Goal: Task Accomplishment & Management: Complete application form

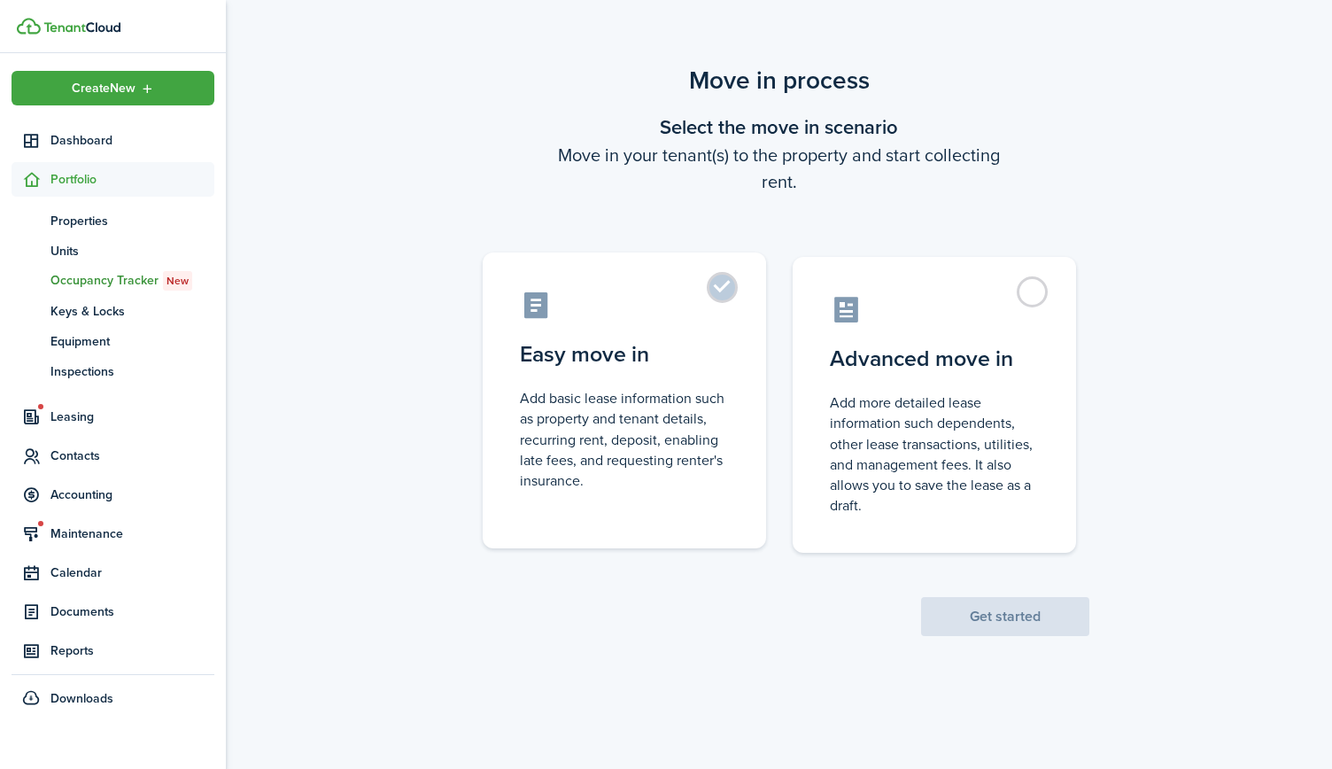
click at [748, 368] on label "Easy move in Add basic lease information such as property and tenant details, r…" at bounding box center [624, 400] width 283 height 296
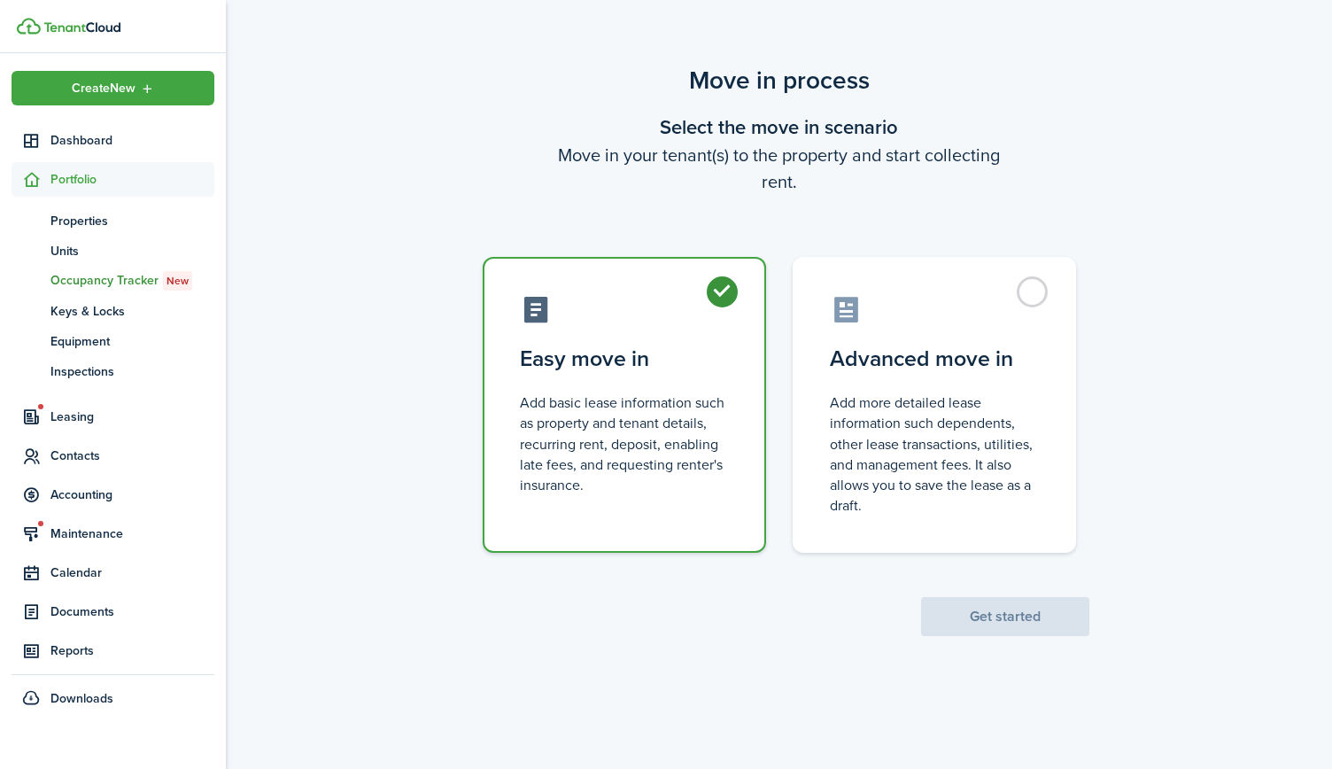
radio input "true"
click at [978, 613] on button "Get started" at bounding box center [1005, 616] width 168 height 39
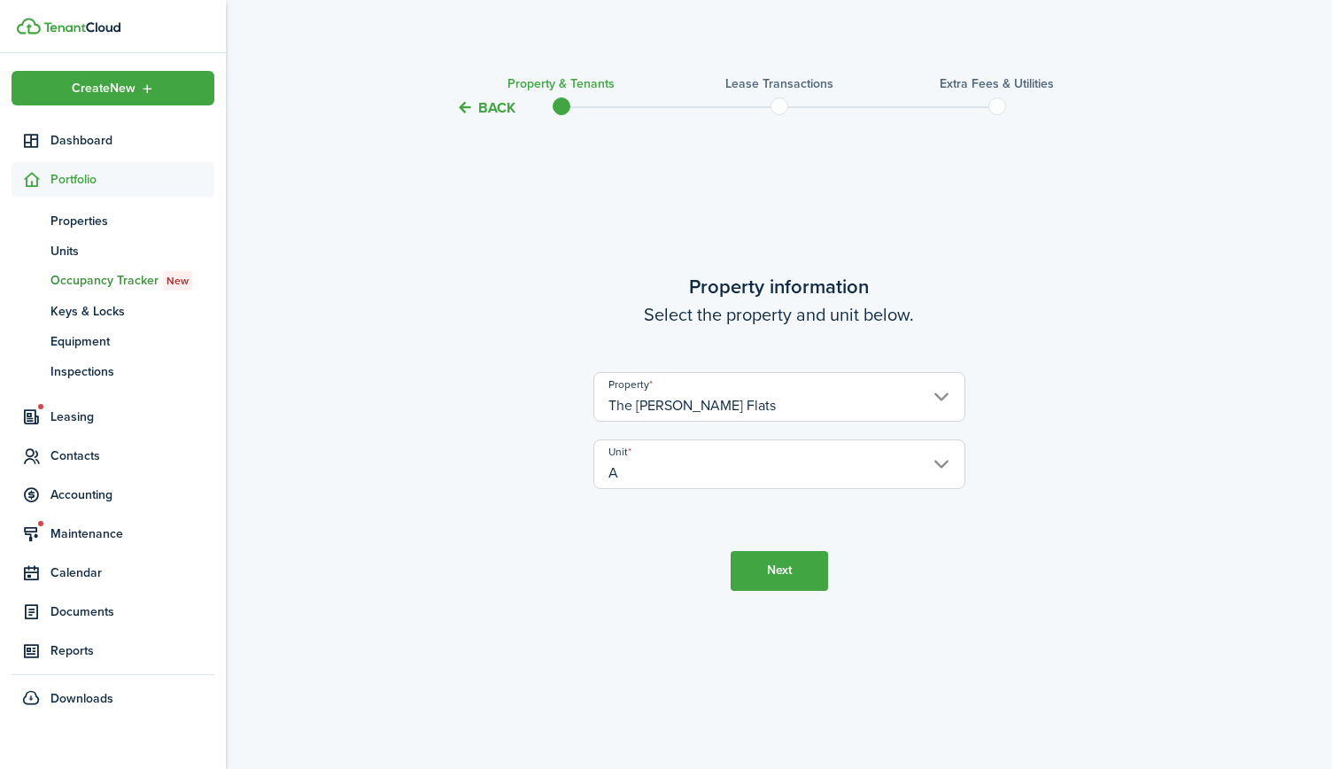
click at [762, 556] on button "Next" at bounding box center [779, 571] width 97 height 40
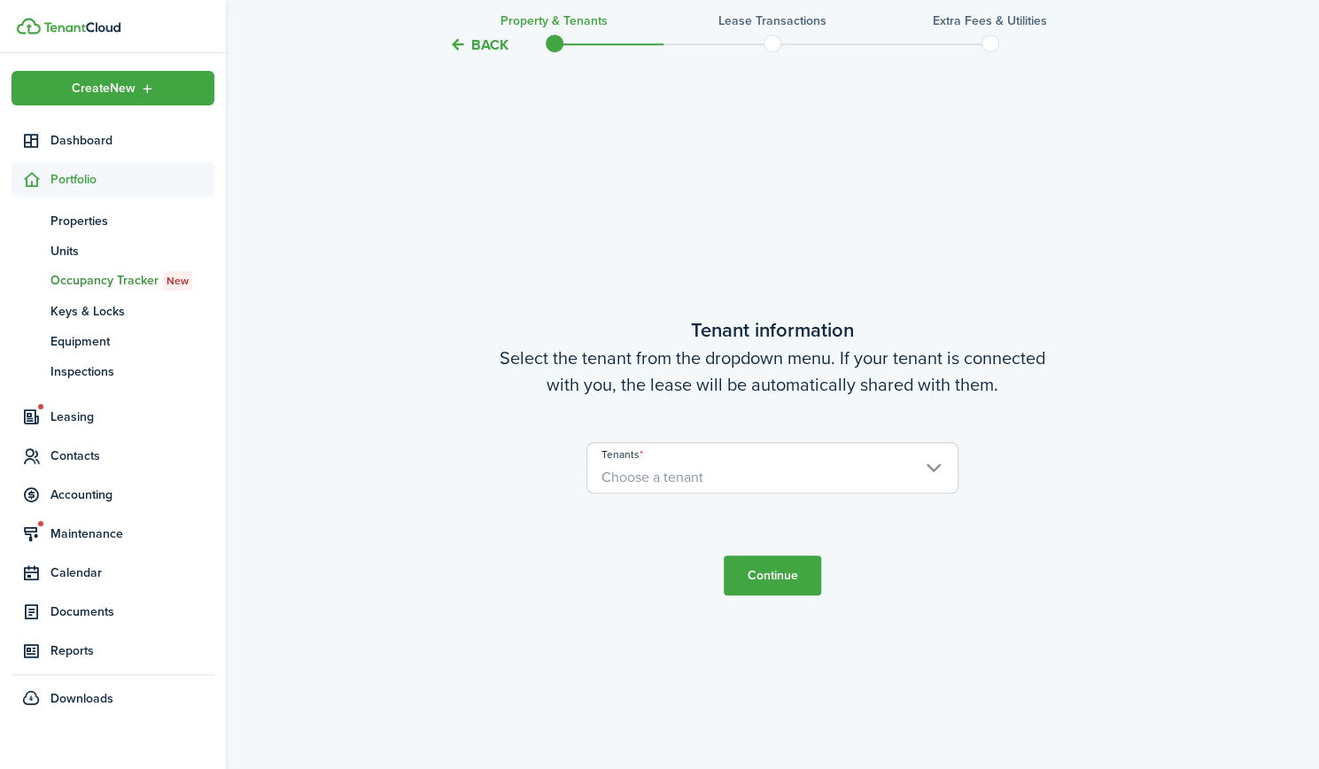
scroll to position [650, 0]
click at [702, 477] on span "Choose a tenant" at bounding box center [652, 476] width 102 height 20
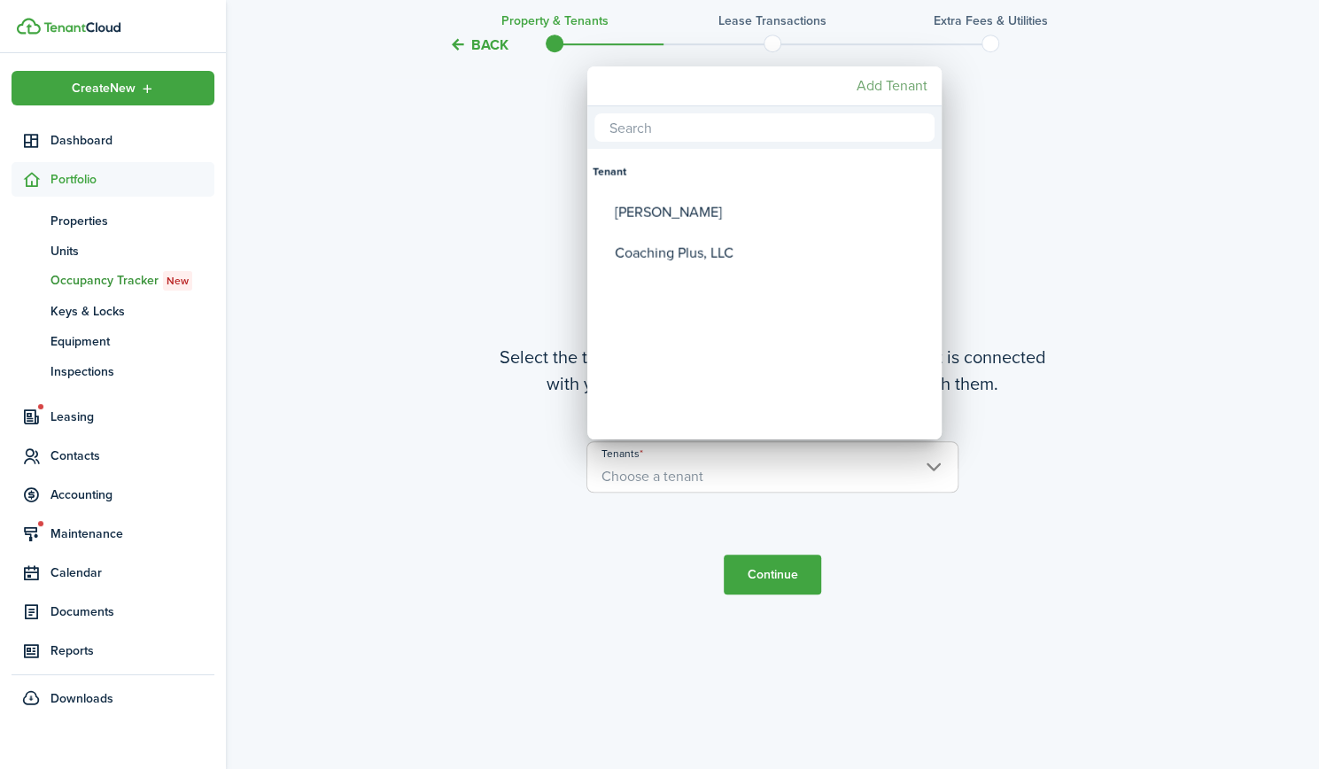
click at [887, 81] on mbsc-button "Add Tenant" at bounding box center [891, 86] width 85 height 32
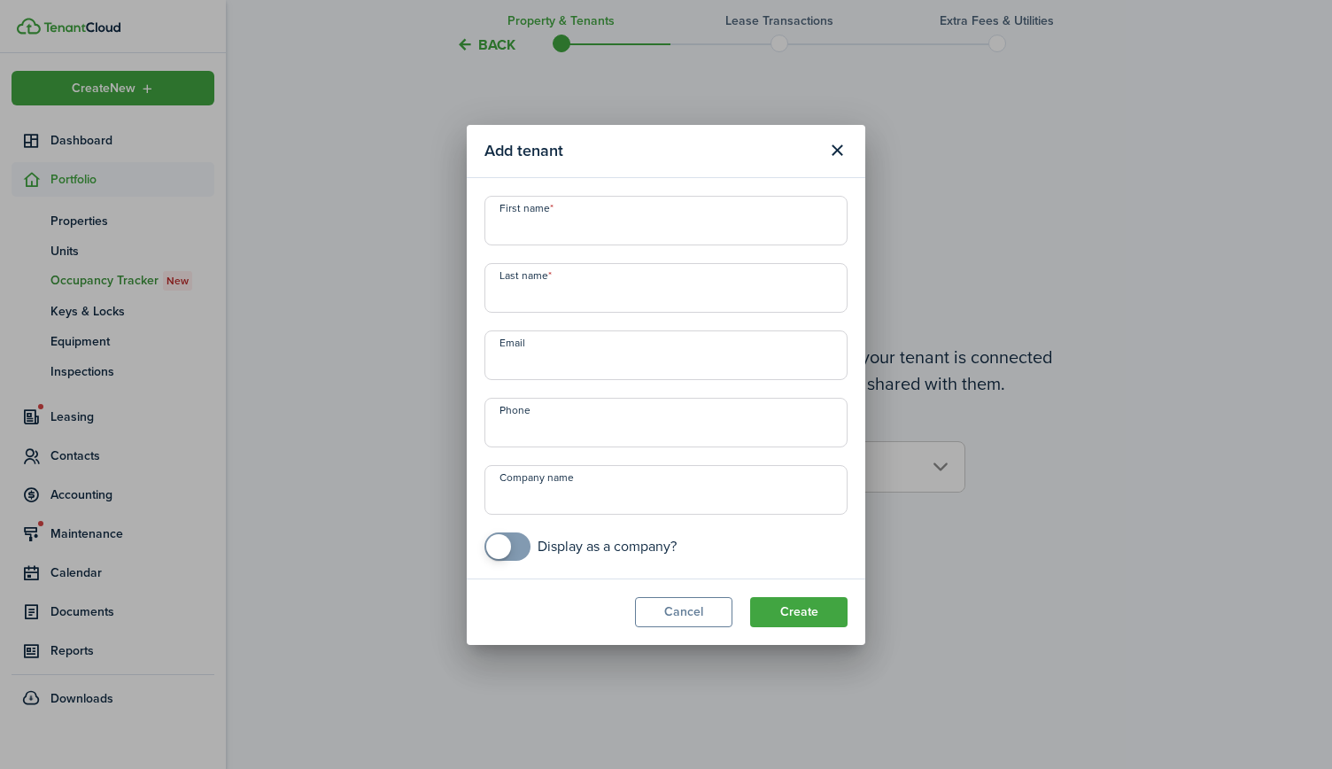
click at [709, 230] on input "First name" at bounding box center [666, 221] width 363 height 50
type input "N"
type input "[PERSON_NAME]"
type input "White"
type input "+1"
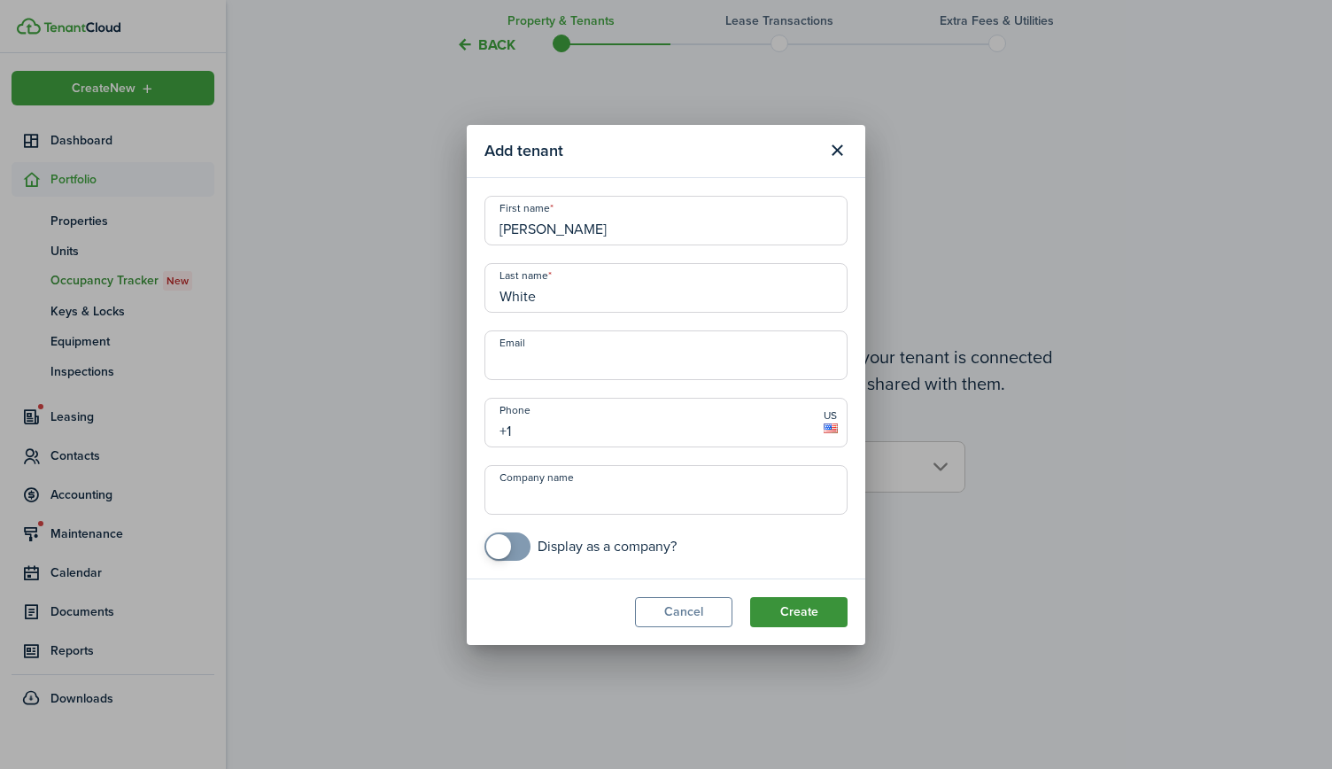
click at [827, 604] on button "Create" at bounding box center [798, 612] width 97 height 30
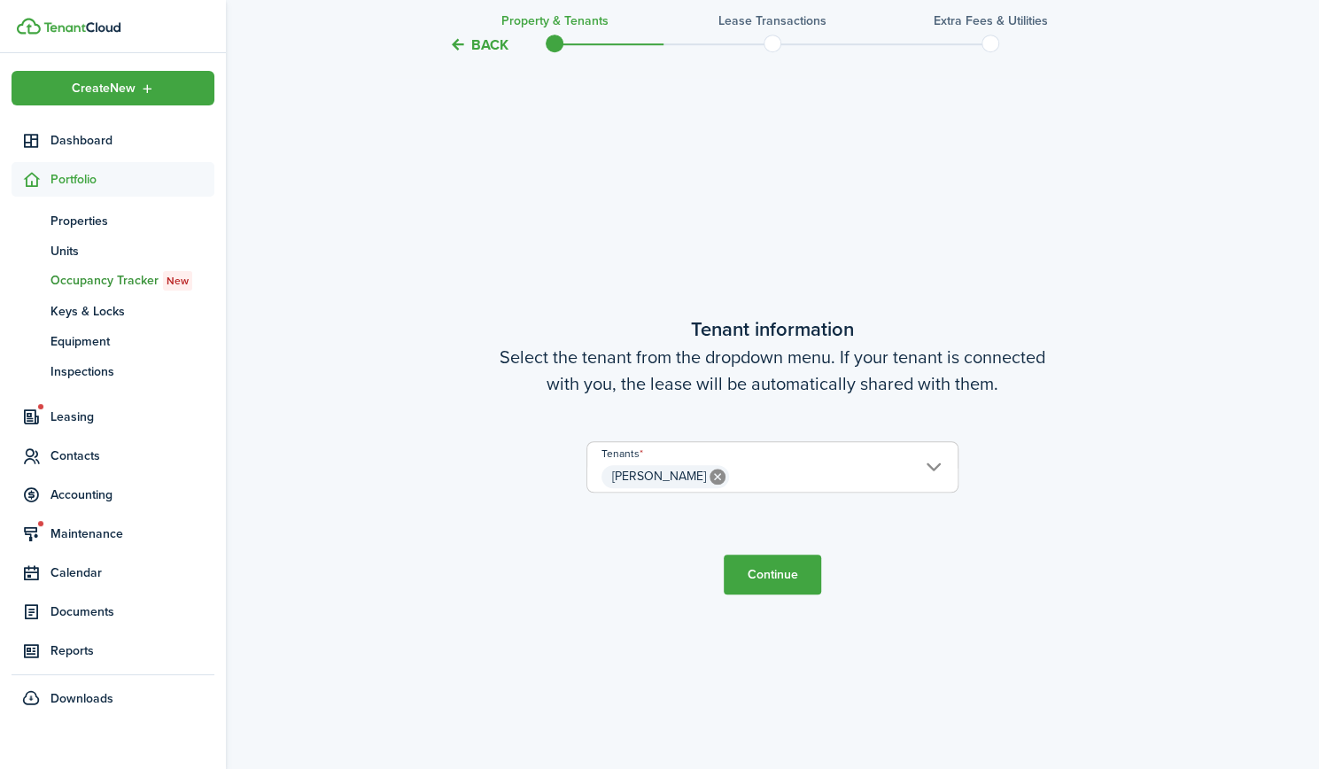
click at [876, 474] on span "[PERSON_NAME]" at bounding box center [772, 476] width 370 height 30
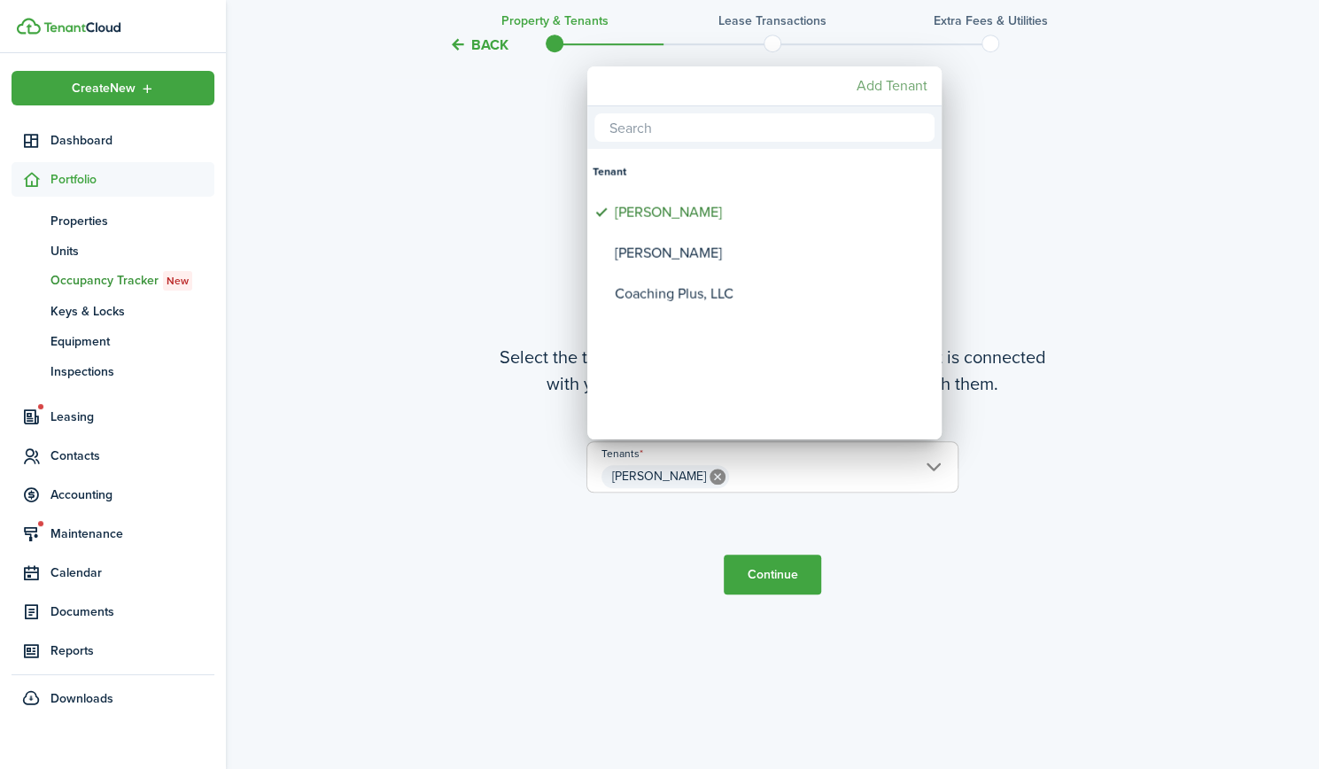
click at [891, 85] on mbsc-button "Add Tenant" at bounding box center [891, 86] width 85 height 32
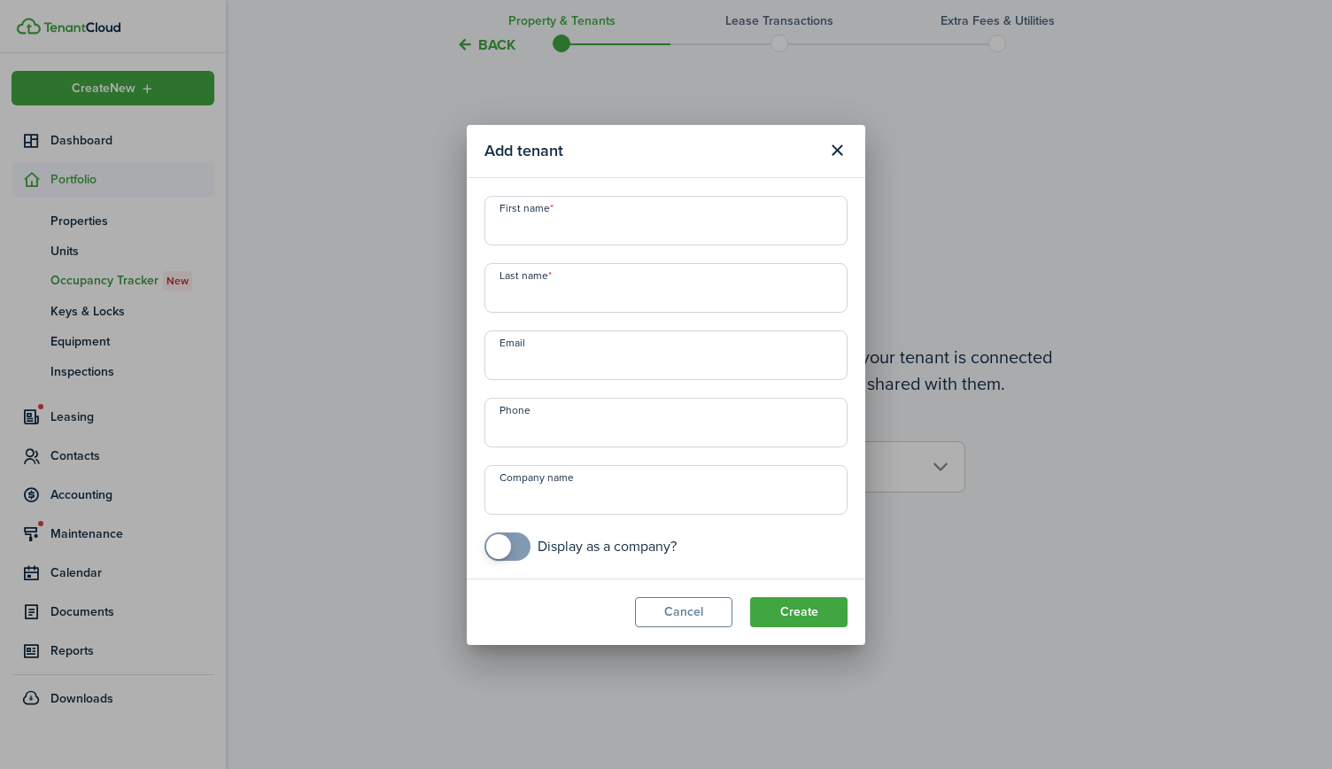
click at [535, 218] on input "First name" at bounding box center [666, 221] width 363 height 50
type input "[PERSON_NAME]"
click at [817, 605] on button "Create" at bounding box center [798, 612] width 97 height 30
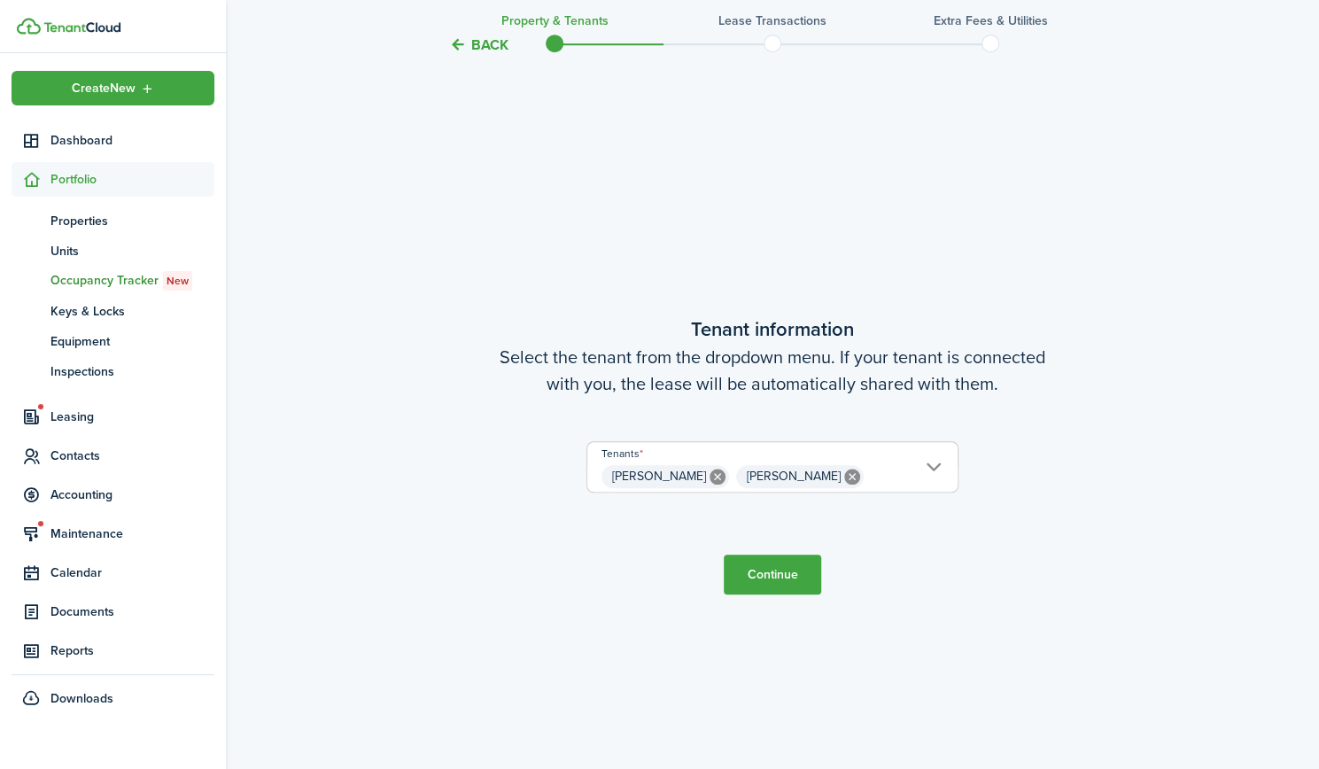
click at [771, 568] on button "Continue" at bounding box center [772, 574] width 97 height 40
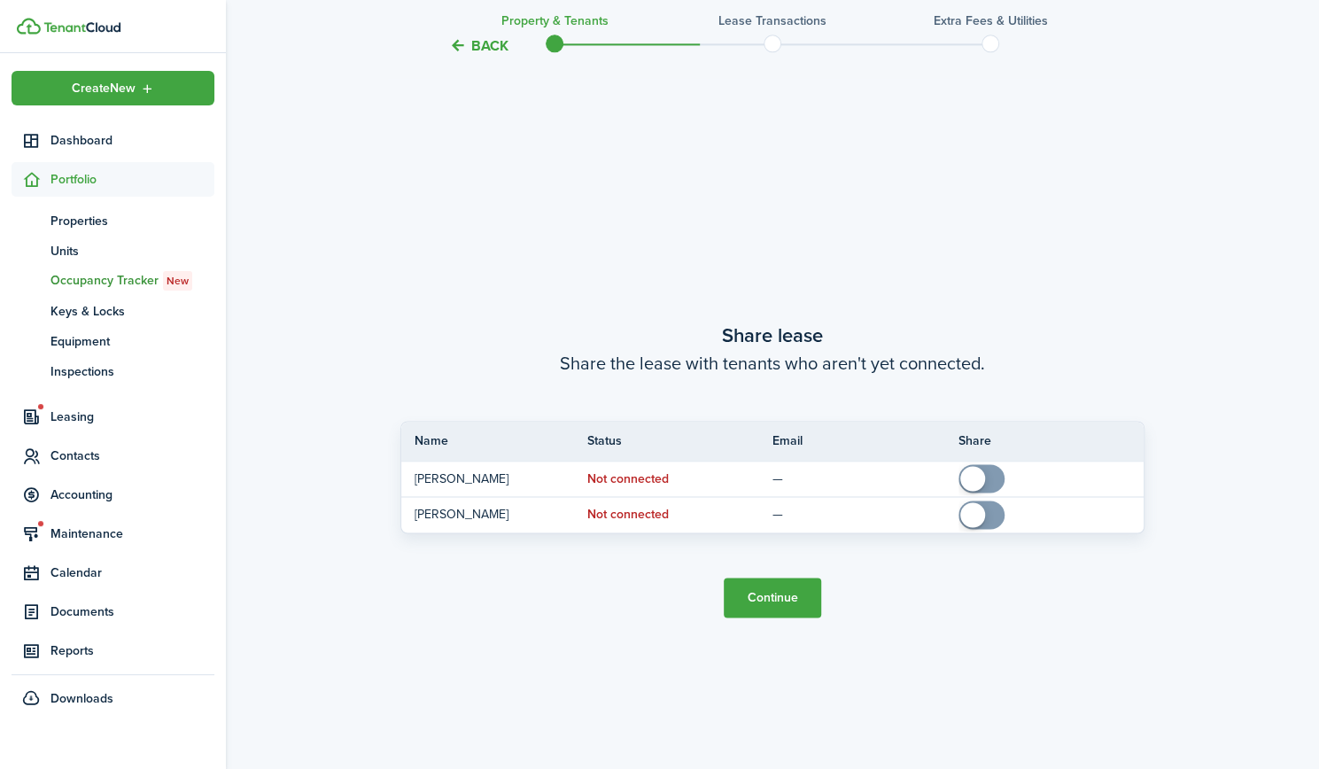
scroll to position [1419, 0]
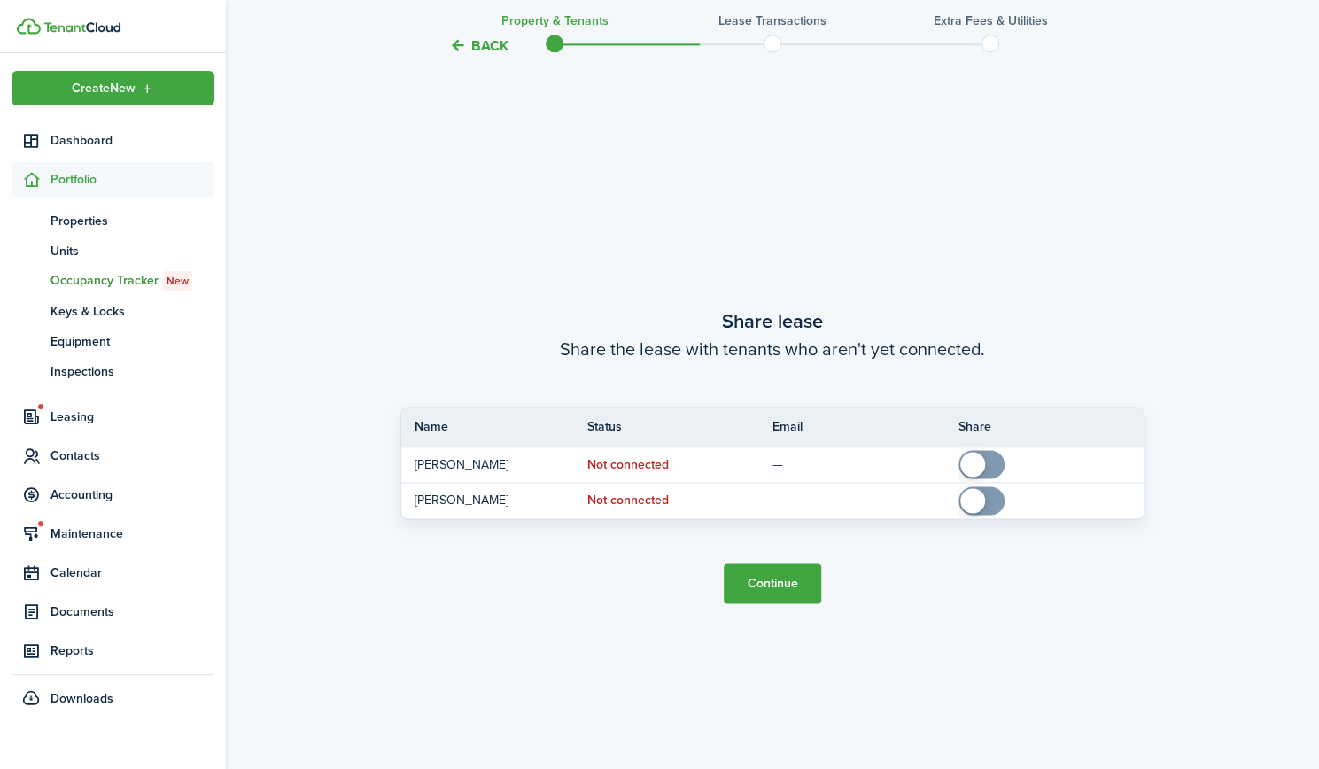
click at [786, 578] on button "Continue" at bounding box center [772, 583] width 97 height 40
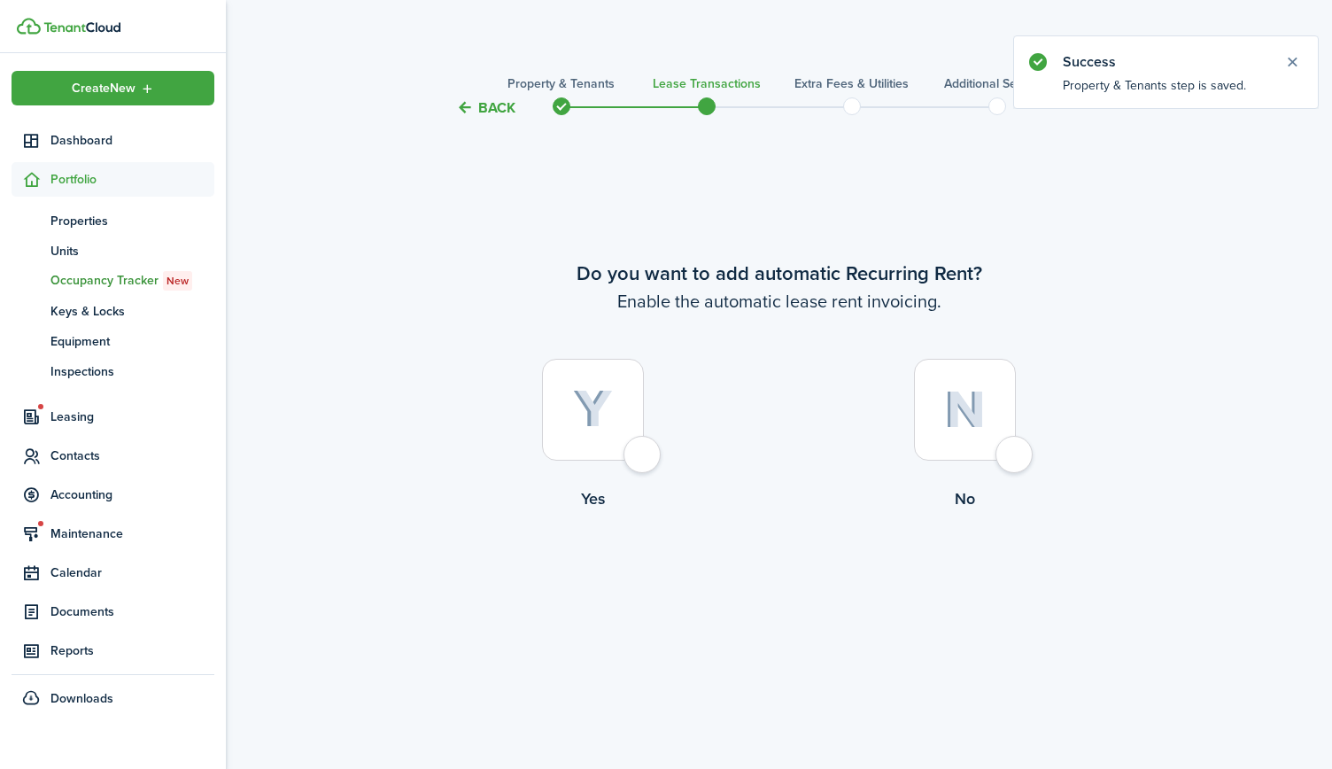
click at [589, 408] on img at bounding box center [593, 409] width 40 height 39
radio input "true"
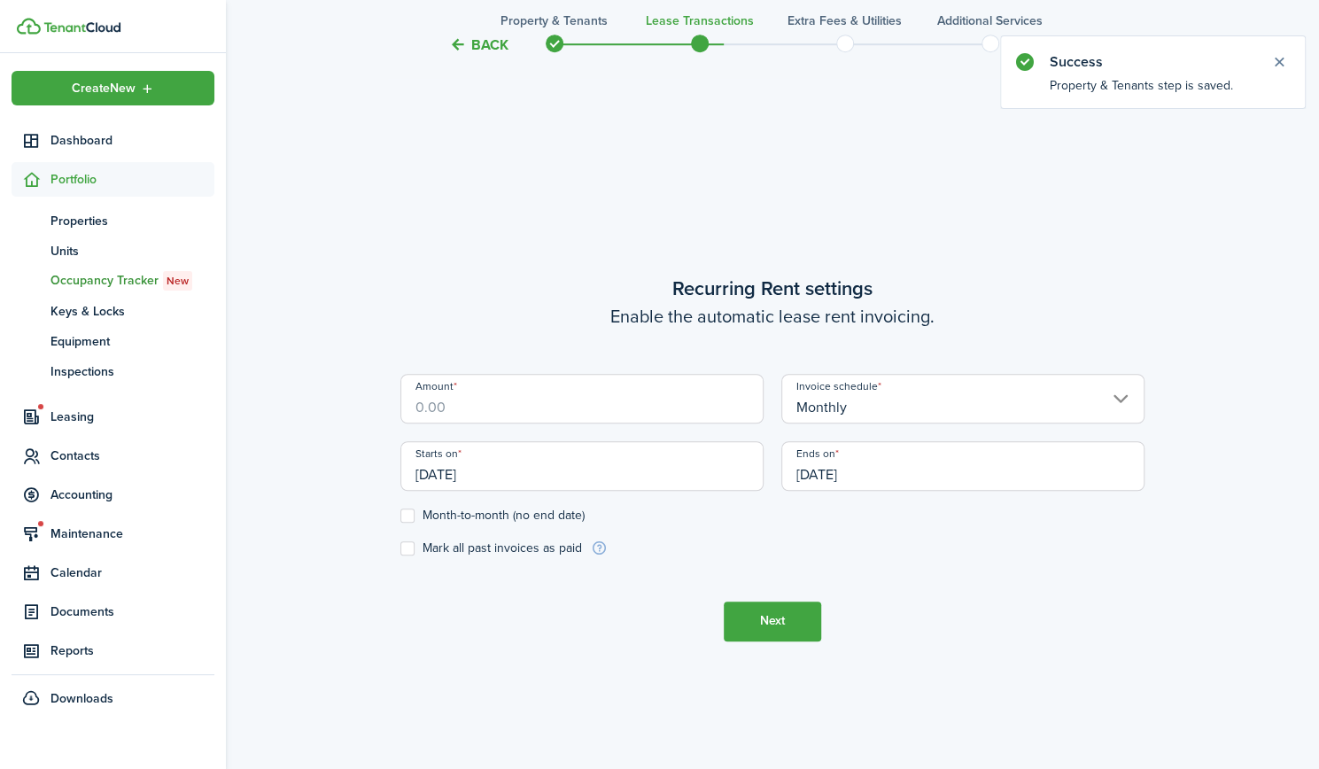
scroll to position [650, 0]
click at [476, 398] on input "Amount" at bounding box center [581, 396] width 363 height 50
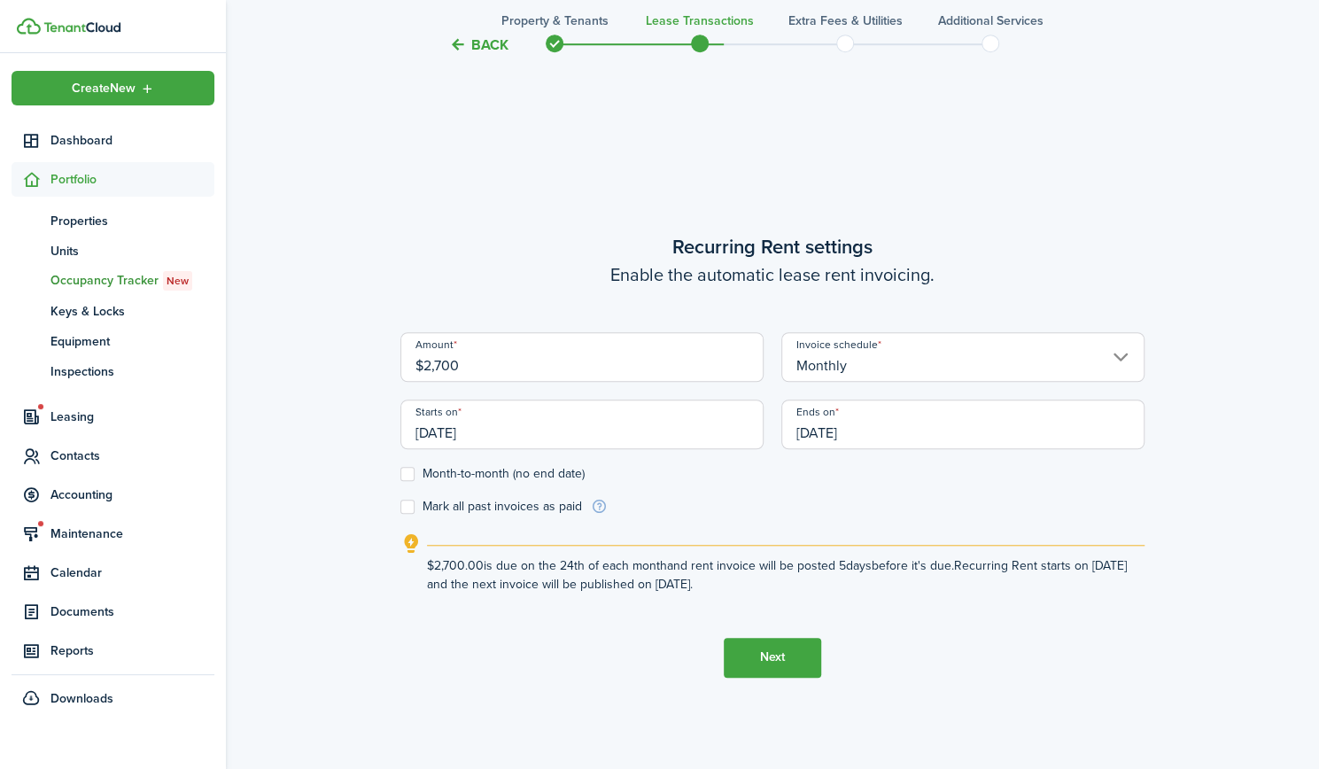
click at [443, 424] on input "[DATE]" at bounding box center [581, 424] width 363 height 50
type input "$2,700.00"
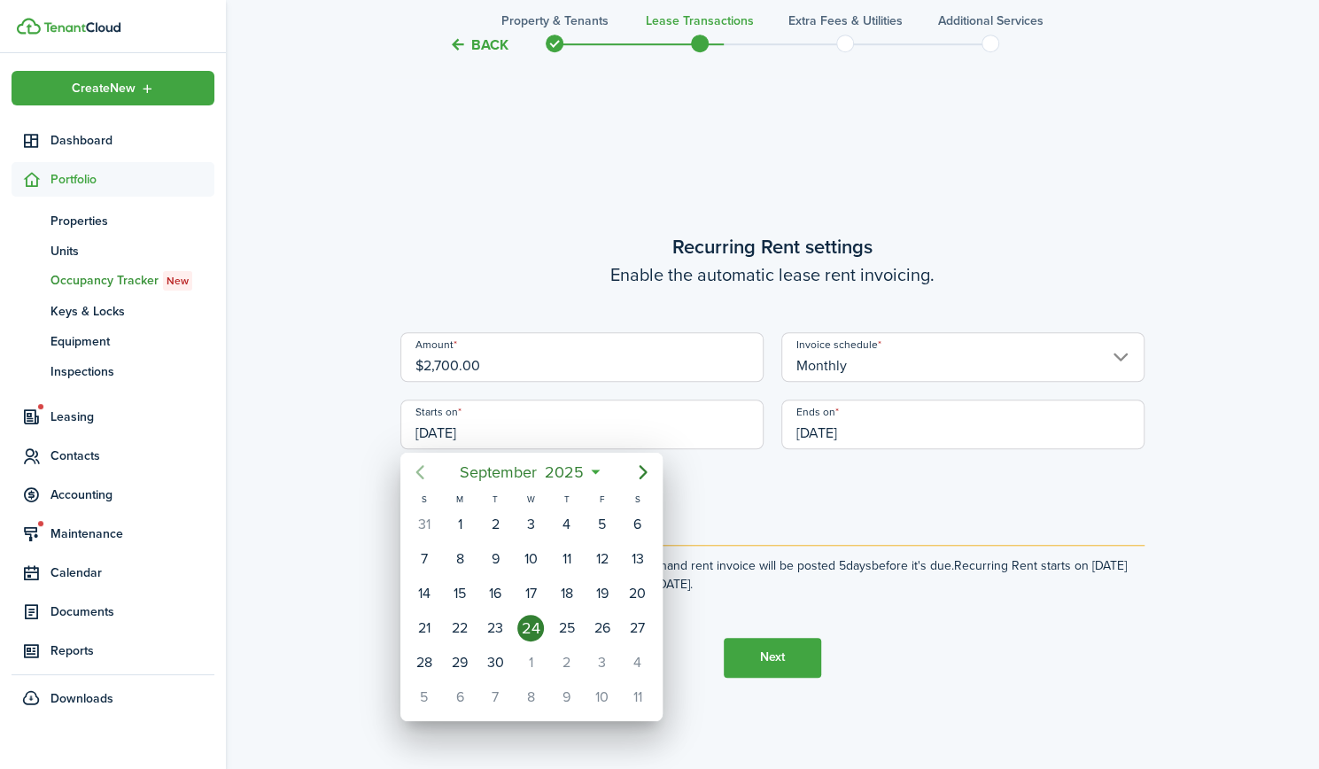
click at [417, 476] on icon "Previous page" at bounding box center [419, 471] width 21 height 21
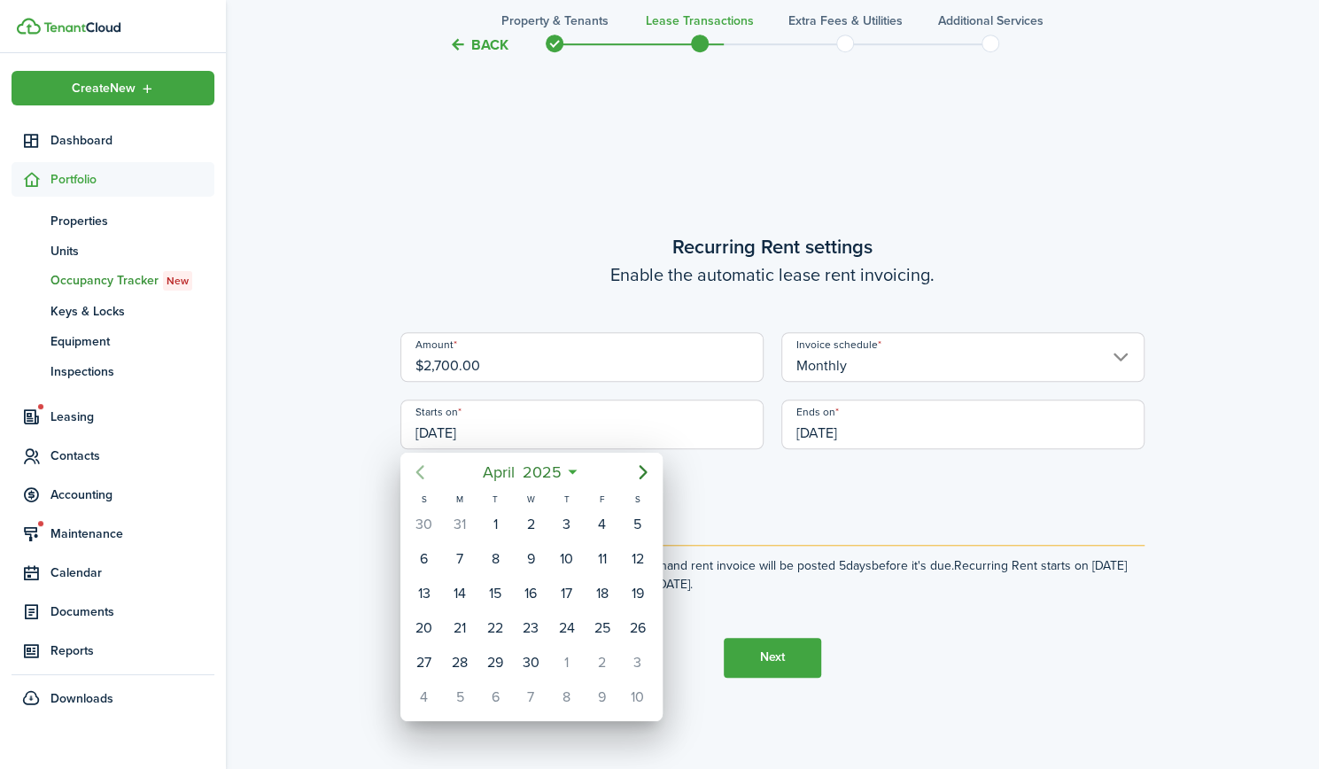
click at [417, 476] on icon "Previous page" at bounding box center [419, 471] width 21 height 21
click at [530, 518] on div "1" at bounding box center [530, 524] width 27 height 27
type input "[DATE]"
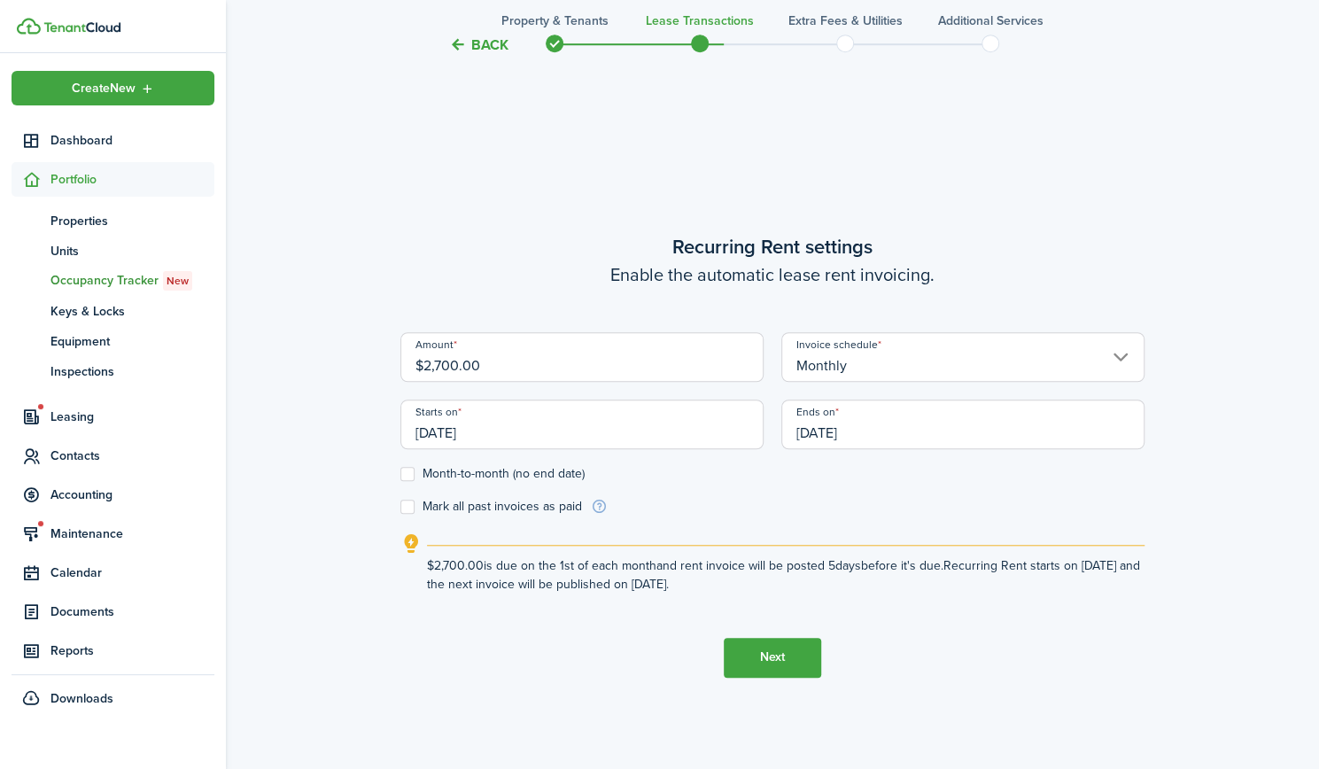
click at [928, 426] on input "[DATE]" at bounding box center [962, 424] width 363 height 50
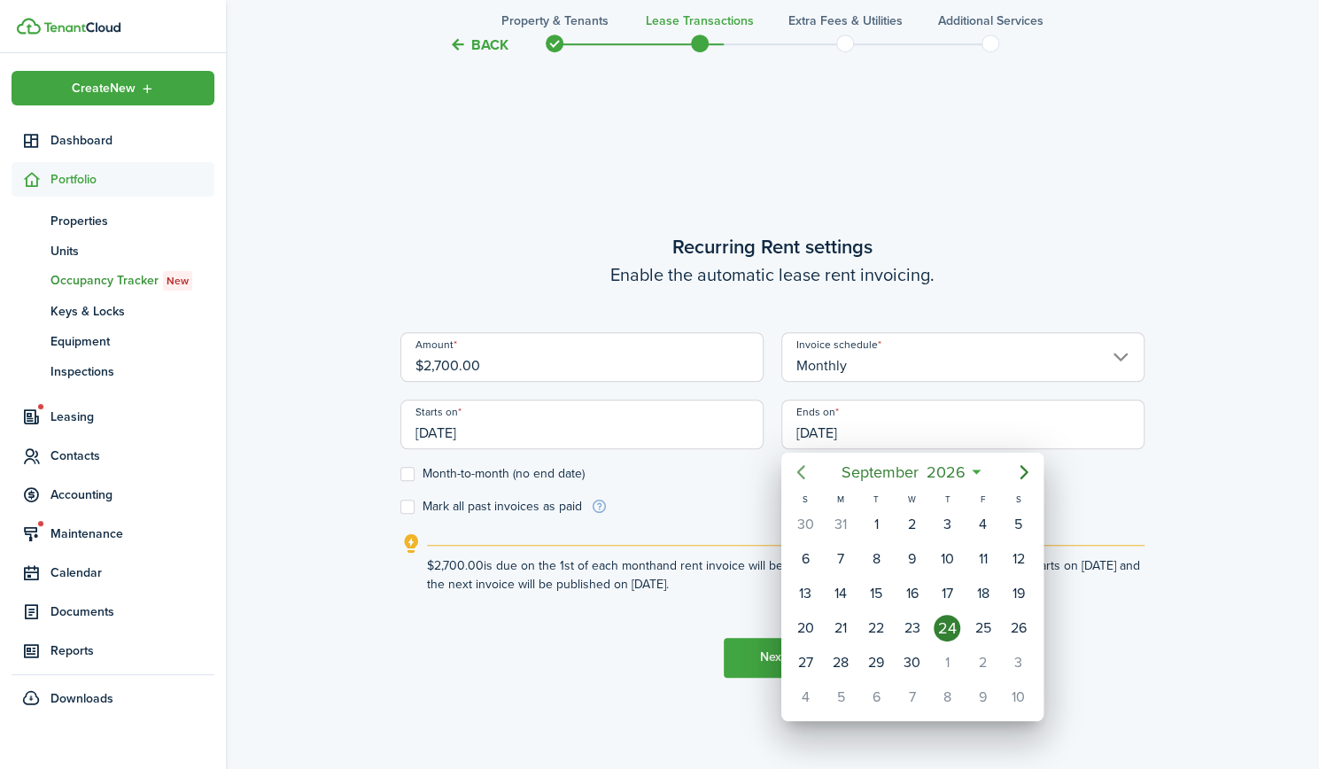
click at [801, 474] on icon "Previous page" at bounding box center [800, 471] width 21 height 21
click at [873, 461] on span "August" at bounding box center [879, 472] width 57 height 32
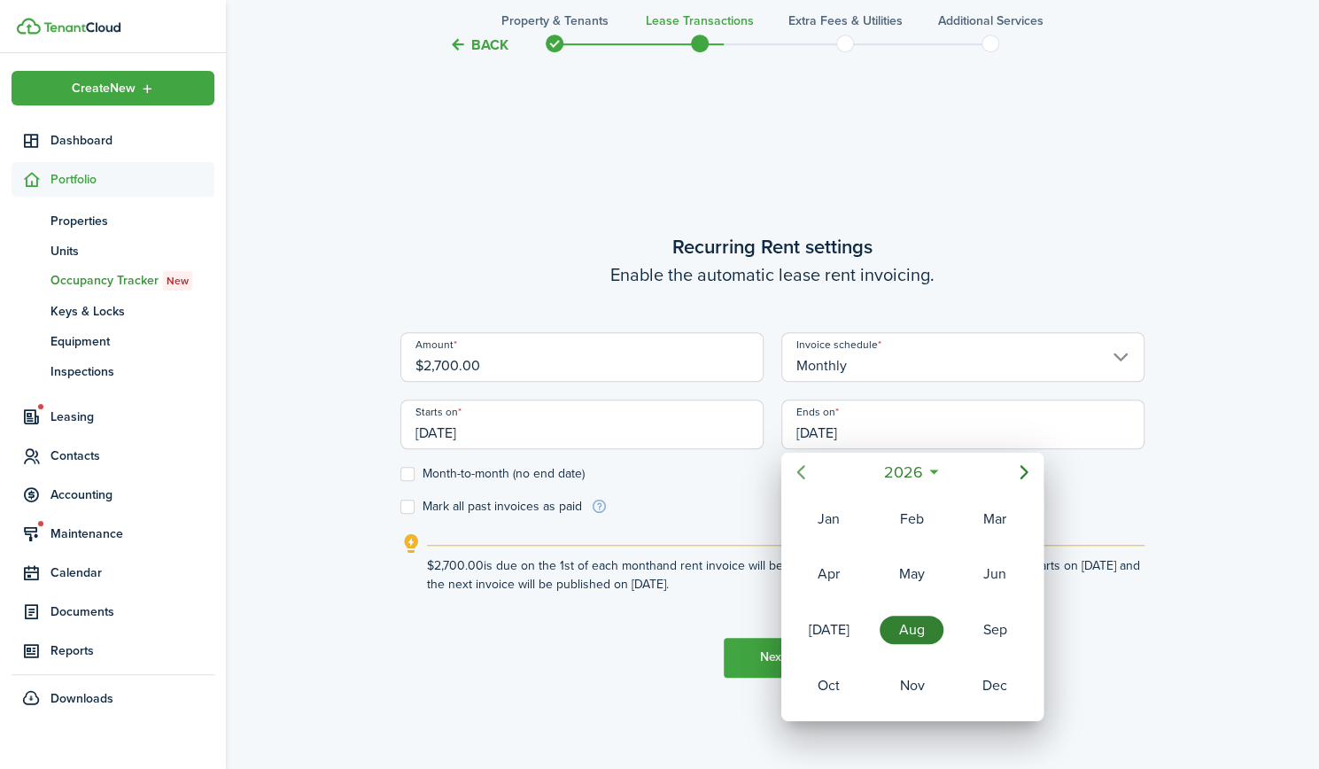
click at [802, 474] on icon "Previous page" at bounding box center [800, 471] width 21 height 21
drag, startPoint x: 985, startPoint y: 668, endPoint x: 889, endPoint y: 567, distance: 139.1
click at [985, 671] on div "Dec" at bounding box center [995, 685] width 64 height 28
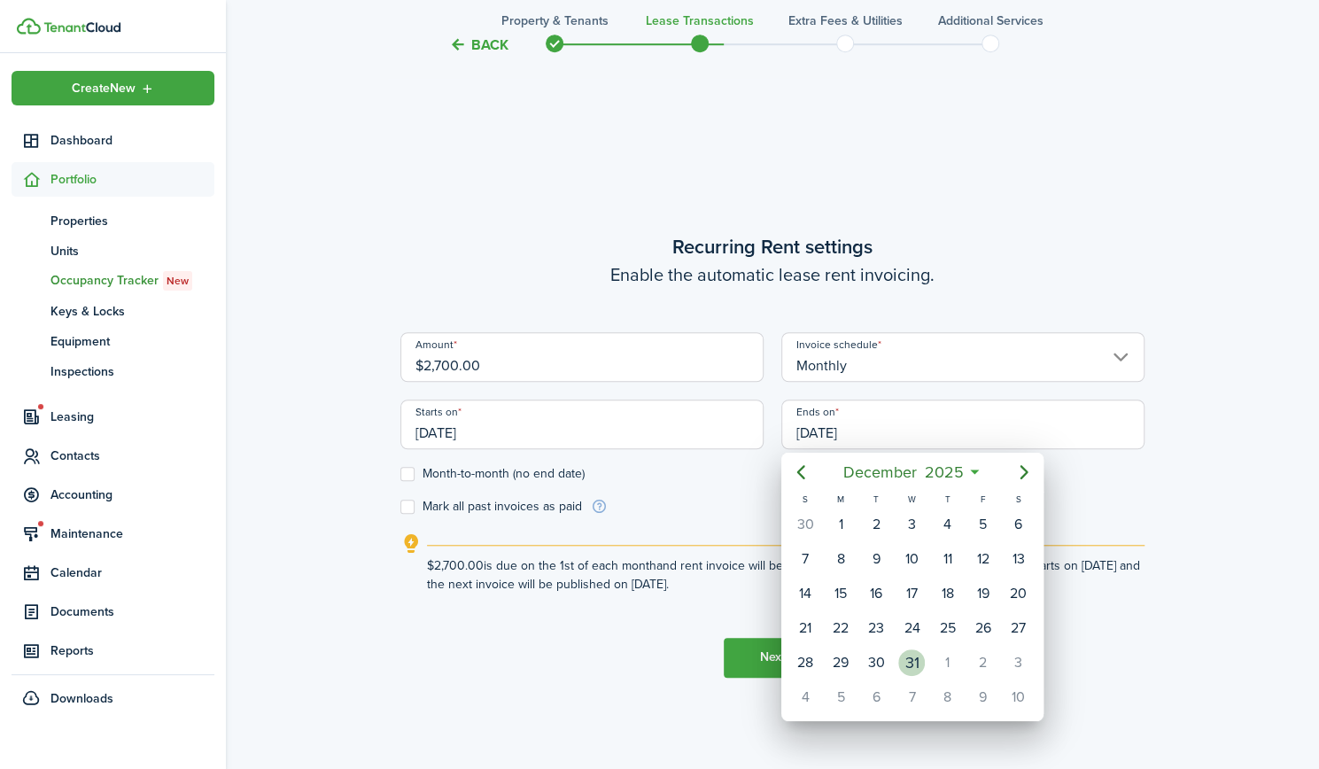
drag, startPoint x: 909, startPoint y: 655, endPoint x: 912, endPoint y: 646, distance: 9.5
click at [909, 655] on div "31" at bounding box center [911, 662] width 27 height 27
type input "[DATE]"
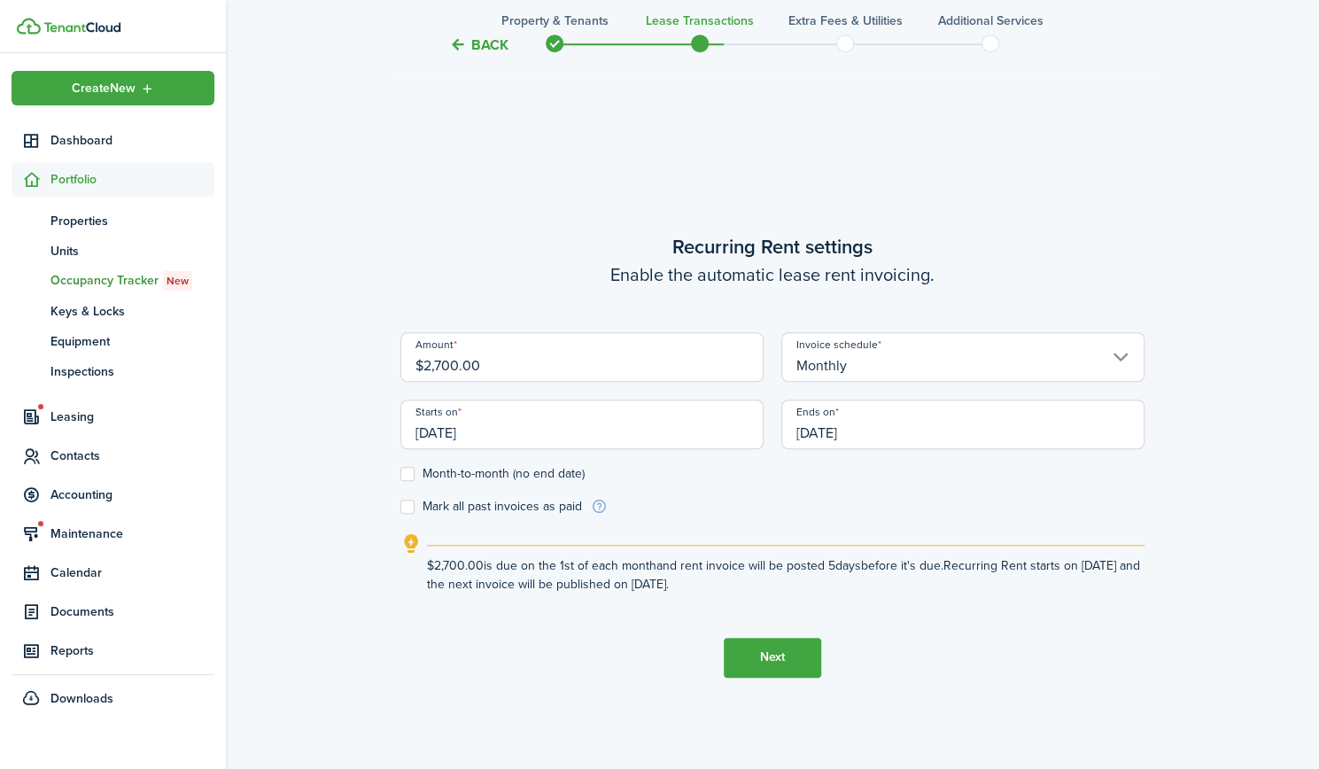
click at [533, 500] on label "Mark all past invoices as paid" at bounding box center [491, 507] width 182 height 14
click at [400, 506] on input "Mark all past invoices as paid" at bounding box center [399, 506] width 1 height 1
checkbox input "true"
drag, startPoint x: 777, startPoint y: 650, endPoint x: 757, endPoint y: 633, distance: 25.7
click at [776, 650] on button "Next" at bounding box center [772, 658] width 97 height 40
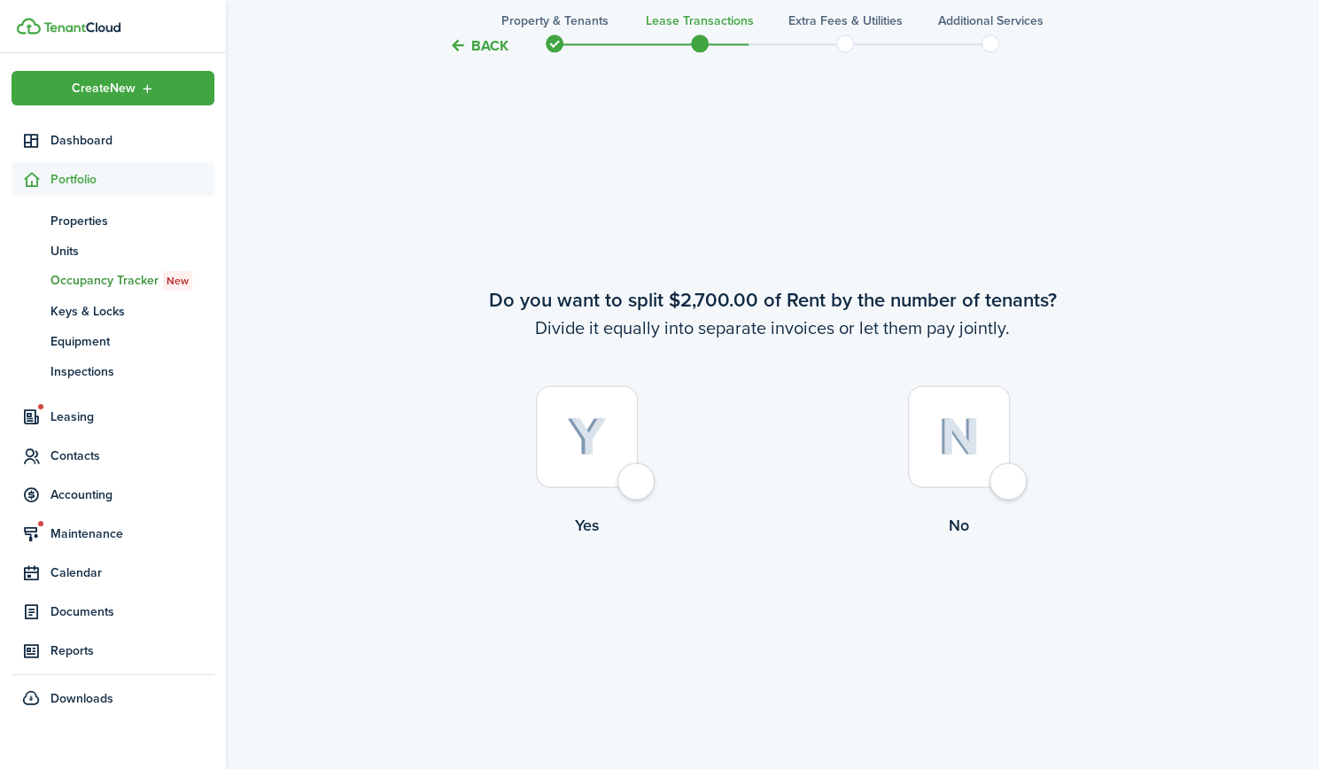
scroll to position [1419, 0]
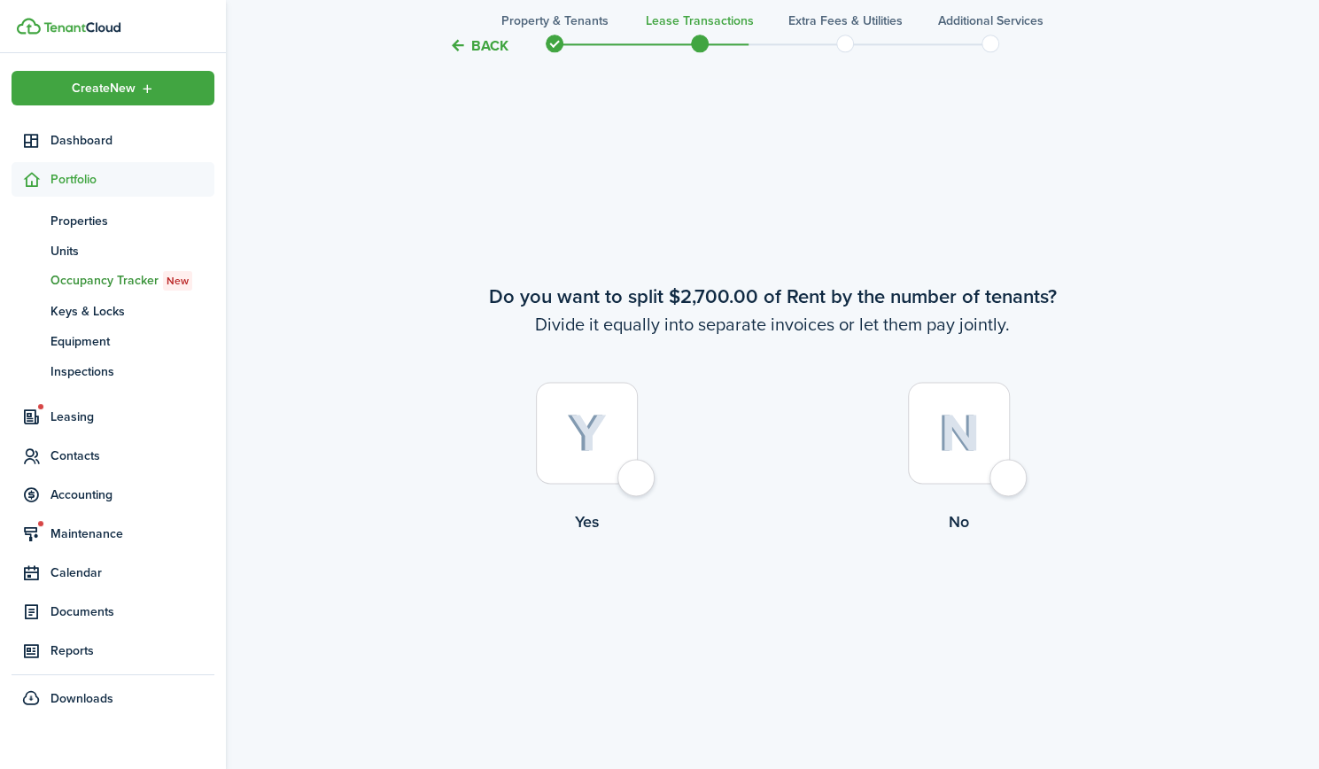
click at [976, 461] on div at bounding box center [959, 433] width 102 height 102
radio input "true"
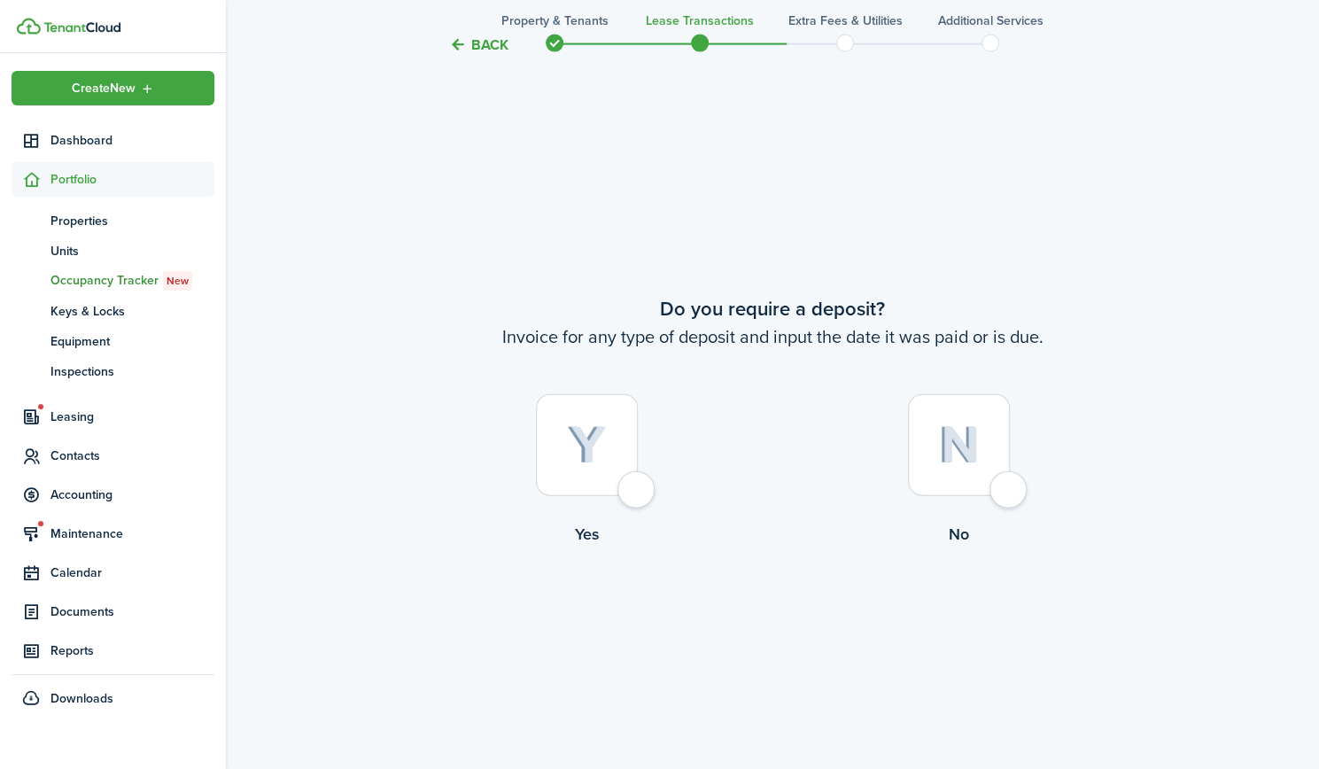
scroll to position [2188, 0]
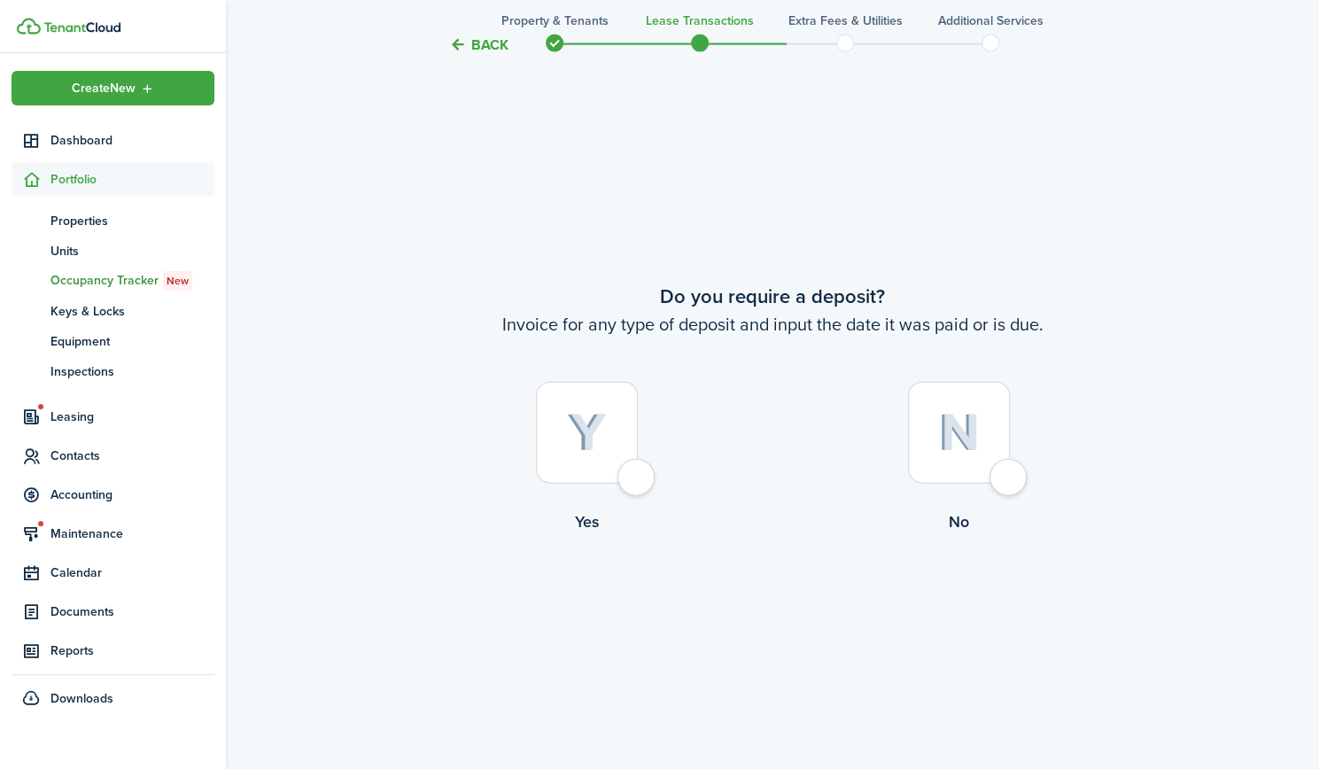
click at [567, 445] on img at bounding box center [587, 433] width 40 height 39
radio input "true"
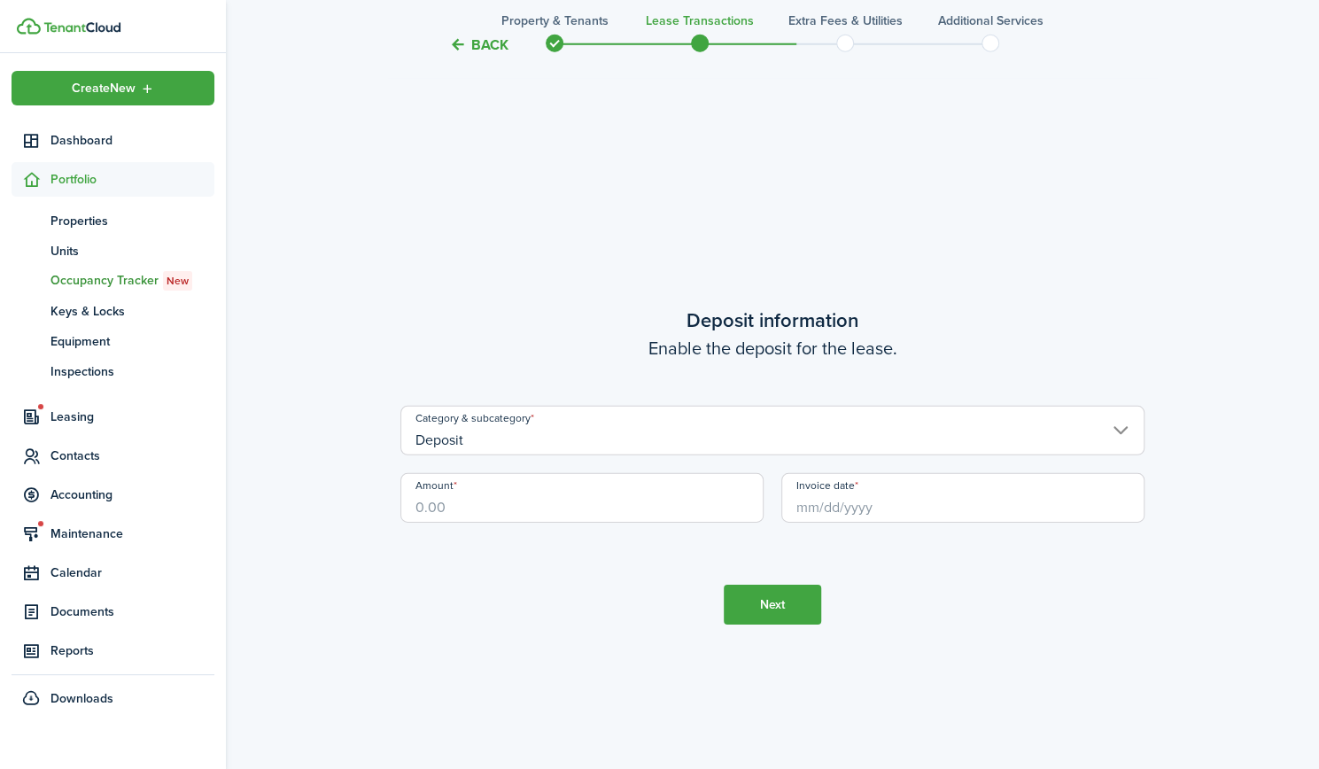
scroll to position [2957, 0]
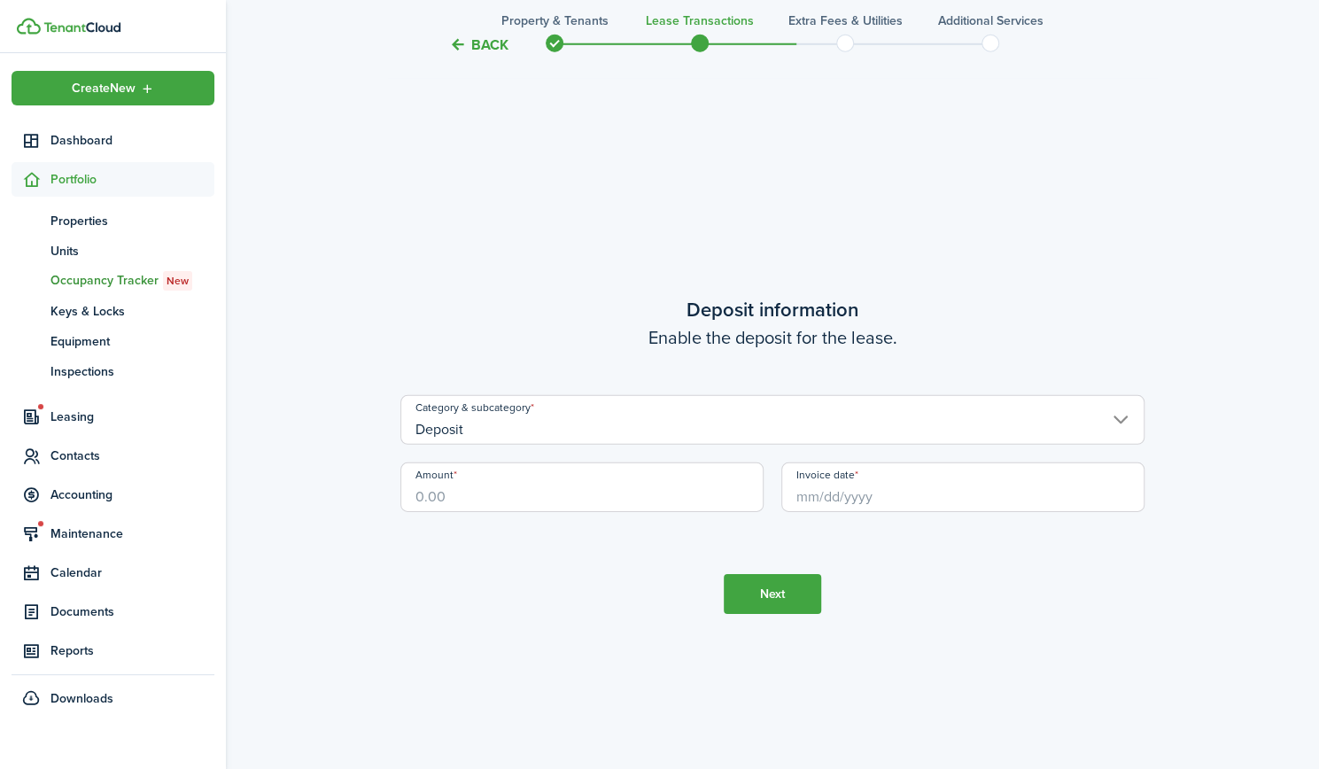
click at [544, 494] on input "Amount" at bounding box center [581, 487] width 363 height 50
click at [964, 500] on input "Invoice date" at bounding box center [962, 487] width 363 height 50
type input "$2,025.00"
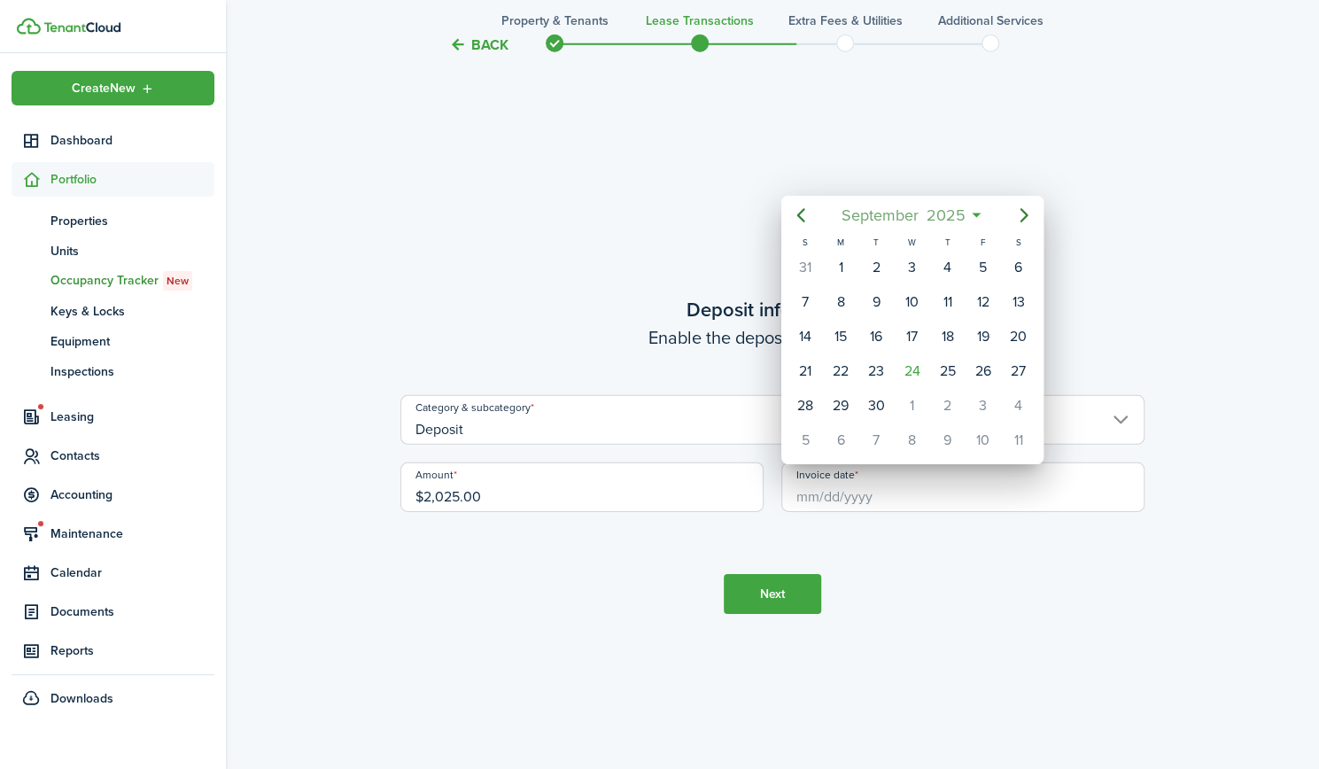
click at [925, 212] on span "2025" at bounding box center [945, 215] width 47 height 32
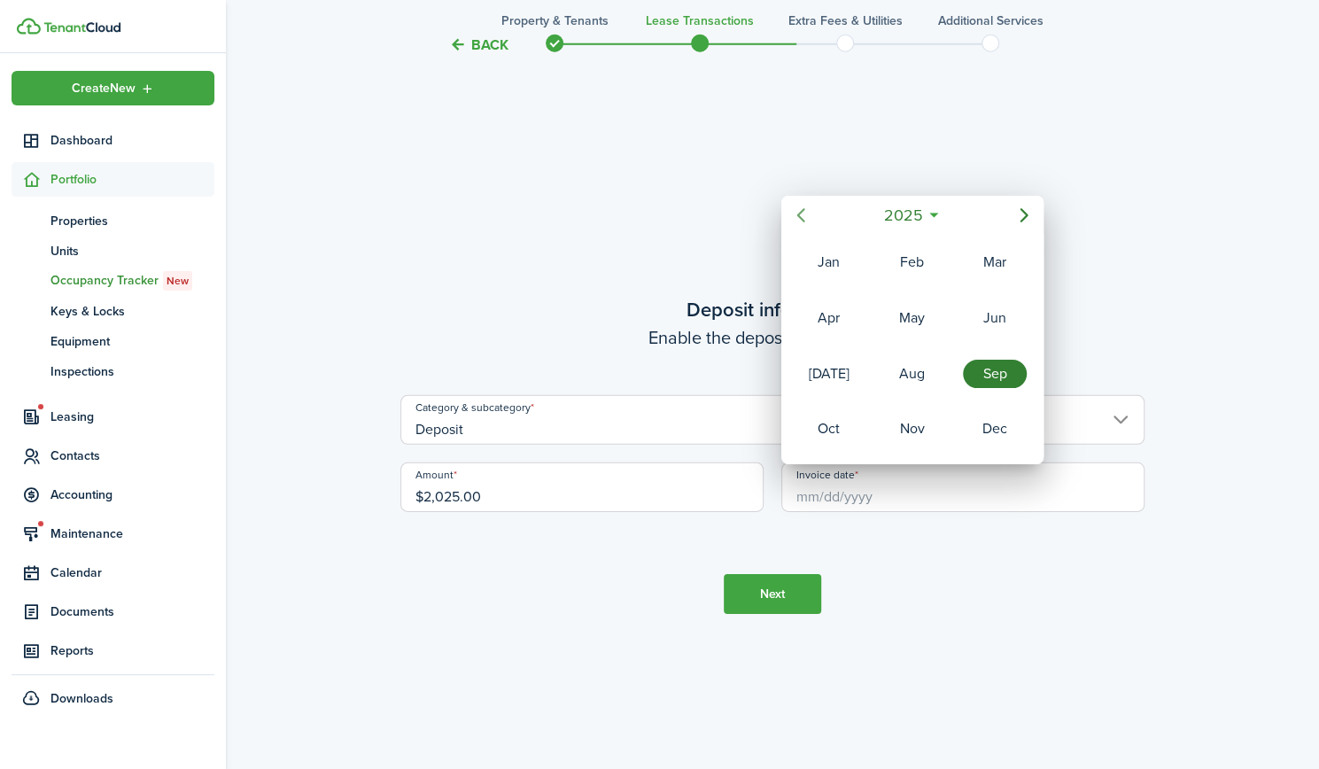
click at [808, 229] on mbsc-button "Previous page" at bounding box center [800, 215] width 35 height 35
click at [919, 360] on div "Aug" at bounding box center [912, 374] width 64 height 28
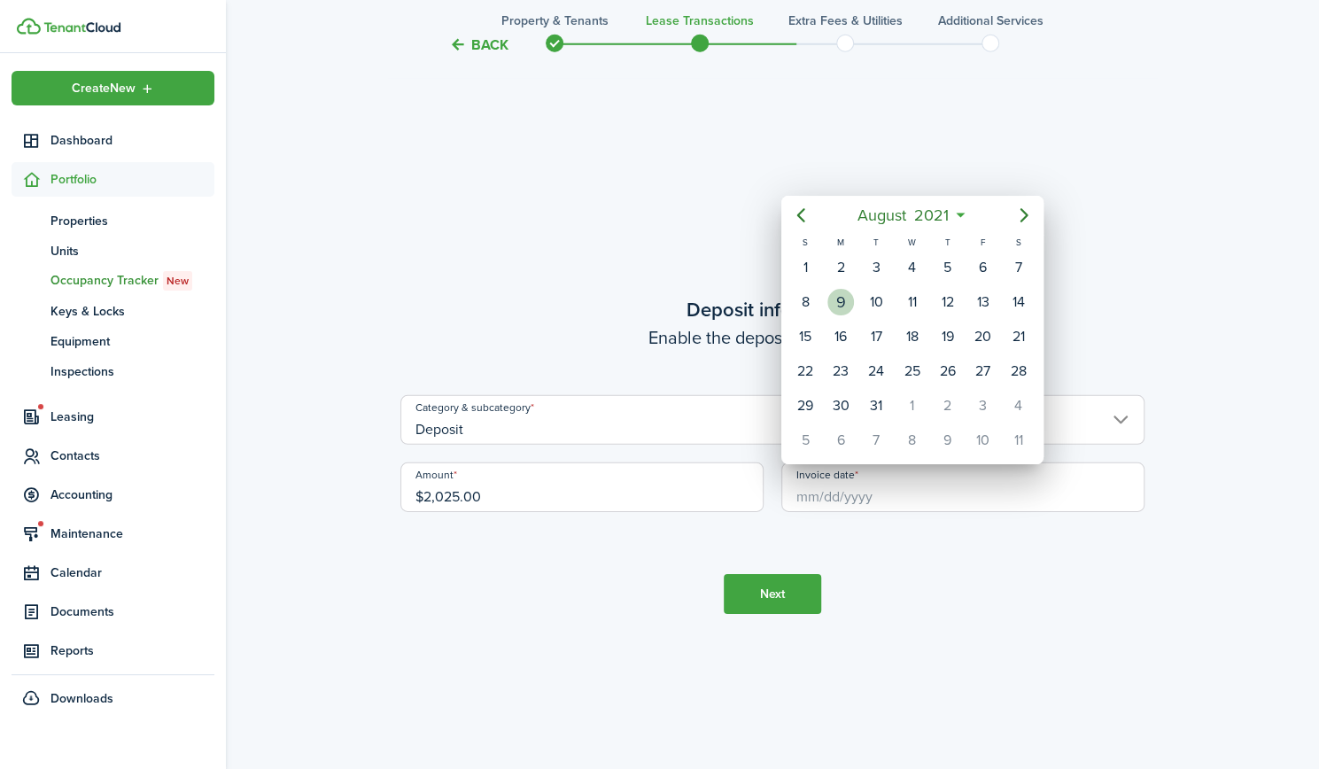
click at [847, 297] on div "9" at bounding box center [840, 302] width 27 height 27
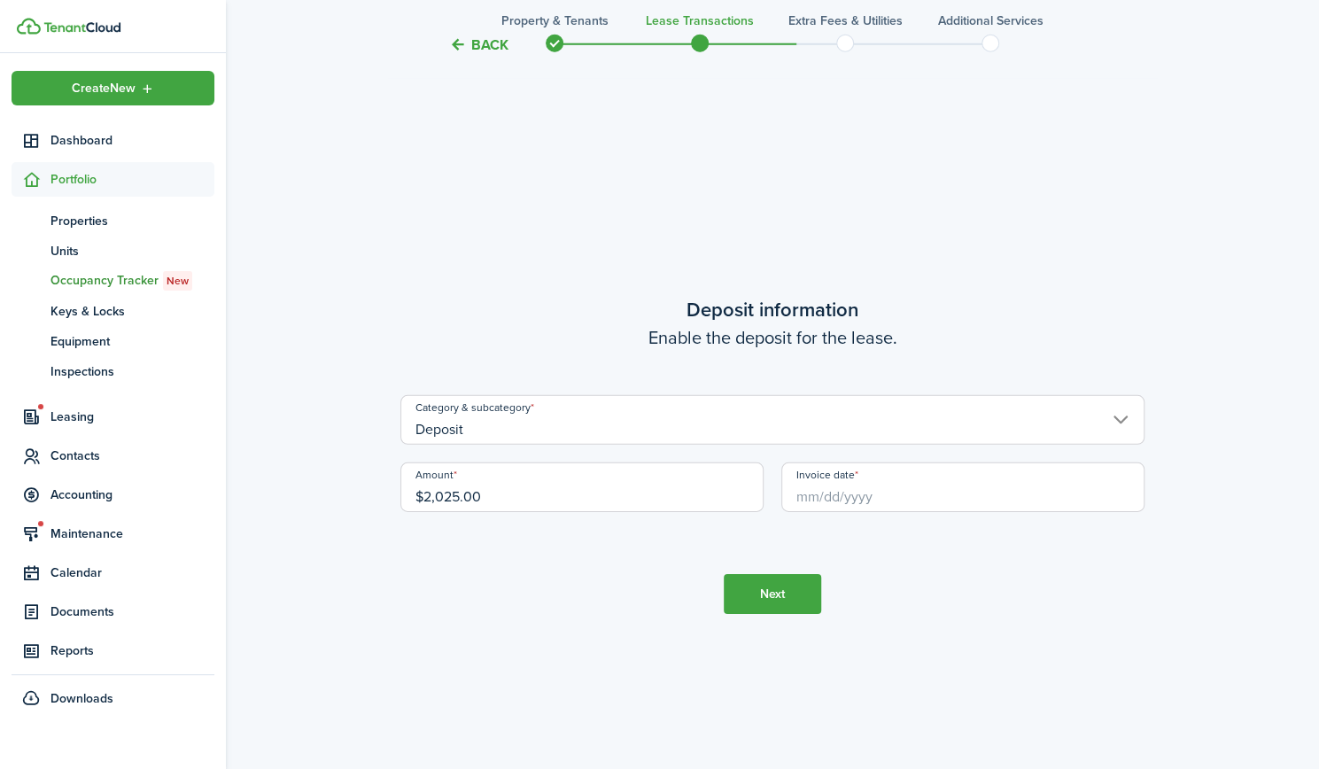
type input "[DATE]"
click at [772, 584] on button "Next" at bounding box center [772, 594] width 97 height 40
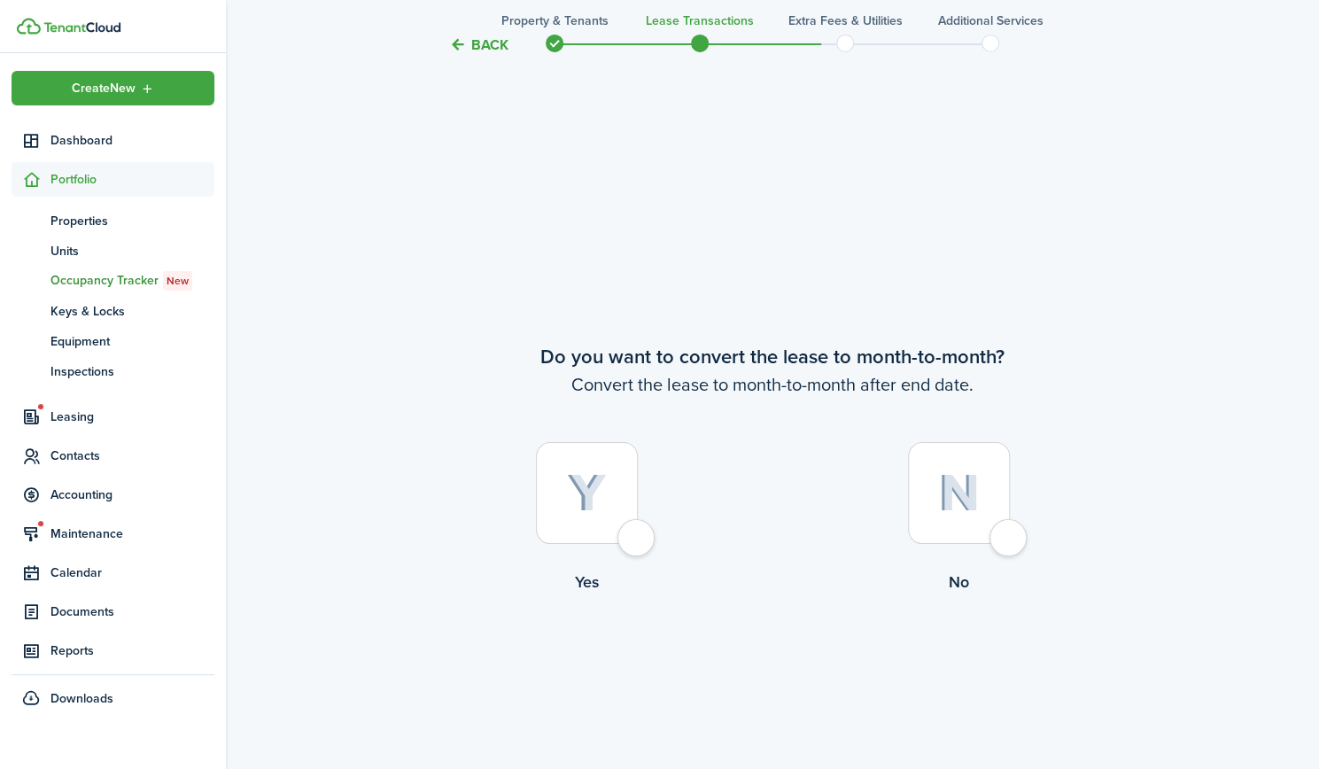
scroll to position [3726, 0]
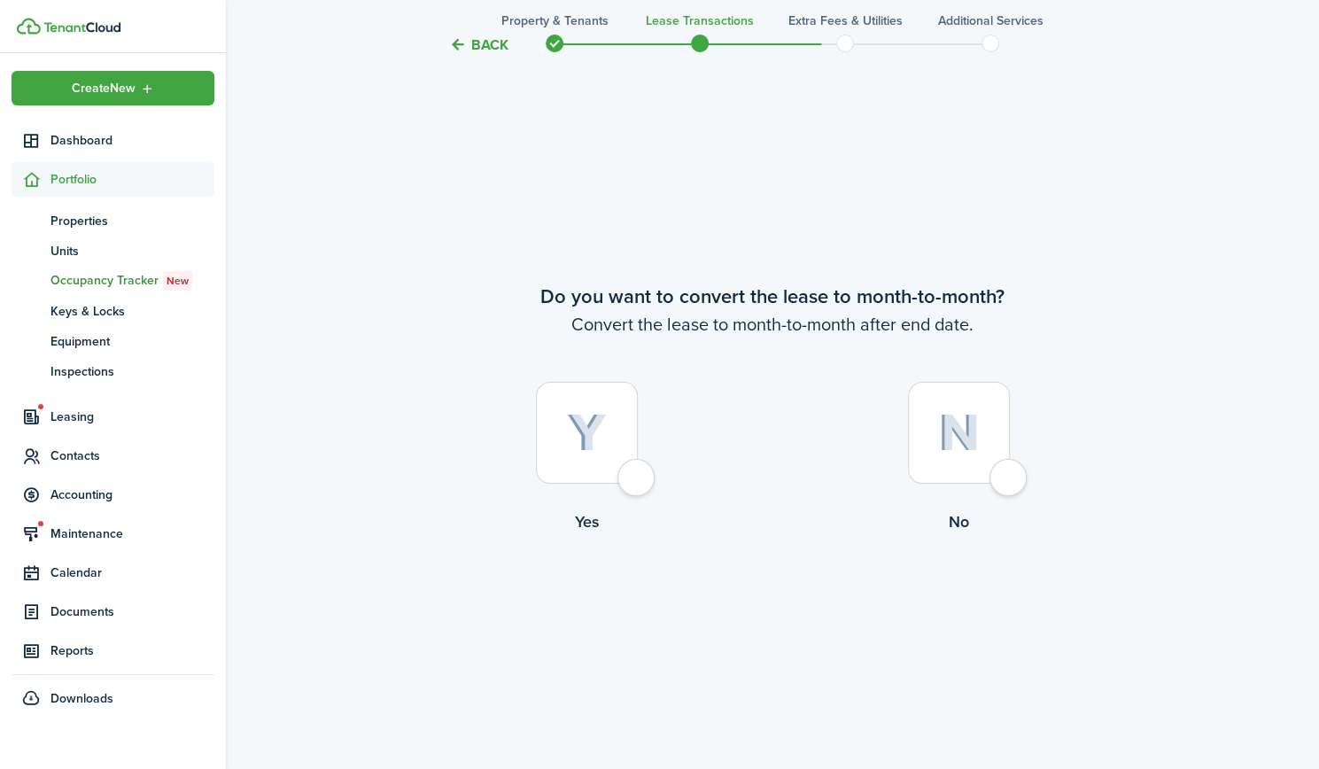
click at [597, 456] on div at bounding box center [587, 433] width 102 height 102
radio input "true"
click at [771, 596] on button "Continue" at bounding box center [772, 607] width 97 height 40
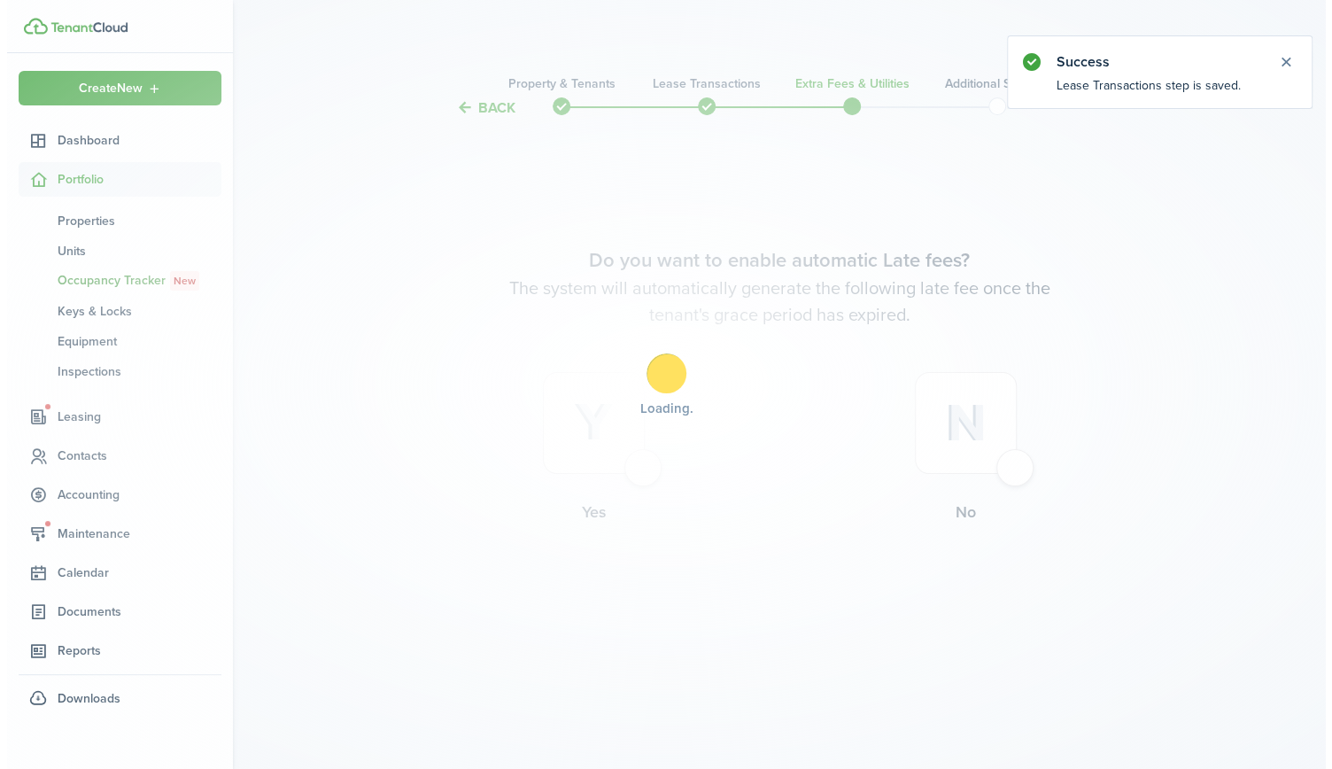
scroll to position [0, 0]
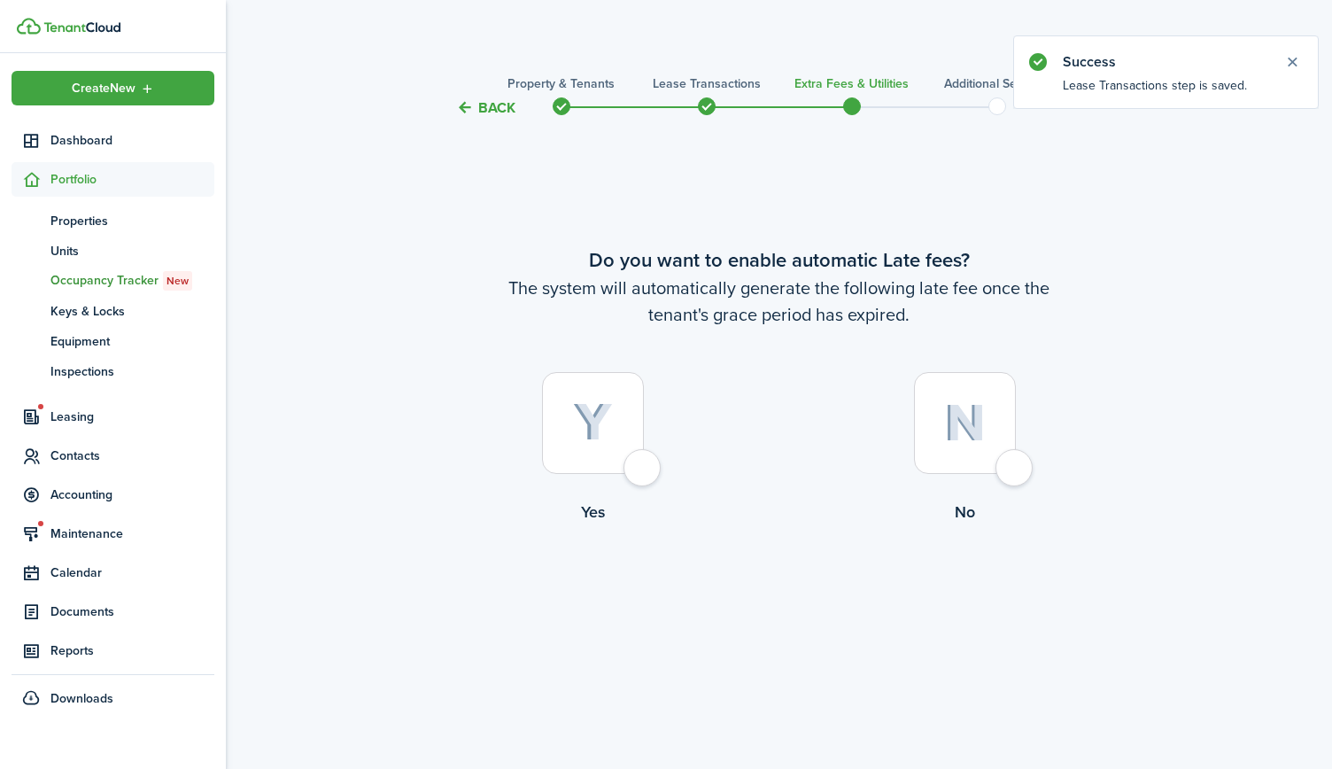
click at [565, 406] on div at bounding box center [593, 423] width 102 height 102
radio input "true"
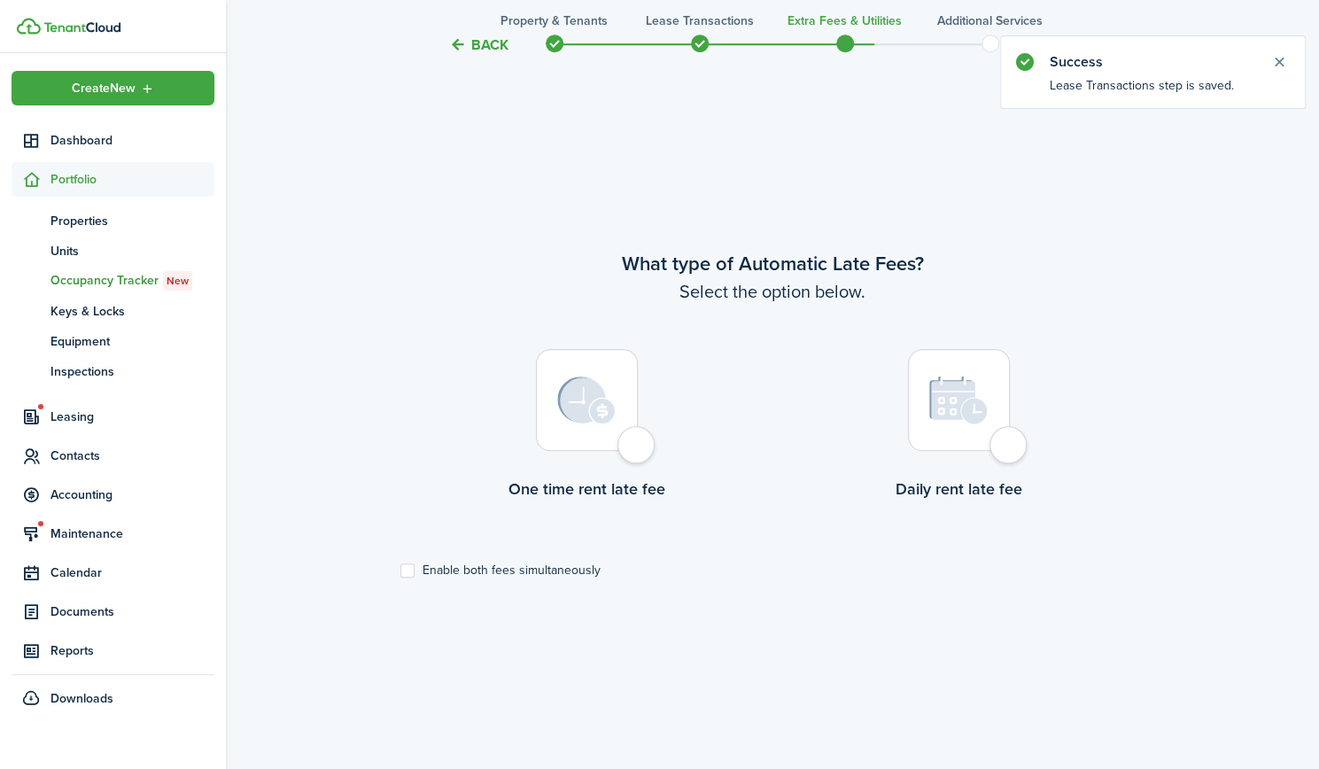
scroll to position [650, 0]
click at [583, 410] on img at bounding box center [586, 400] width 58 height 48
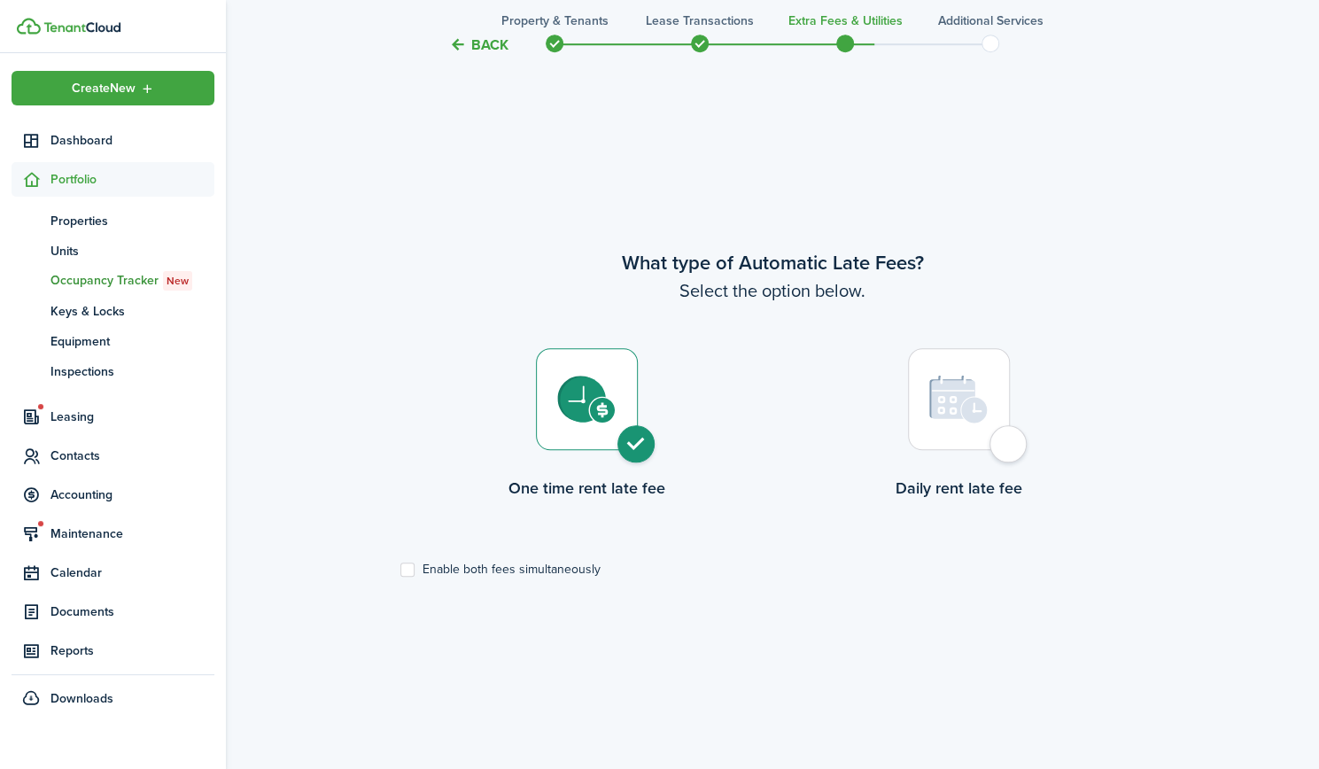
radio input "true"
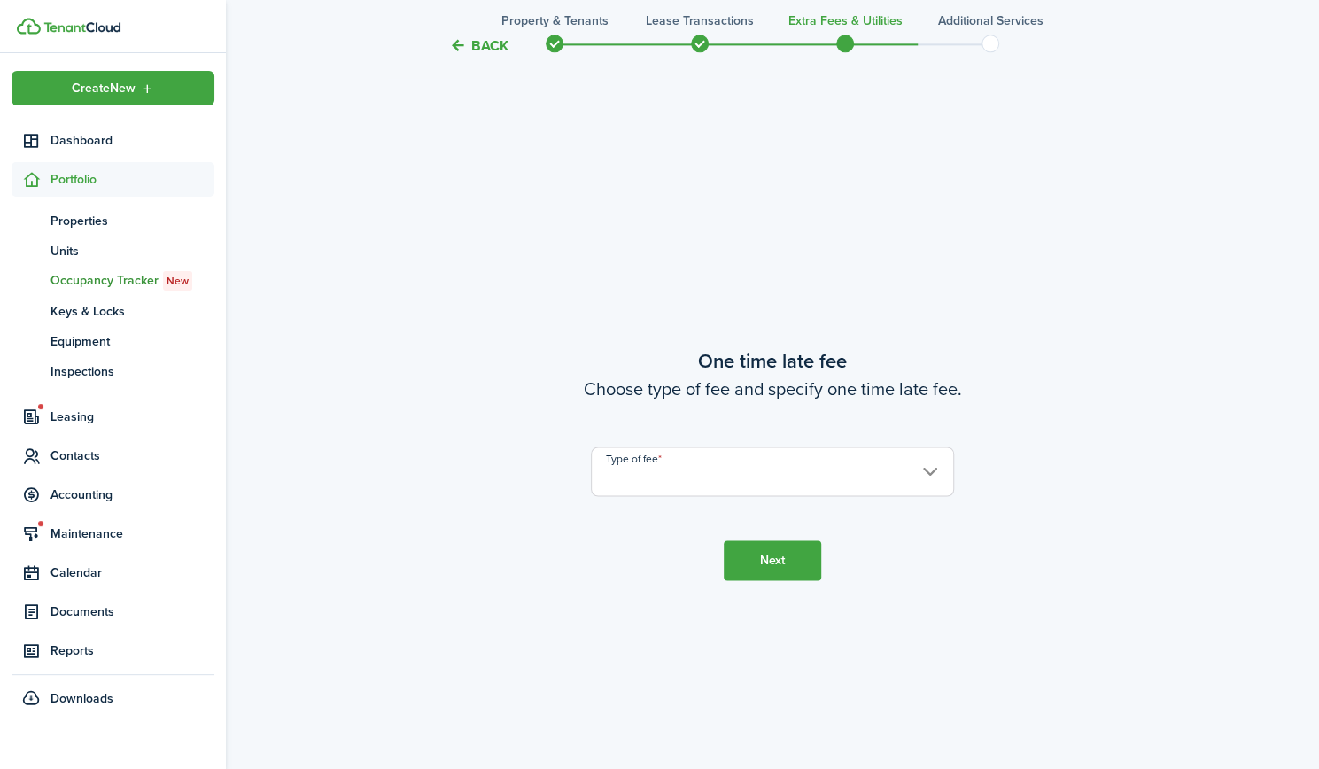
scroll to position [1419, 0]
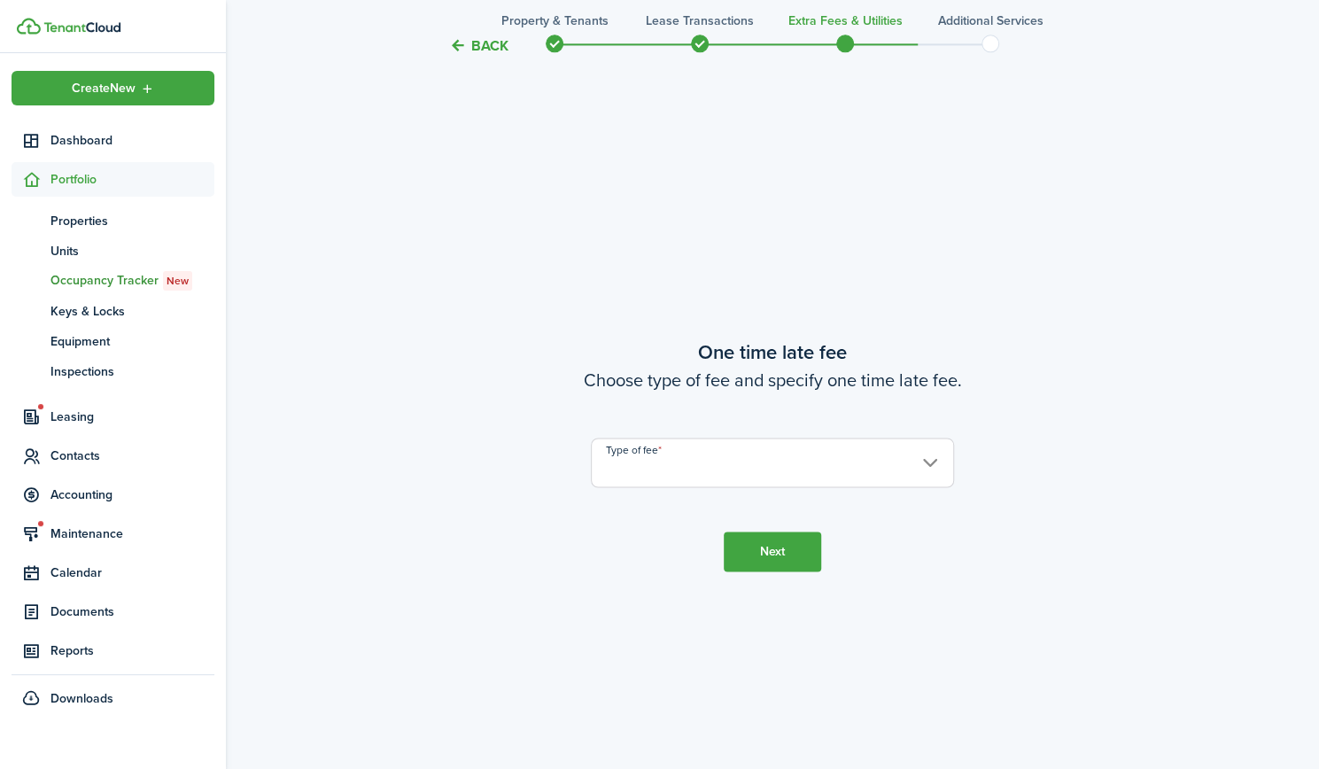
click at [653, 464] on input "Type of fee" at bounding box center [772, 463] width 363 height 50
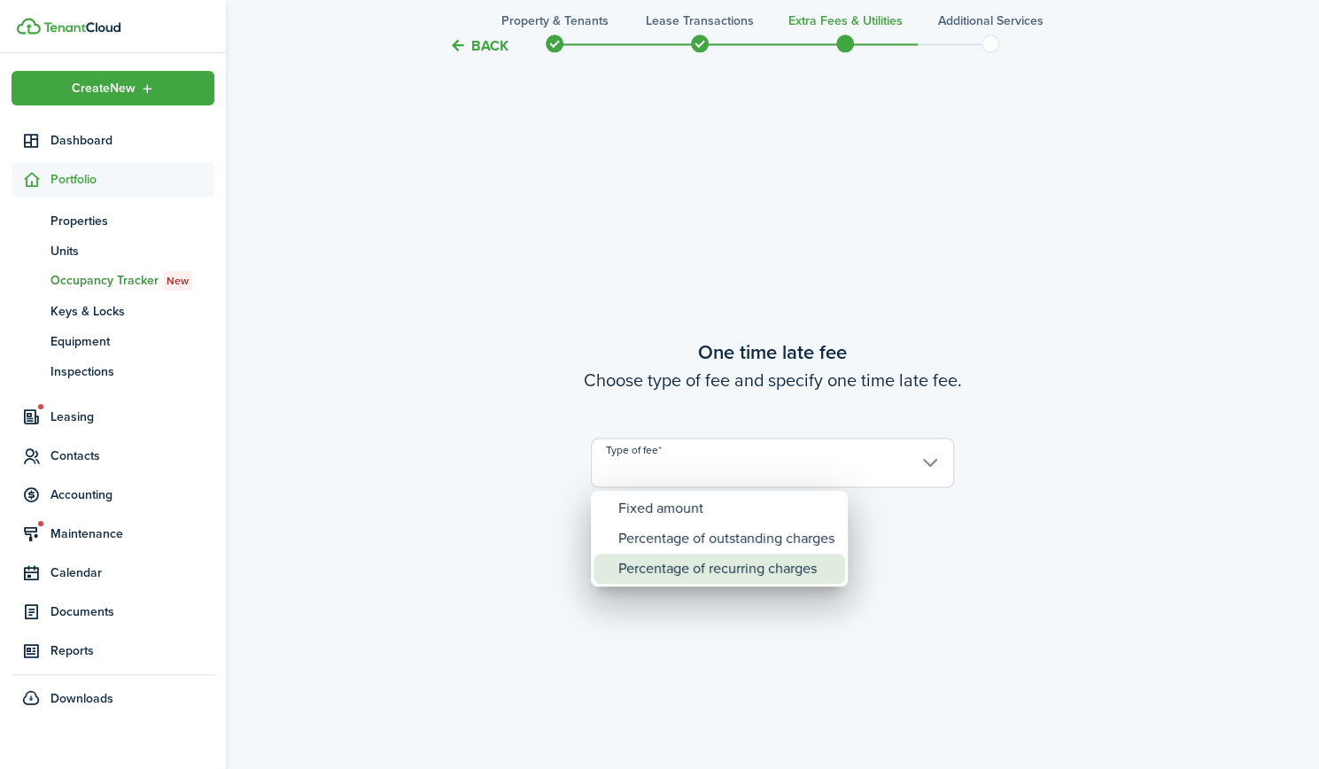
click at [666, 561] on div "Percentage of recurring charges" at bounding box center [726, 569] width 216 height 30
type input "Percentage of recurring charges"
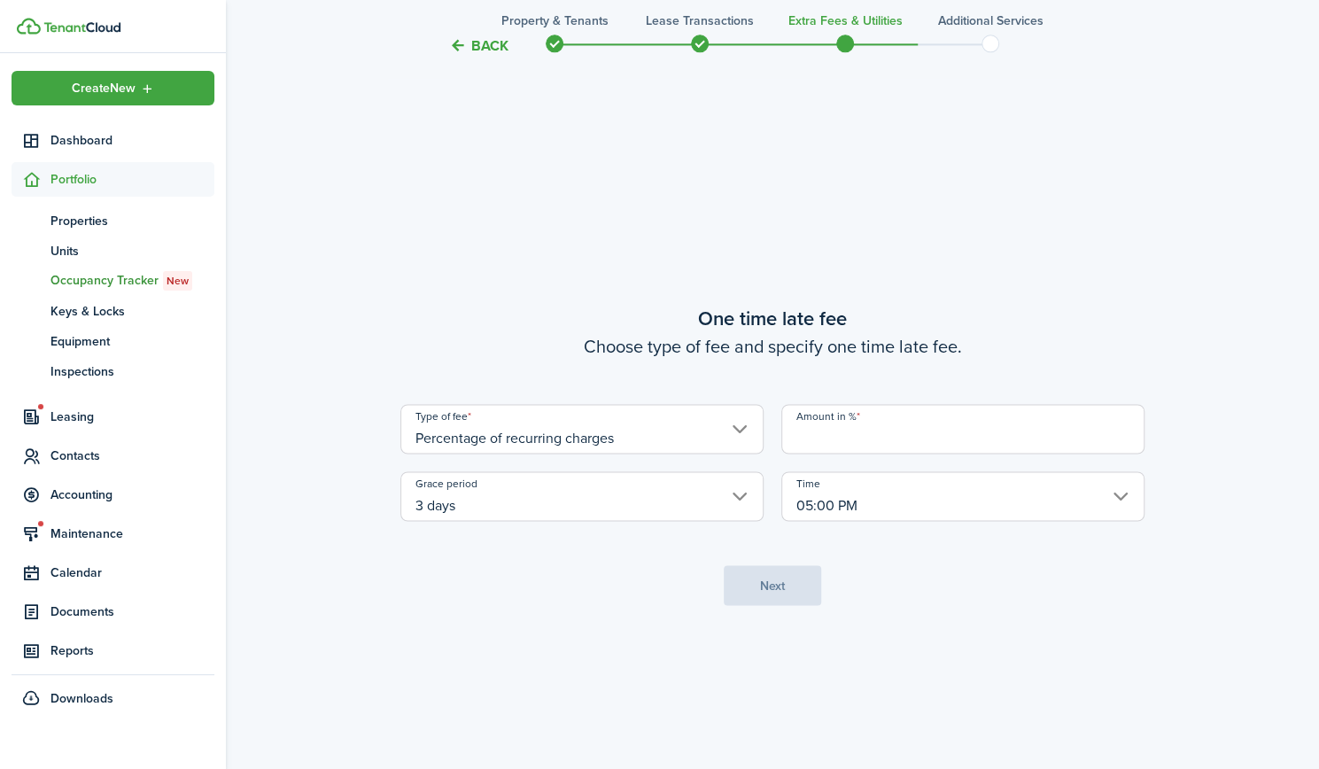
click at [822, 442] on input "Amount in %" at bounding box center [962, 429] width 363 height 50
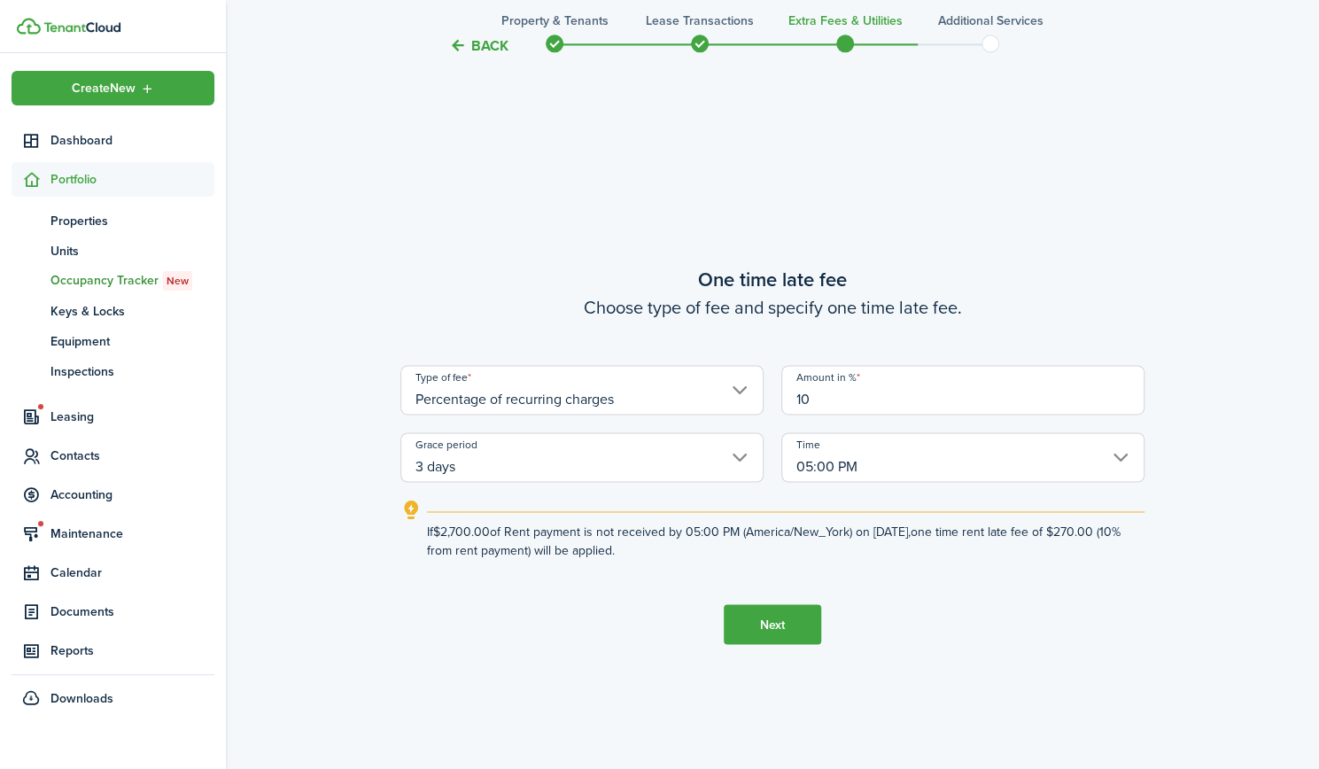
type input "10"
click at [751, 625] on button "Next" at bounding box center [772, 624] width 97 height 40
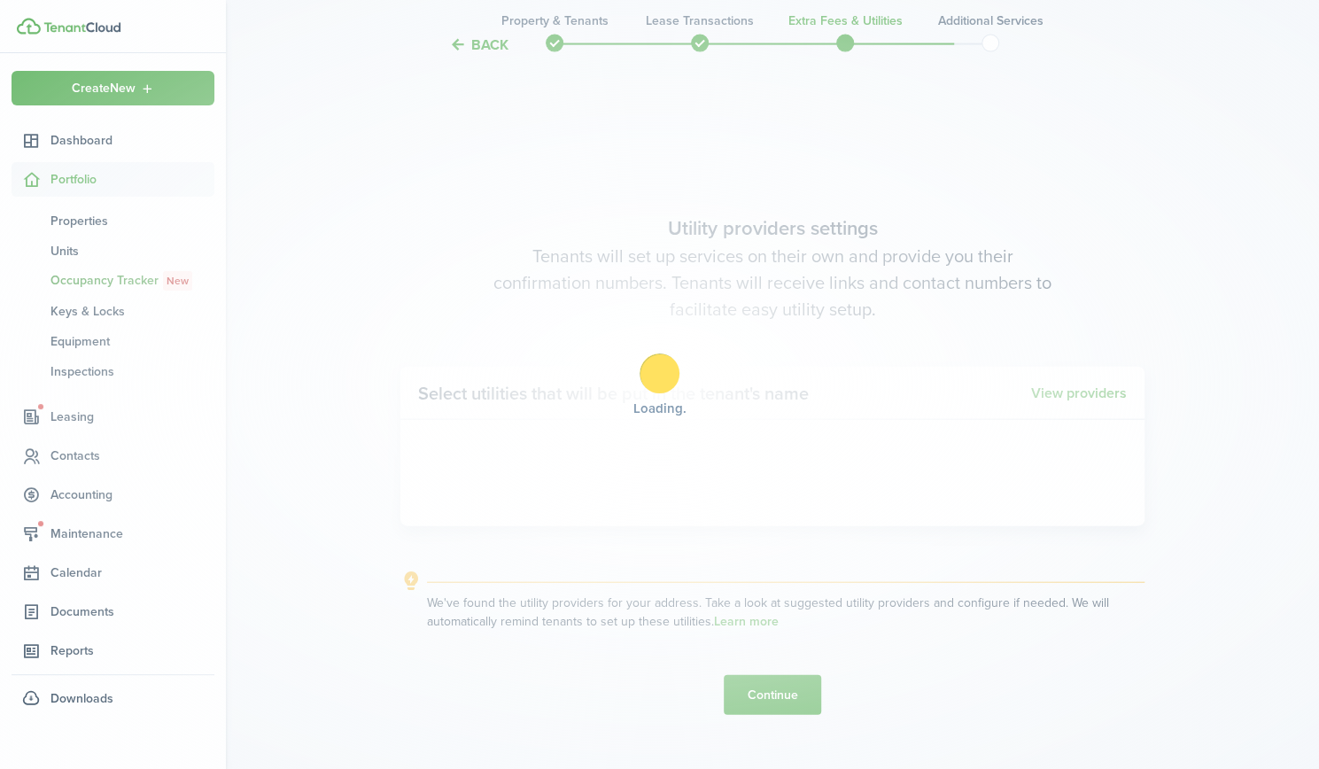
scroll to position [2188, 0]
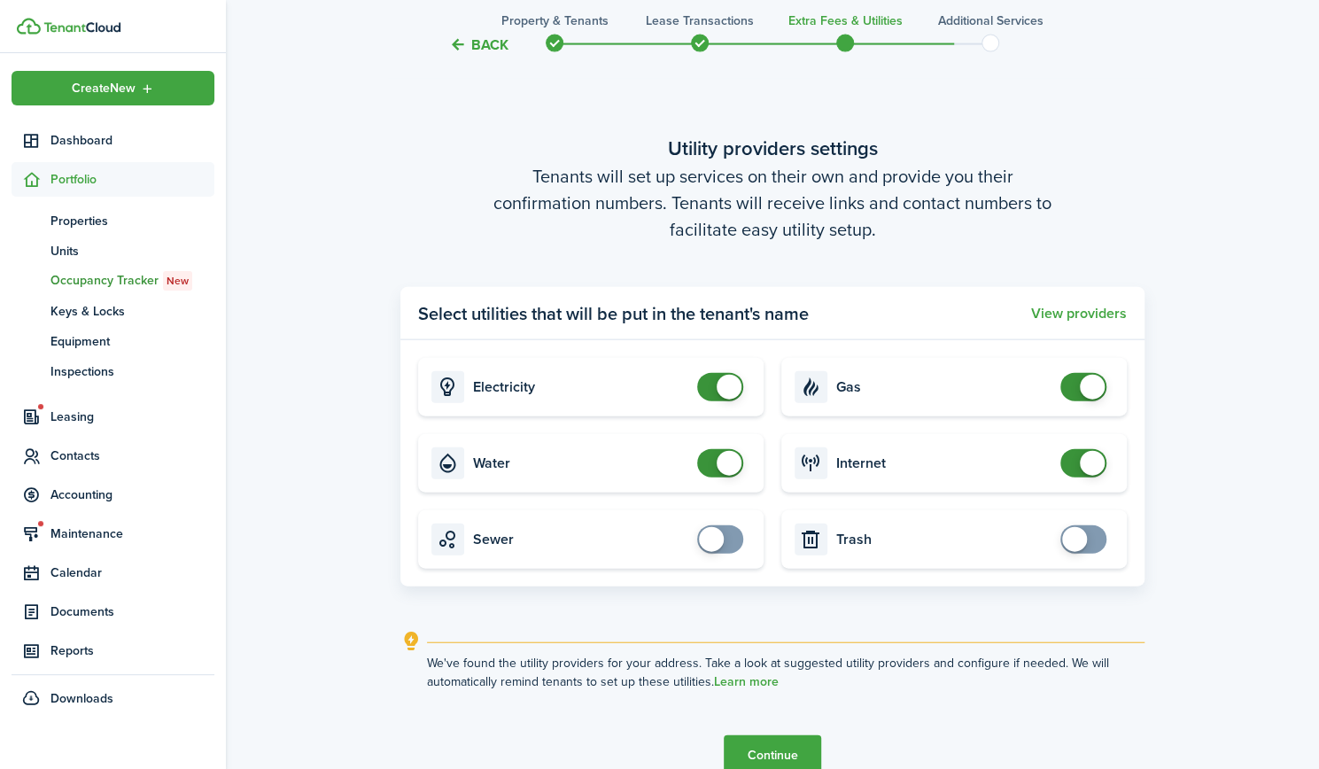
checkbox input "false"
click at [712, 467] on span at bounding box center [720, 463] width 18 height 28
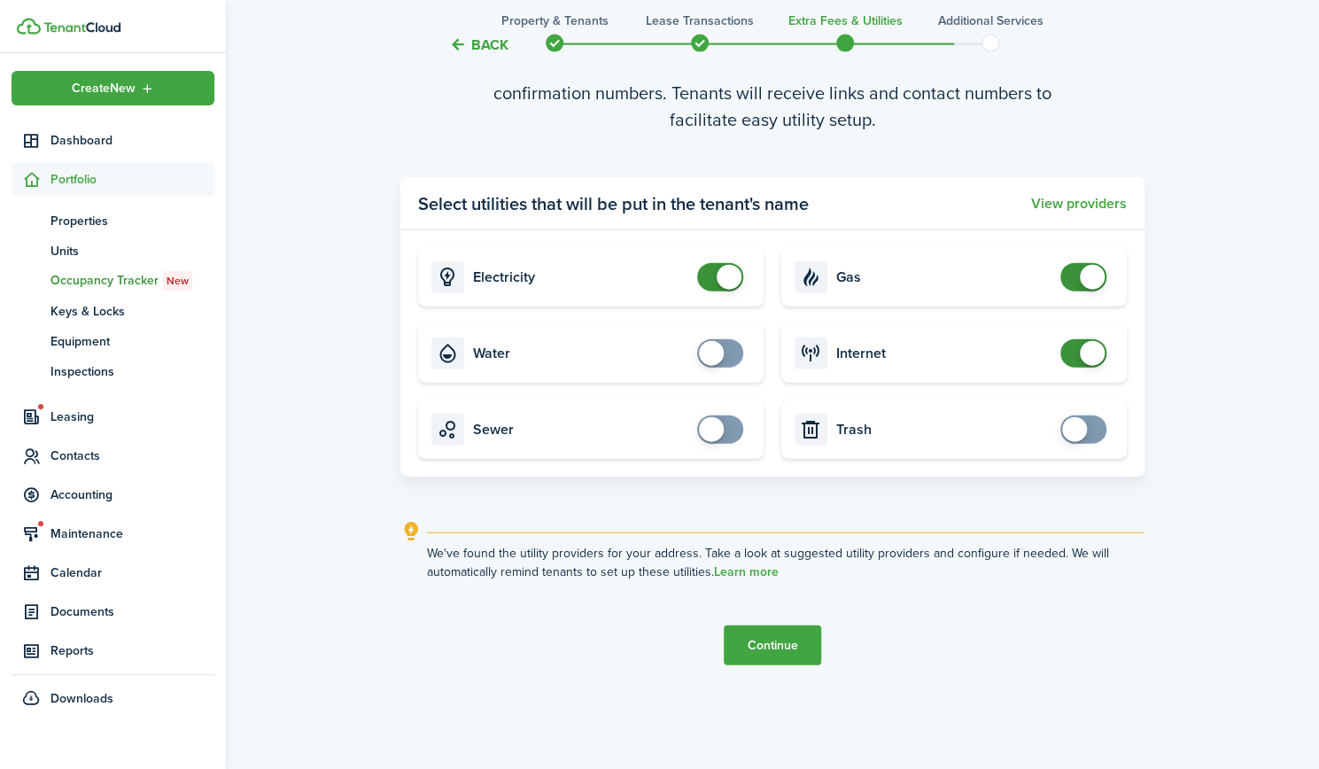
scroll to position [2307, 0]
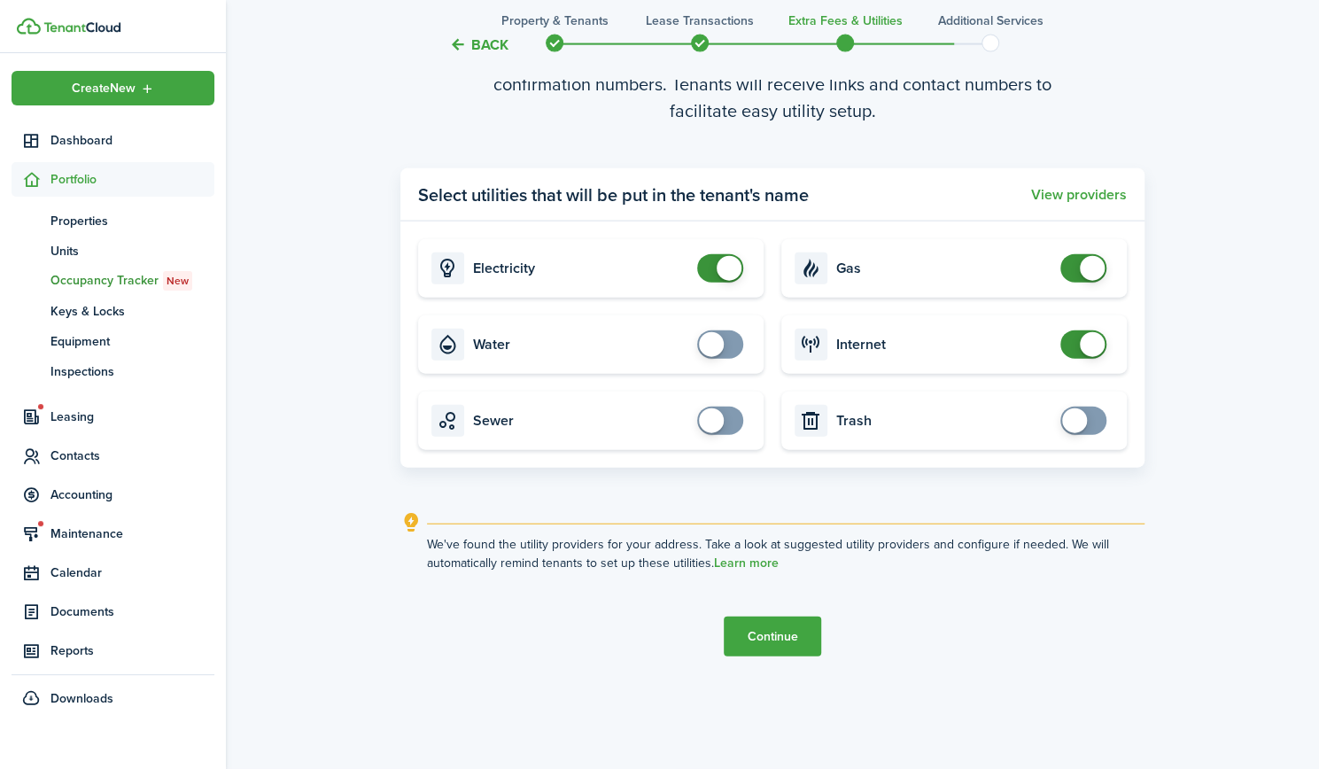
click at [803, 632] on button "Continue" at bounding box center [772, 636] width 97 height 40
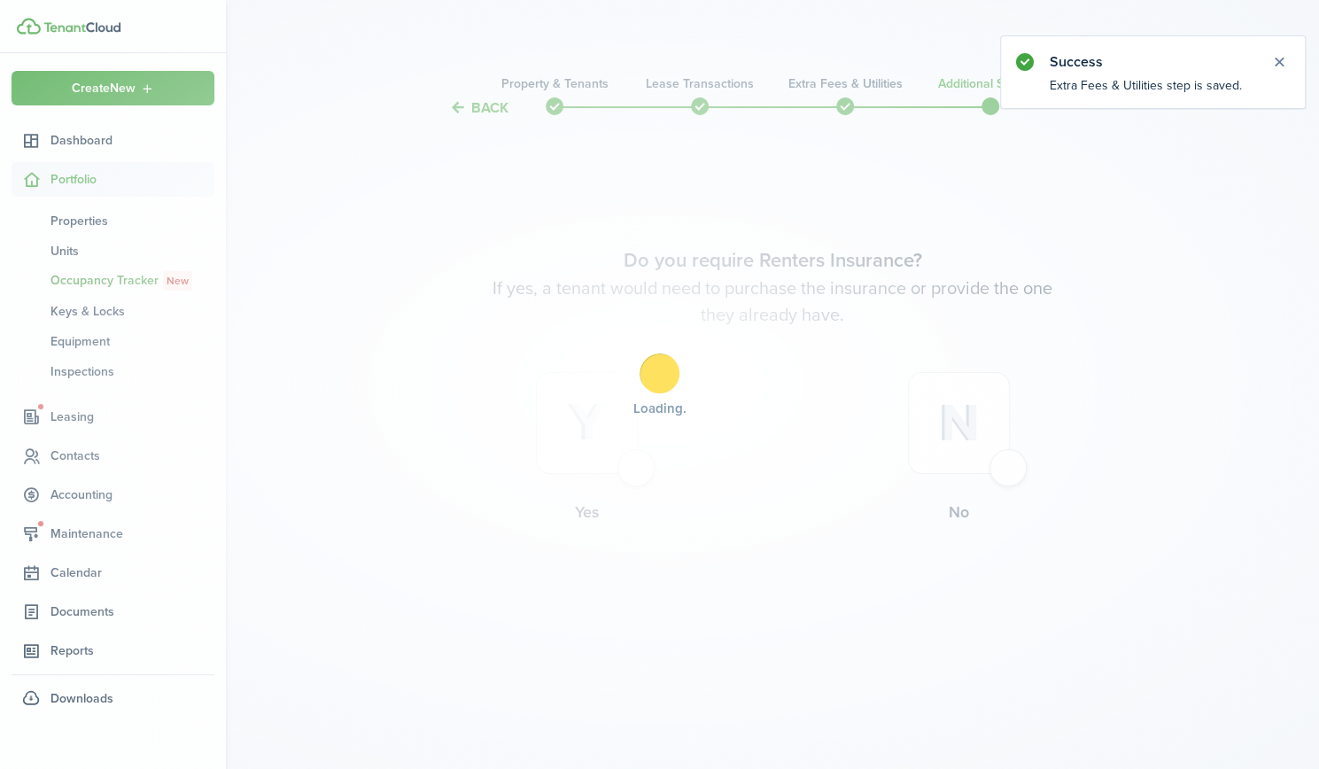
scroll to position [0, 0]
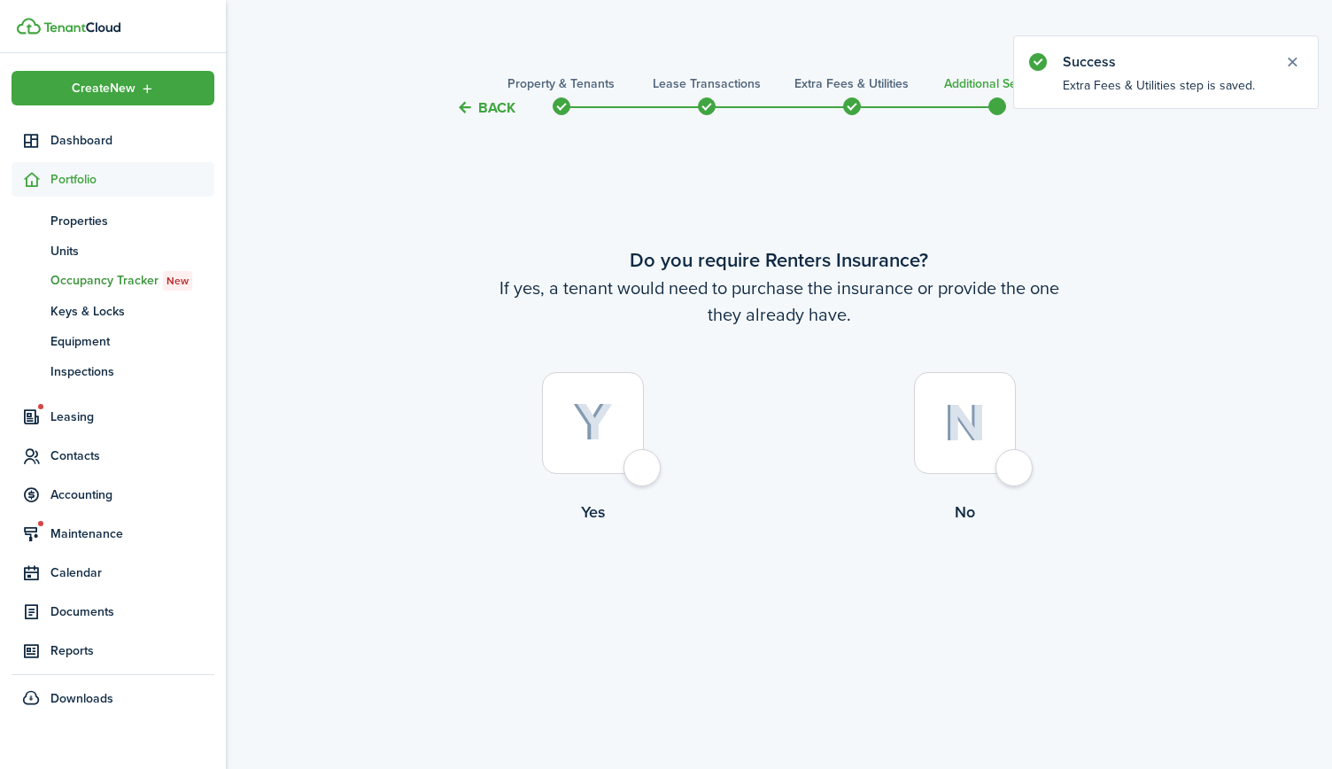
click at [965, 426] on img at bounding box center [965, 423] width 42 height 38
radio input "true"
click at [764, 589] on button "Complete move in" at bounding box center [779, 597] width 130 height 40
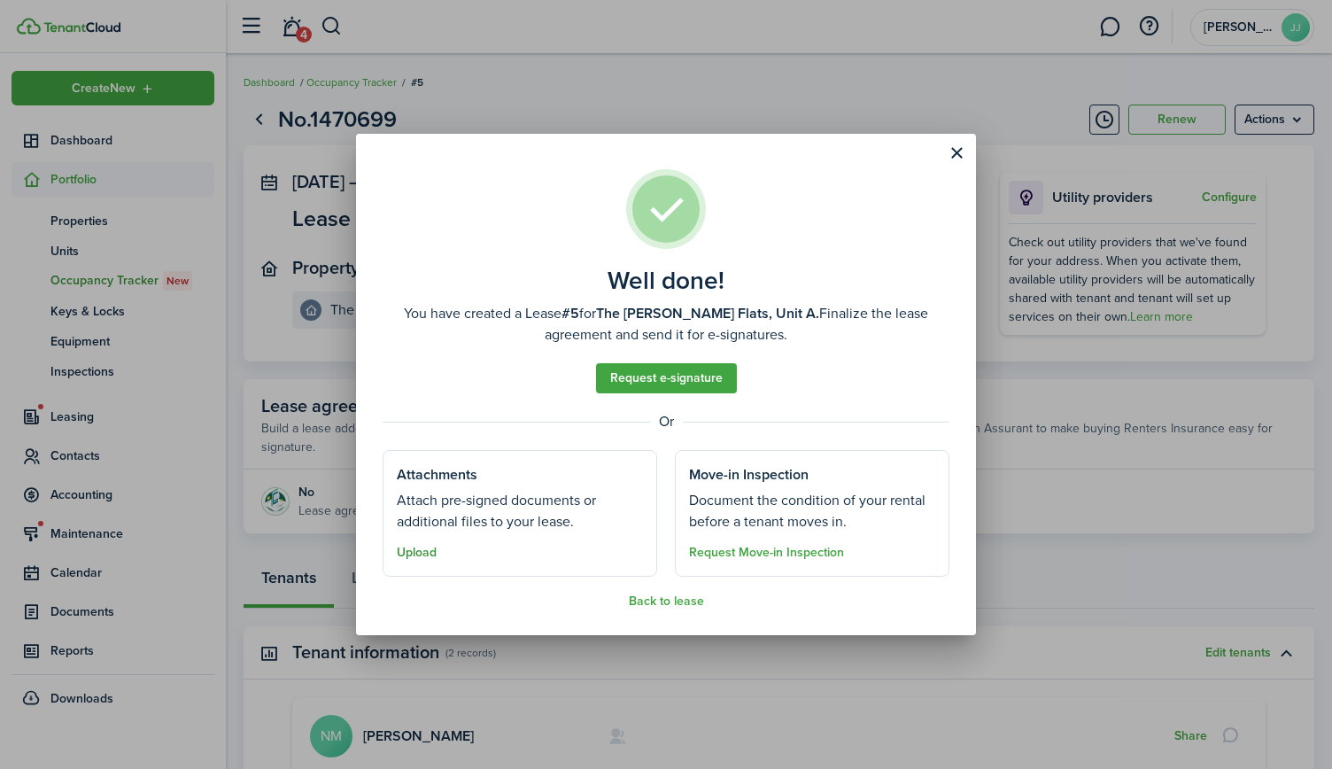
click at [424, 552] on button "Upload" at bounding box center [417, 553] width 40 height 14
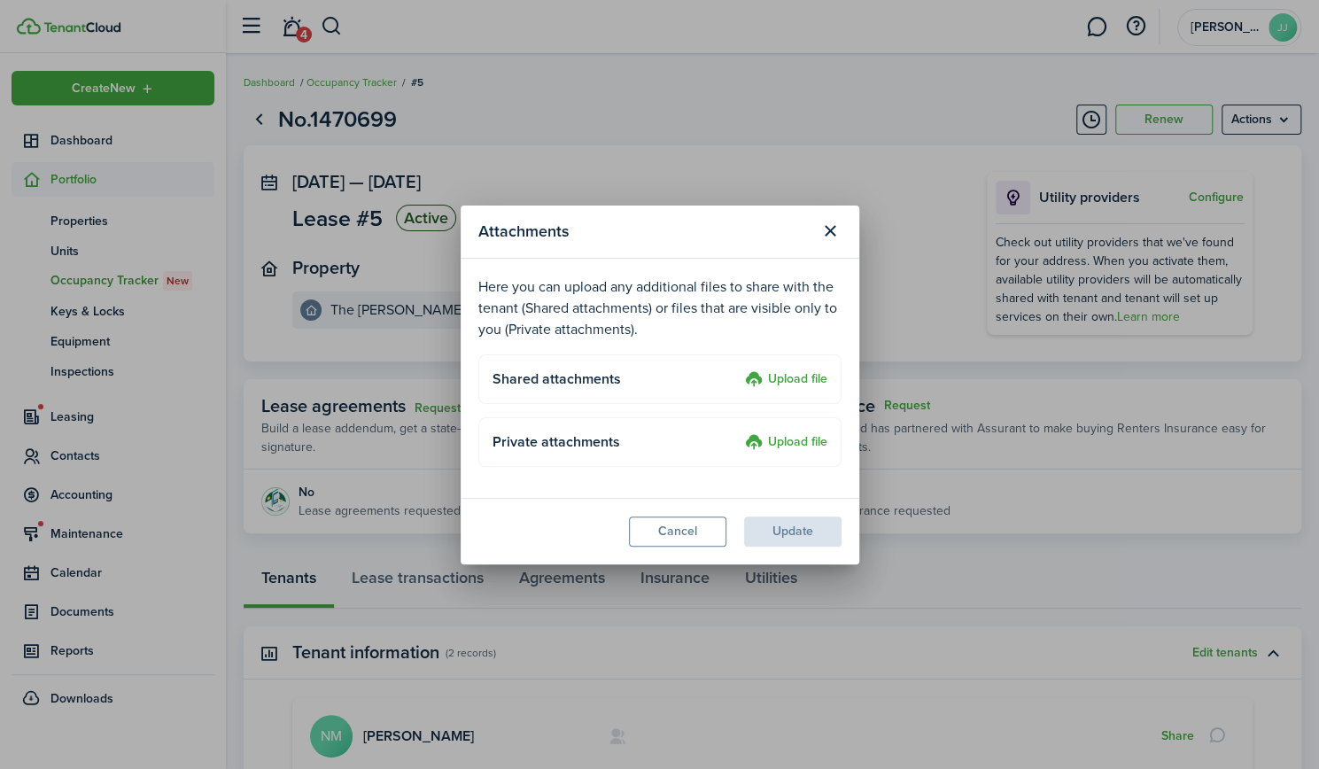
click at [806, 380] on label "Upload file" at bounding box center [786, 379] width 82 height 21
click at [739, 369] on input "Upload file" at bounding box center [739, 369] width 0 height 0
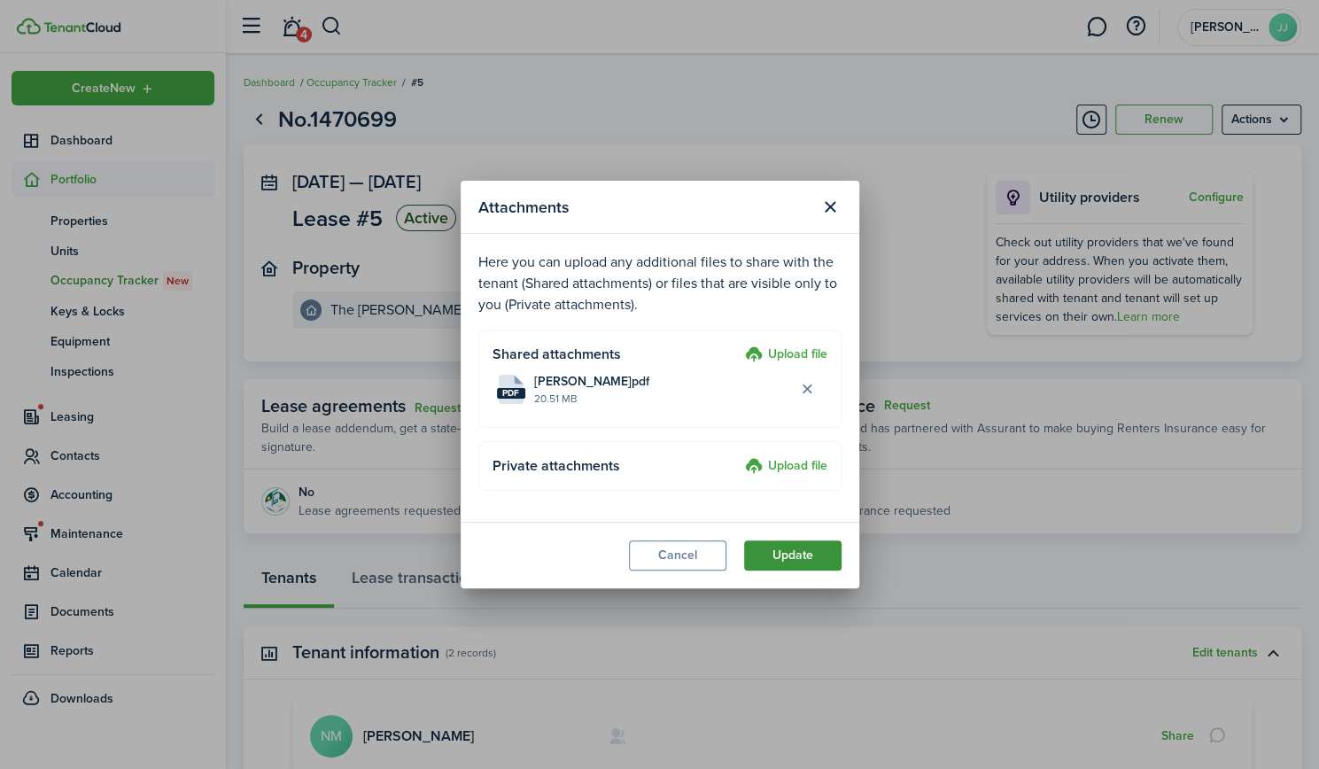
click at [785, 562] on button "Update" at bounding box center [792, 555] width 97 height 30
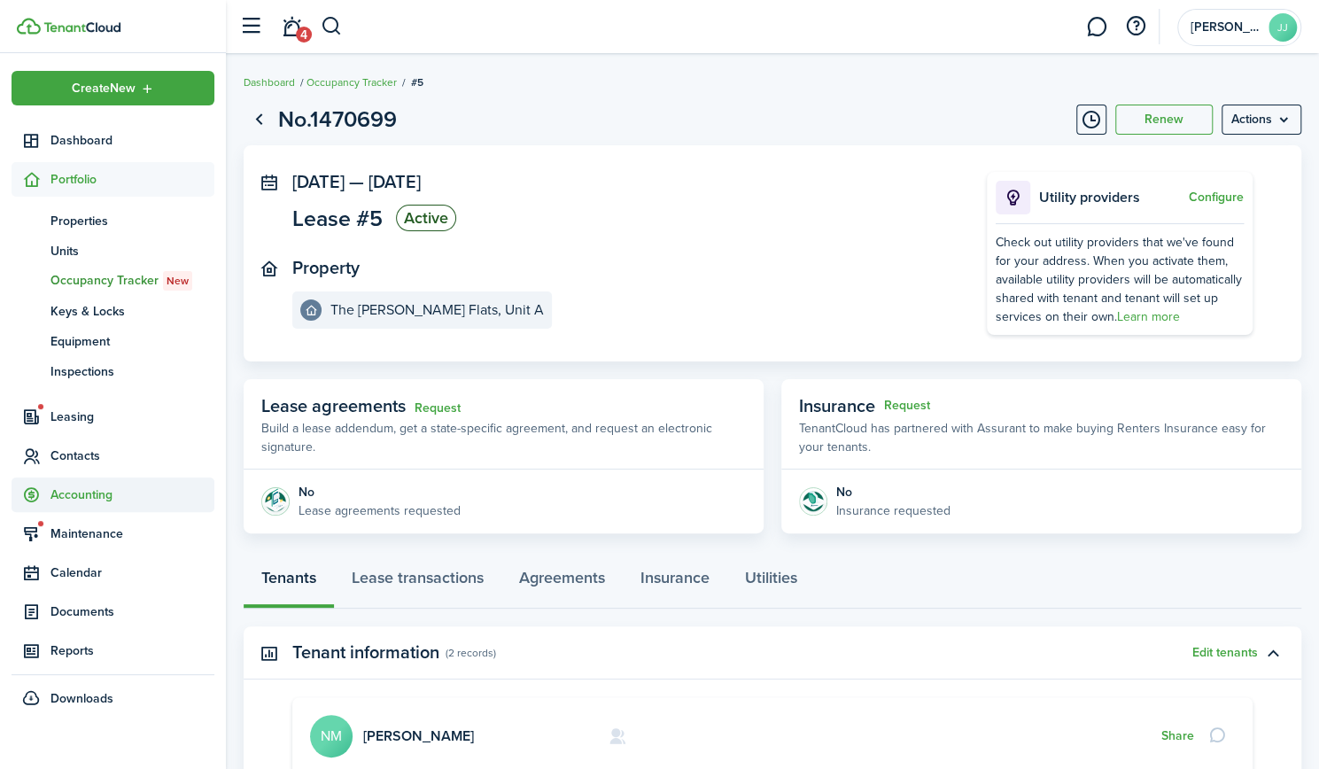
click at [101, 488] on span "Accounting" at bounding box center [132, 494] width 164 height 19
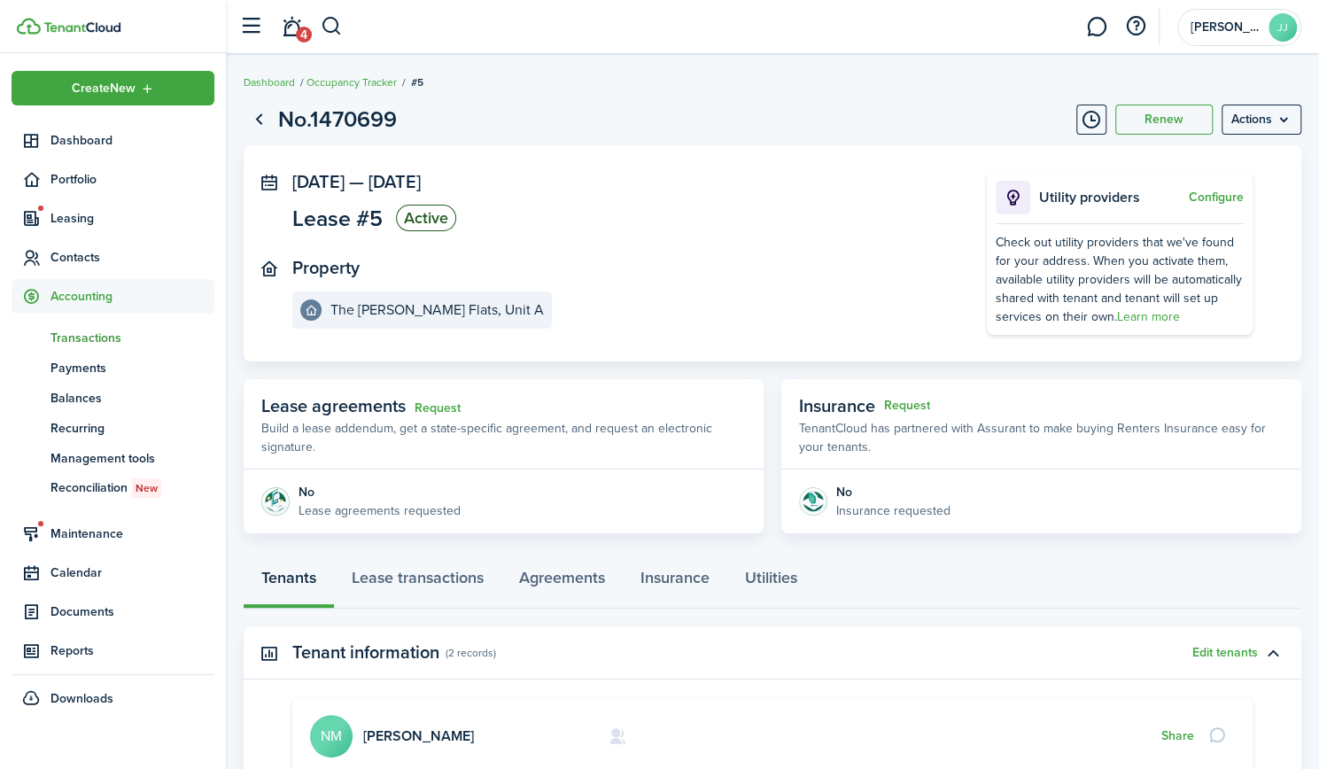
click at [48, 327] on span "tn" at bounding box center [31, 337] width 39 height 30
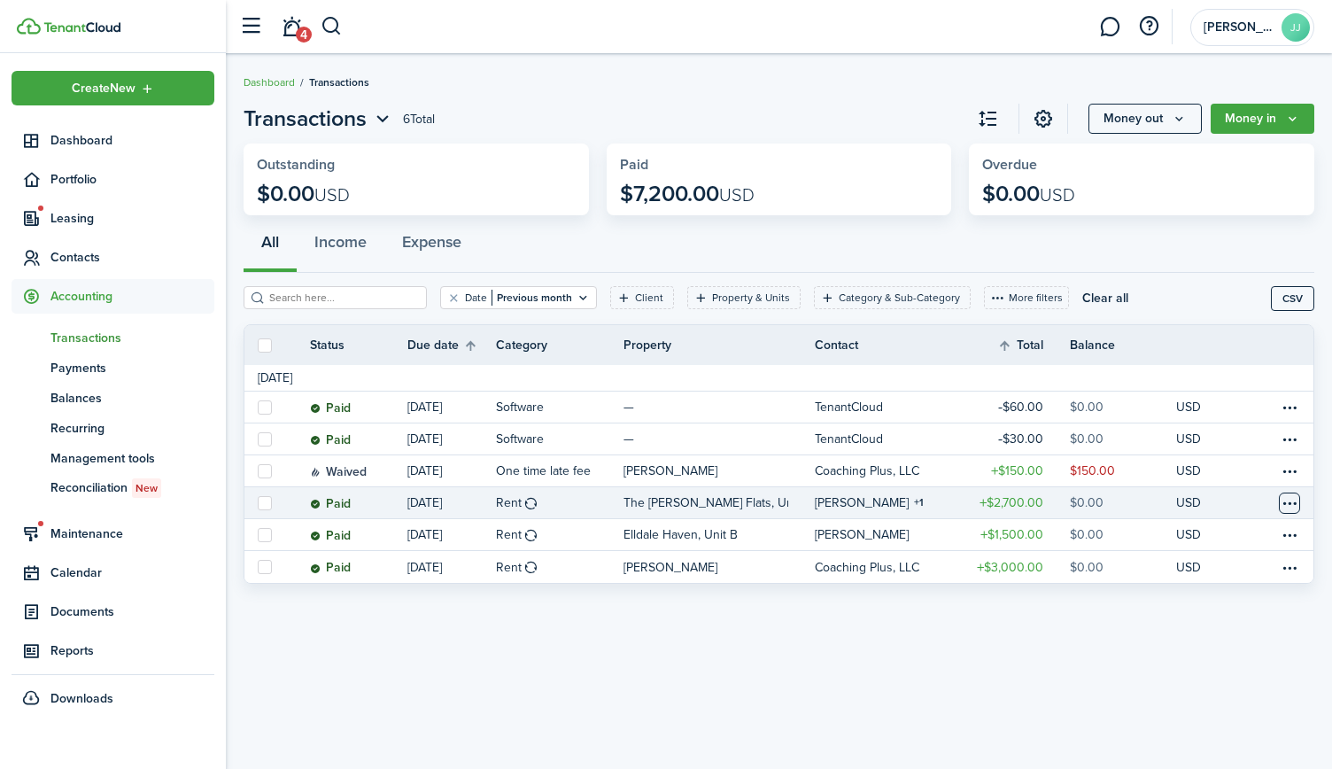
click at [1290, 503] on table-menu-btn-icon at bounding box center [1289, 502] width 21 height 21
click at [1166, 532] on button "Edit" at bounding box center [1222, 535] width 155 height 30
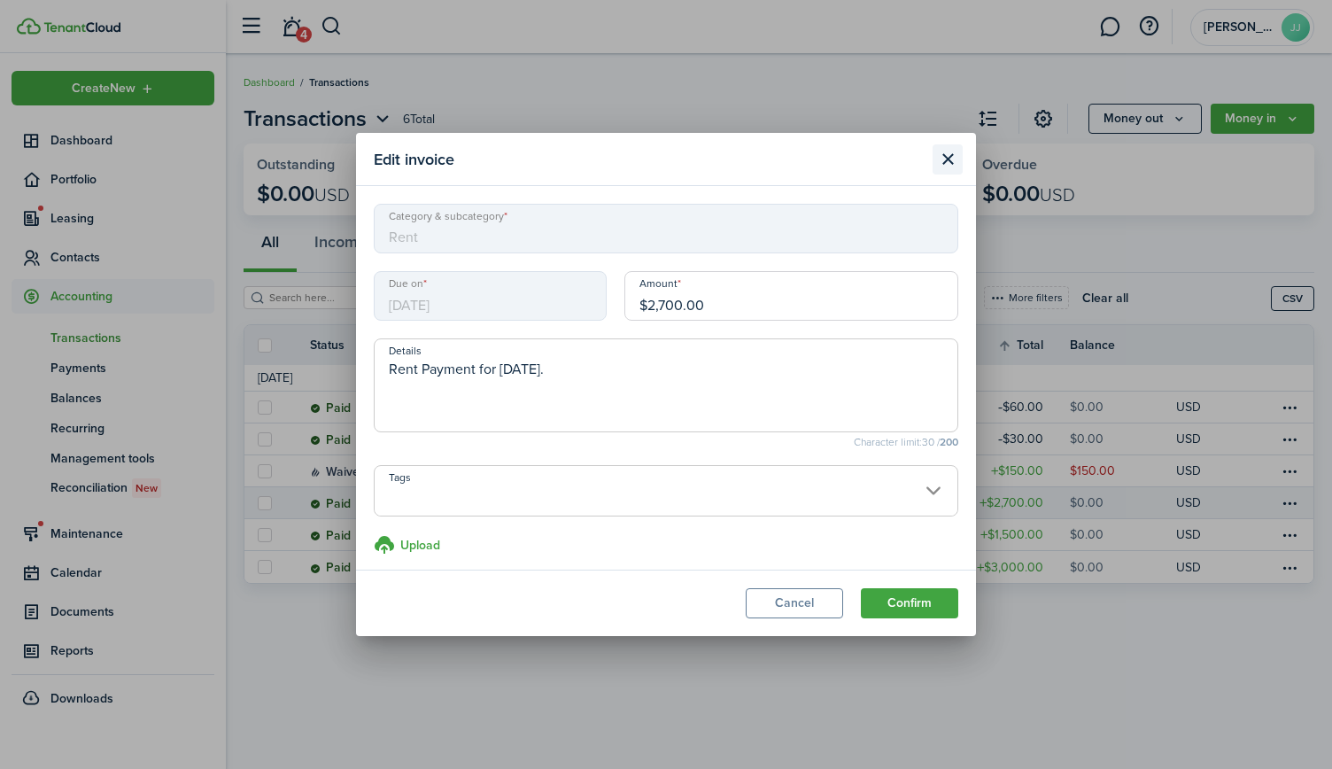
click at [955, 162] on button "Close modal" at bounding box center [948, 159] width 30 height 30
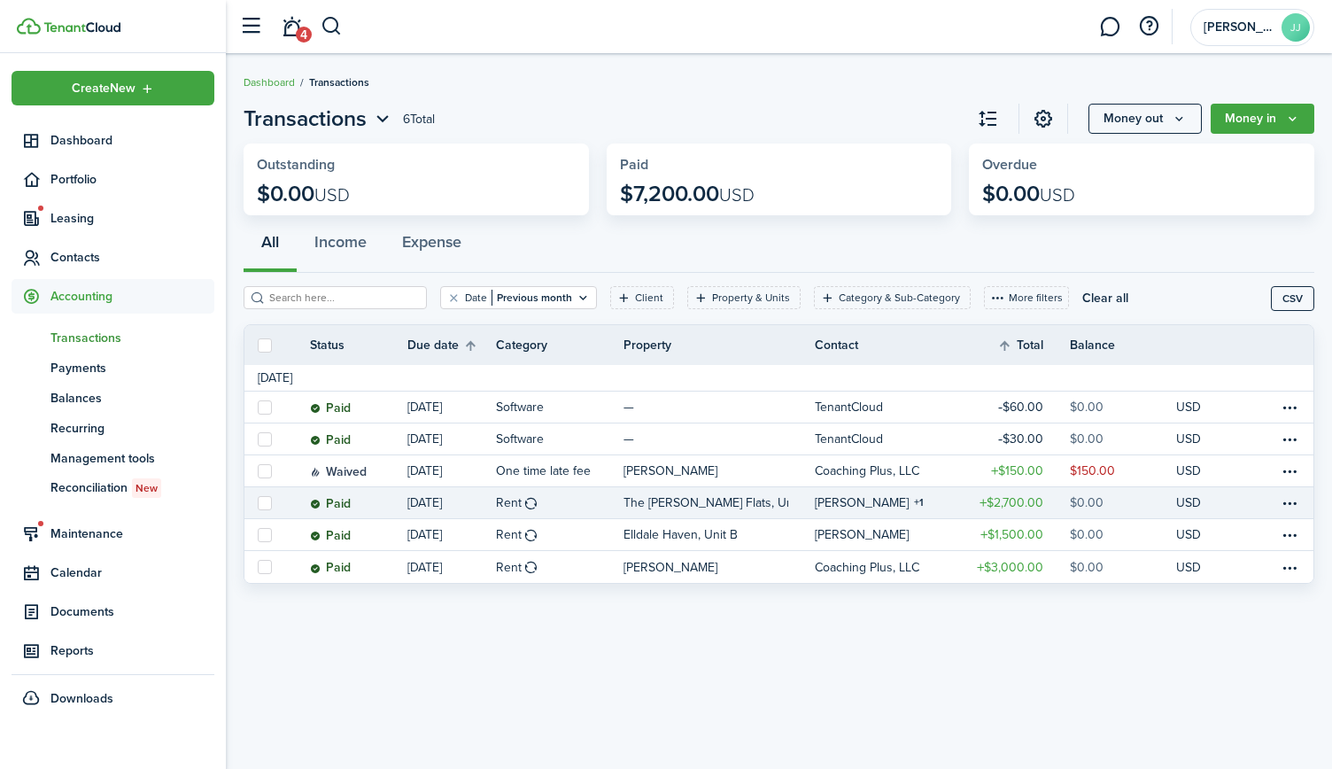
click at [686, 504] on p "The [PERSON_NAME] Flats, Unit A" at bounding box center [706, 502] width 165 height 19
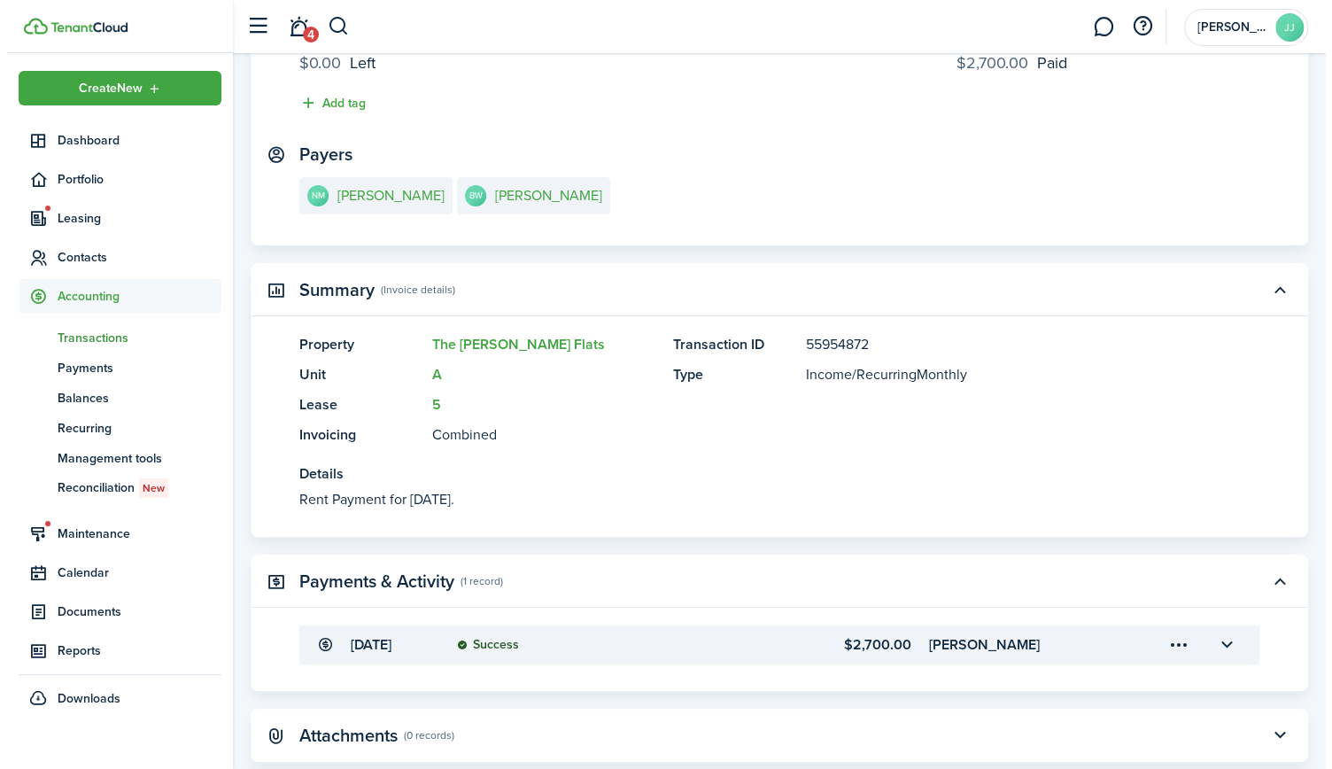
scroll to position [286, 0]
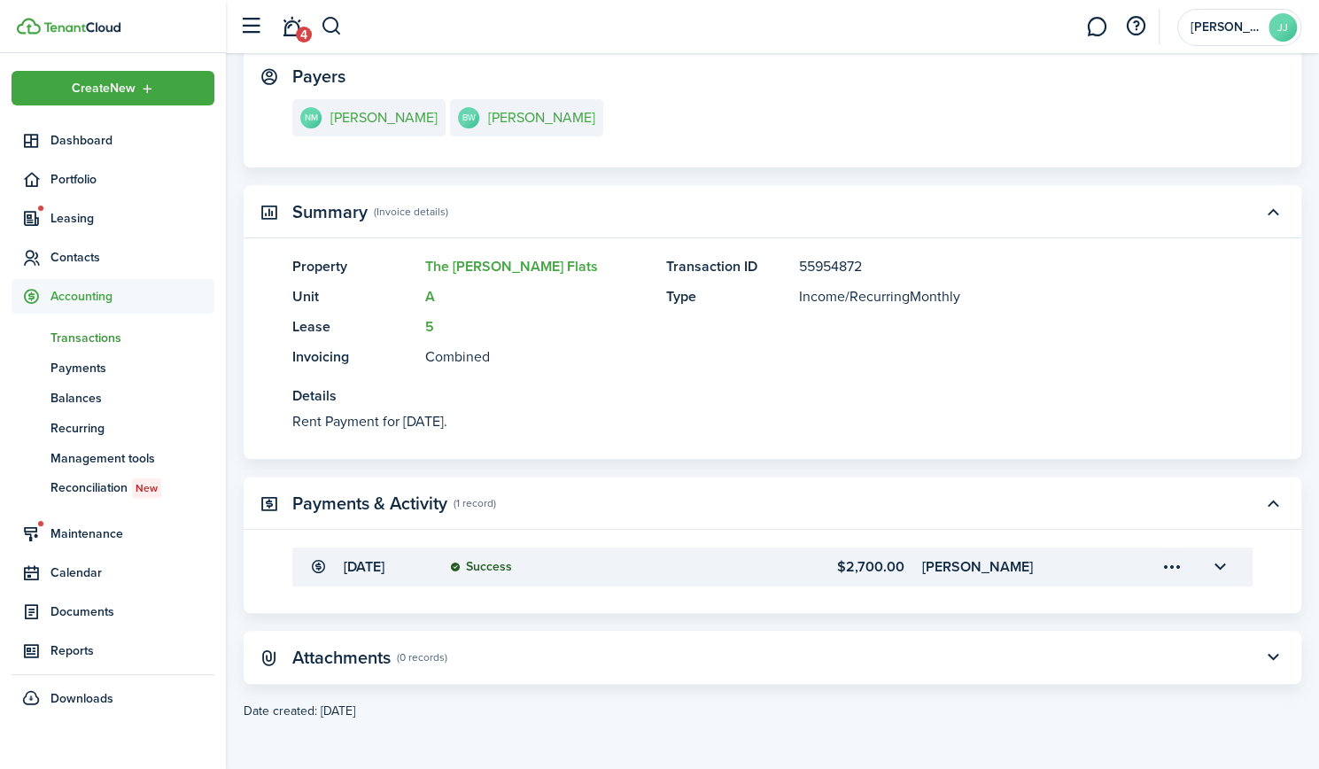
click at [1175, 566] on menu-trigger-card "Open menu" at bounding box center [1172, 567] width 30 height 30
click at [1139, 614] on button "Edit" at bounding box center [1109, 606] width 155 height 31
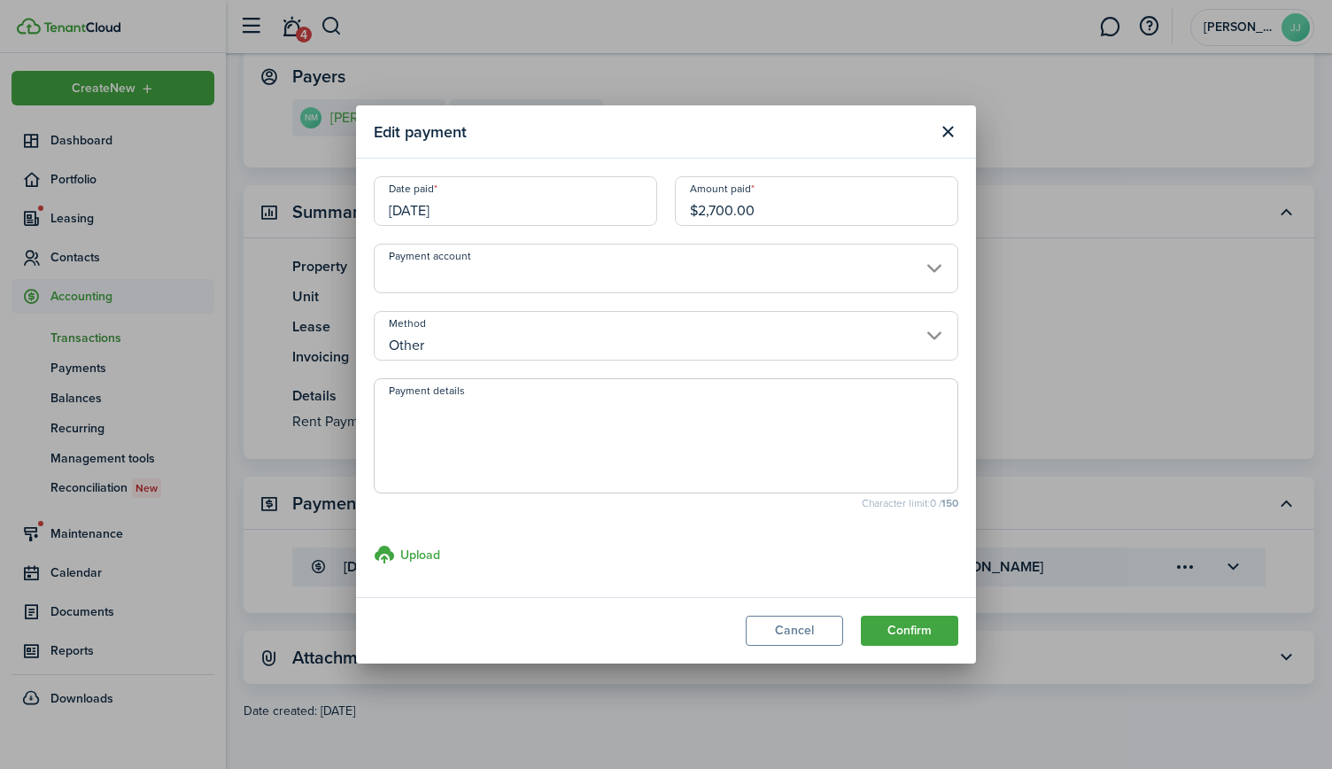
click at [506, 272] on input "Payment account" at bounding box center [666, 269] width 585 height 50
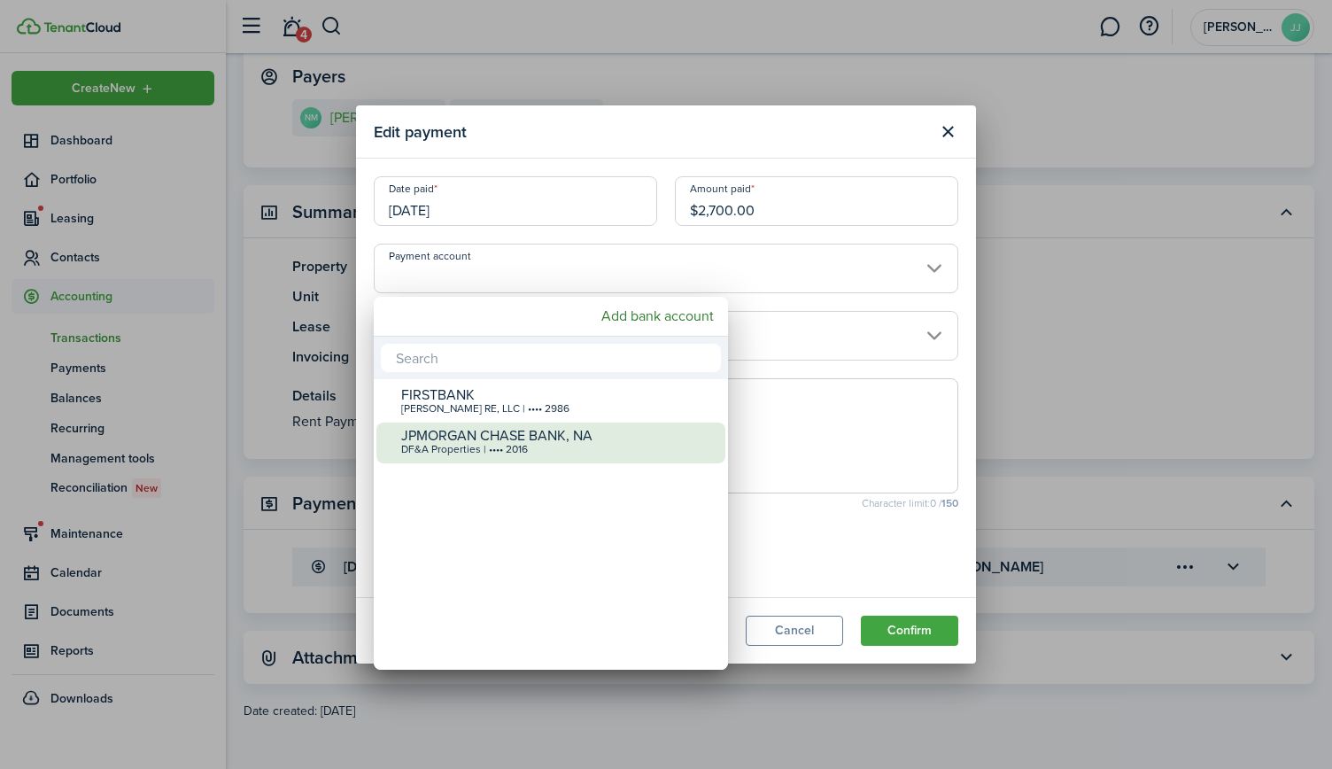
click at [448, 428] on div "JPMORGAN CHASE BANK, NA" at bounding box center [558, 436] width 314 height 16
type input "•••• •••• •••• 2016"
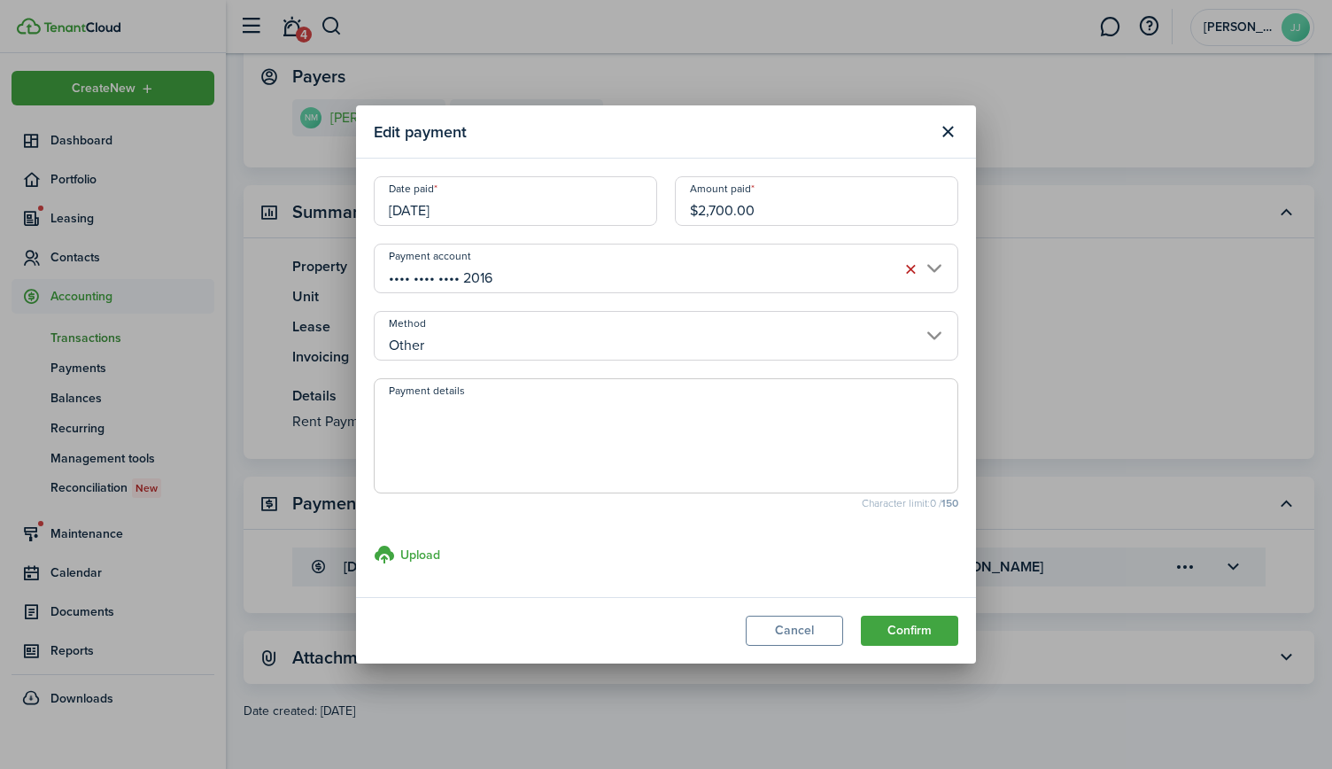
click at [805, 337] on input "Other" at bounding box center [666, 336] width 585 height 50
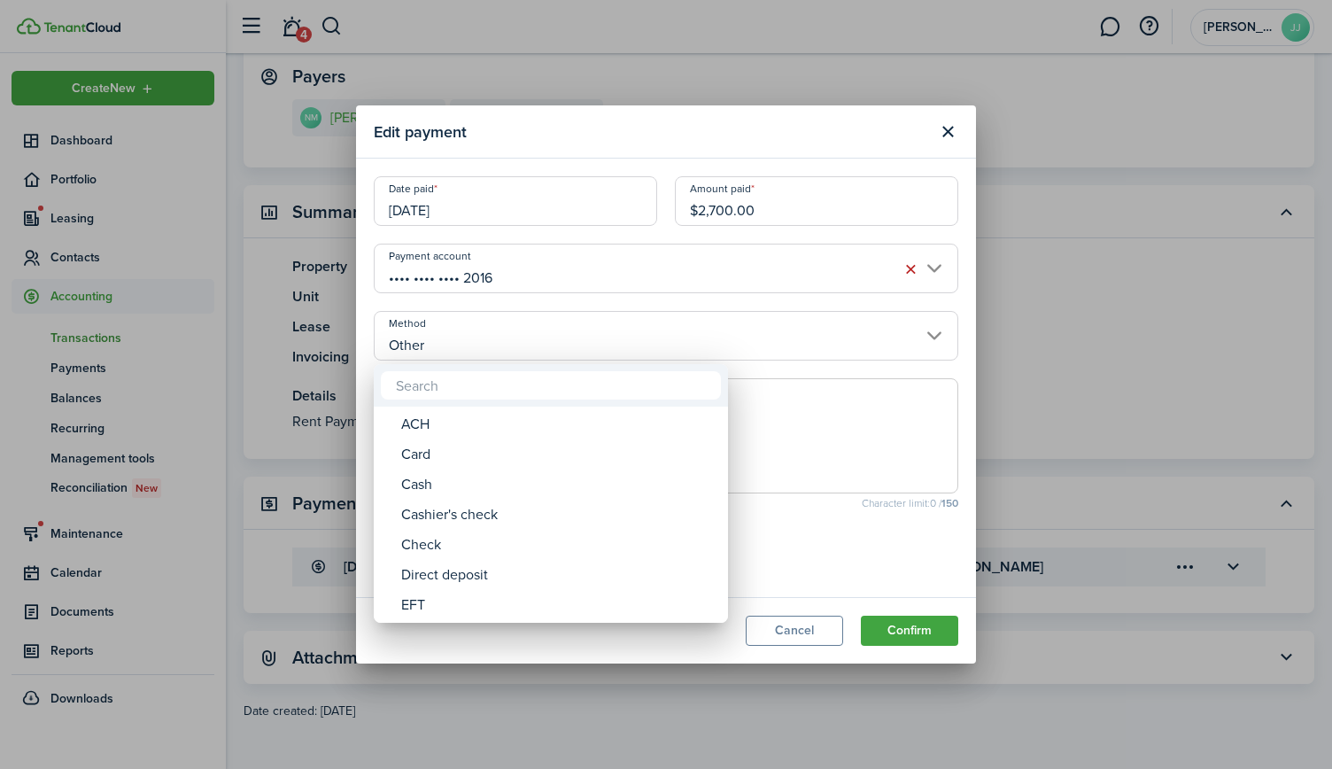
click at [805, 337] on div at bounding box center [666, 384] width 1616 height 1052
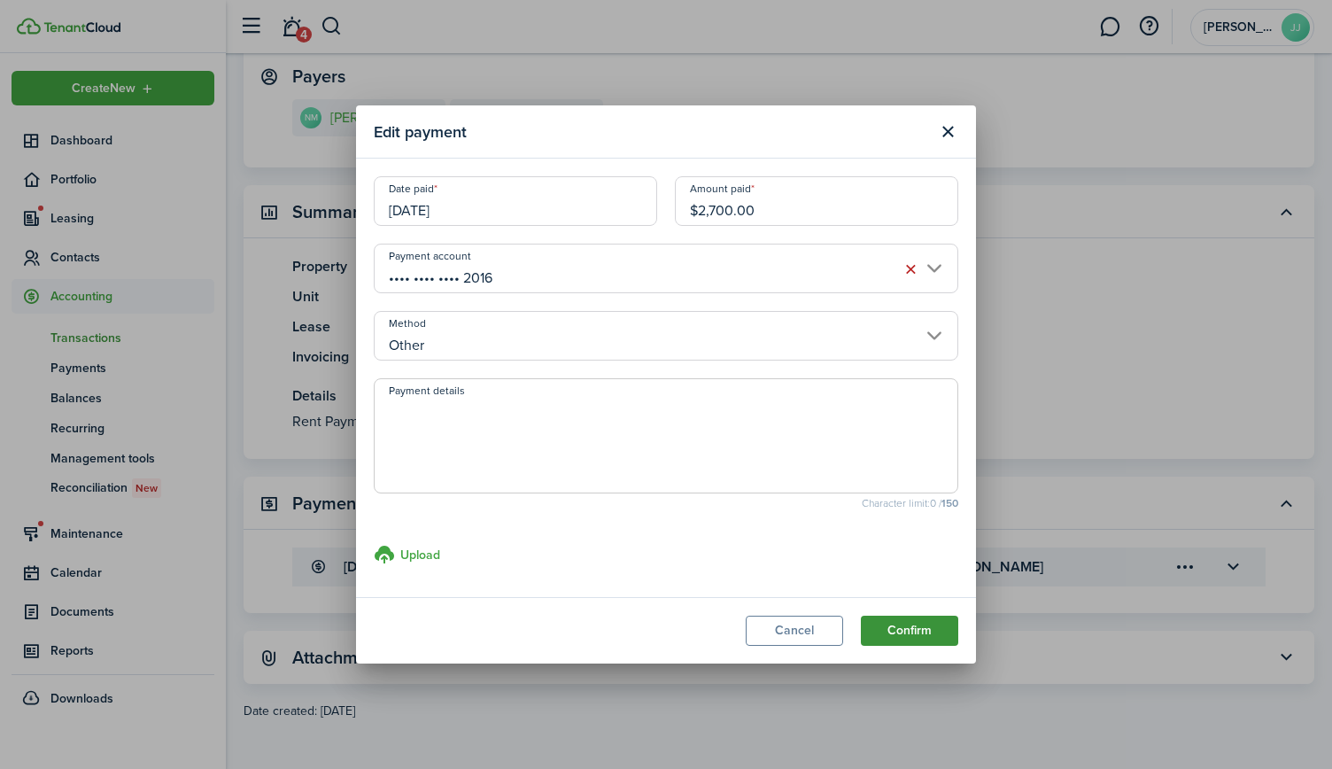
click at [916, 632] on button "Confirm" at bounding box center [909, 631] width 97 height 30
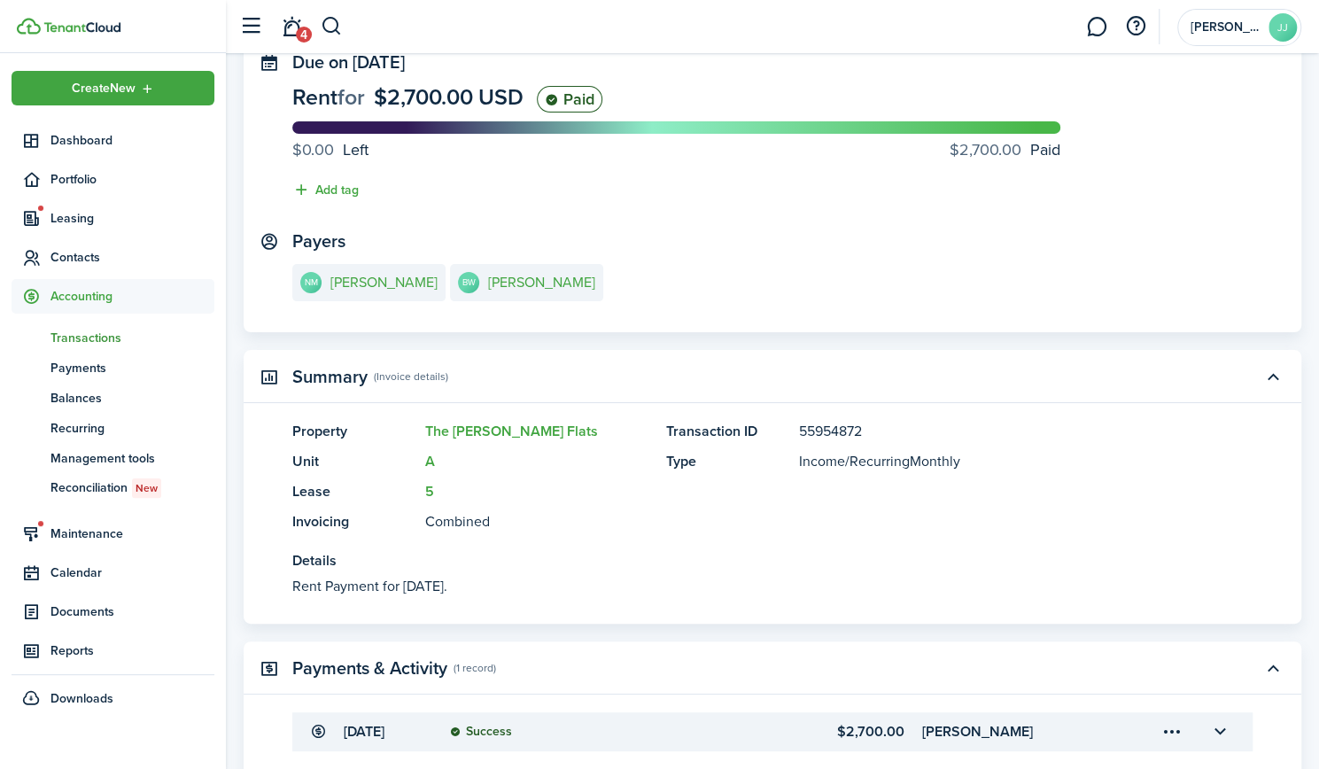
scroll to position [0, 0]
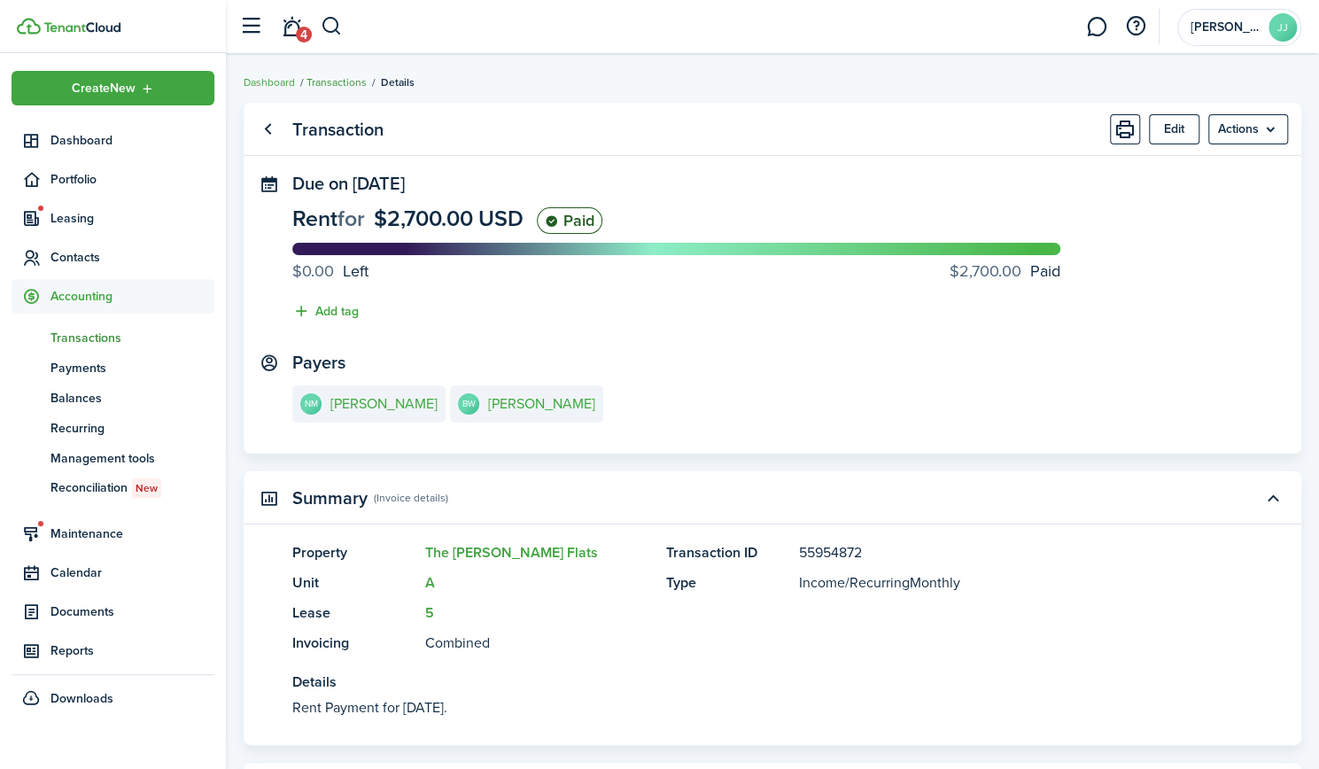
click at [335, 87] on link "Transactions" at bounding box center [336, 82] width 60 height 16
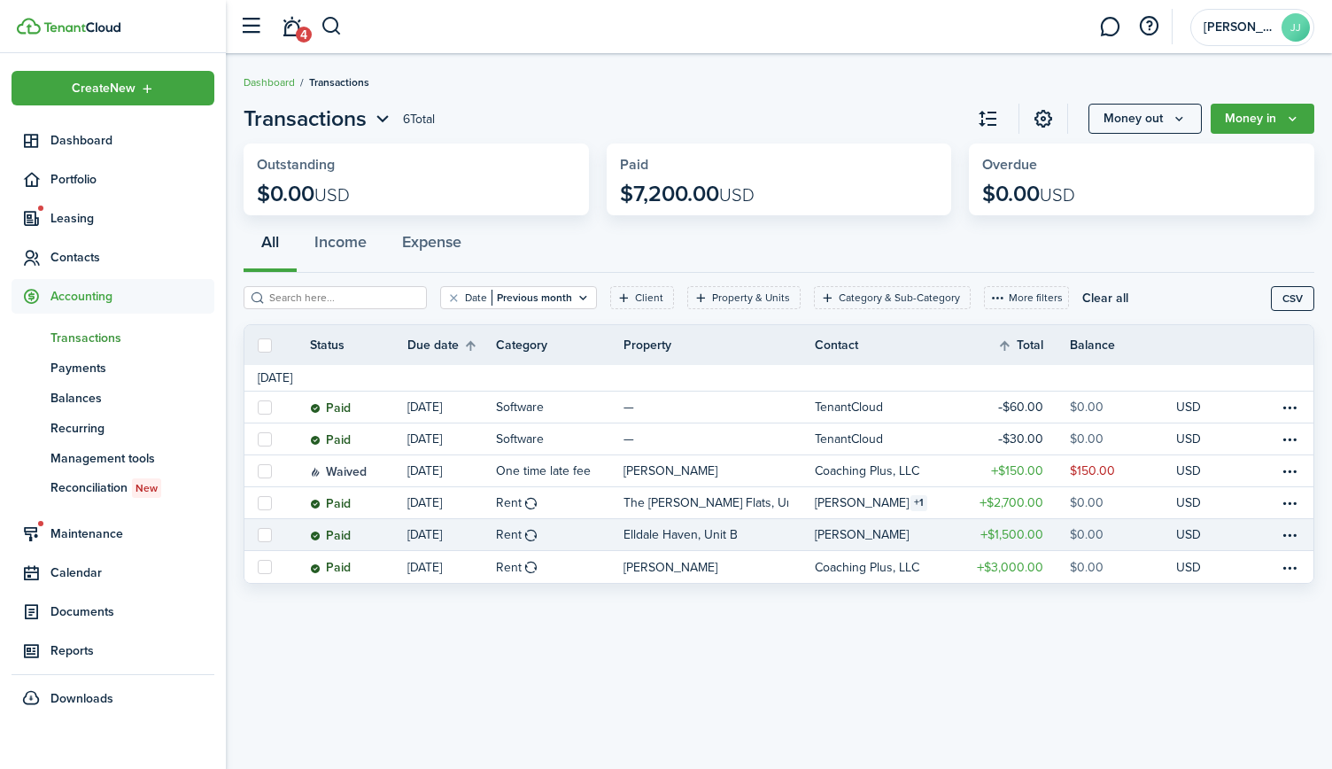
click at [1020, 543] on table-amount-title "$1,500.00" at bounding box center [1012, 534] width 63 height 19
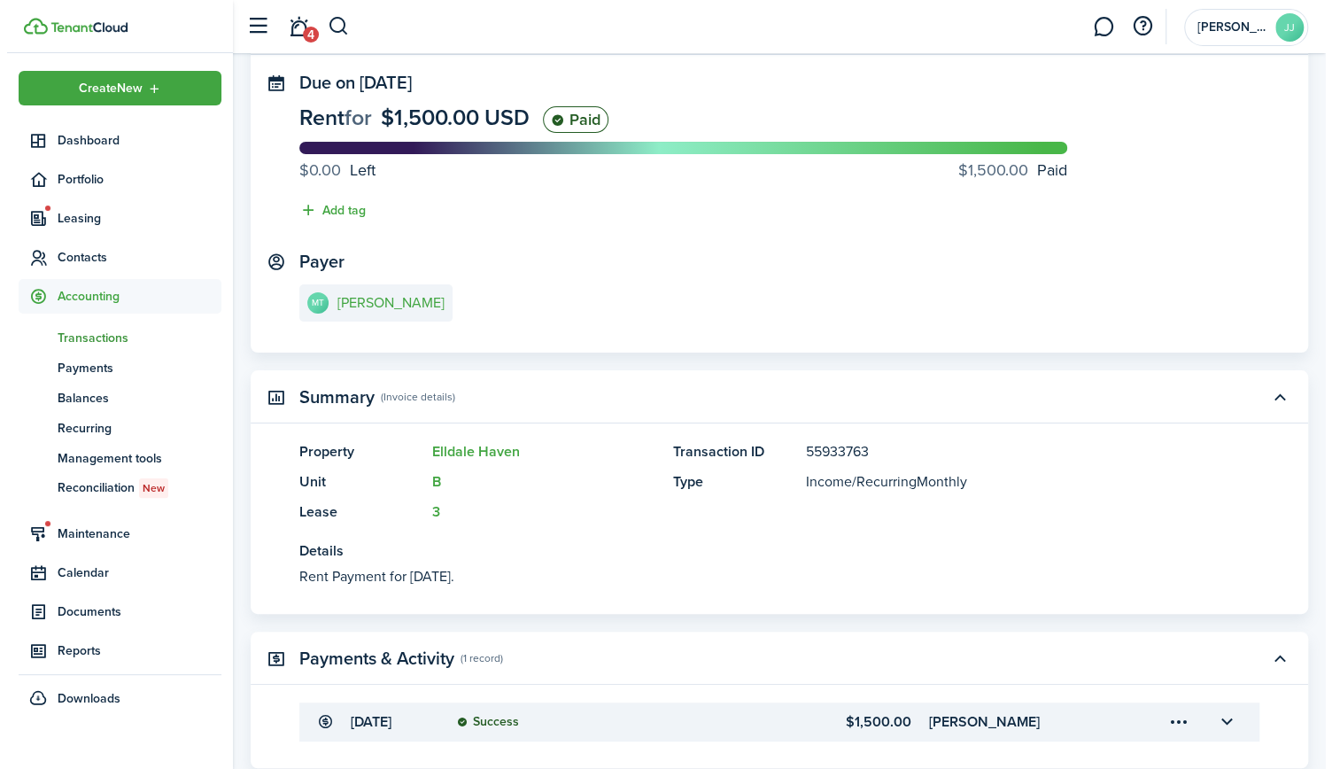
scroll to position [256, 0]
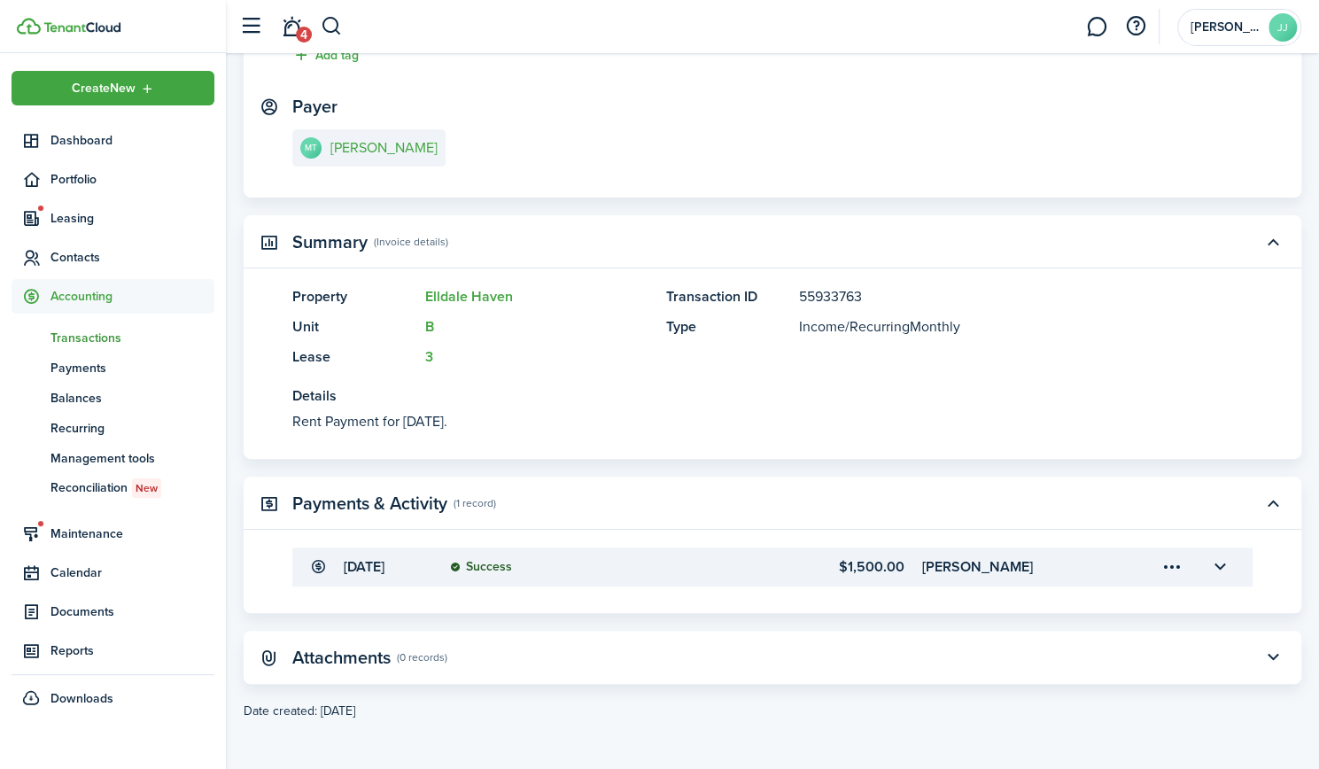
click at [1172, 565] on menu-trigger-card "Open menu" at bounding box center [1172, 567] width 30 height 30
click at [1086, 602] on button "Edit" at bounding box center [1109, 606] width 155 height 31
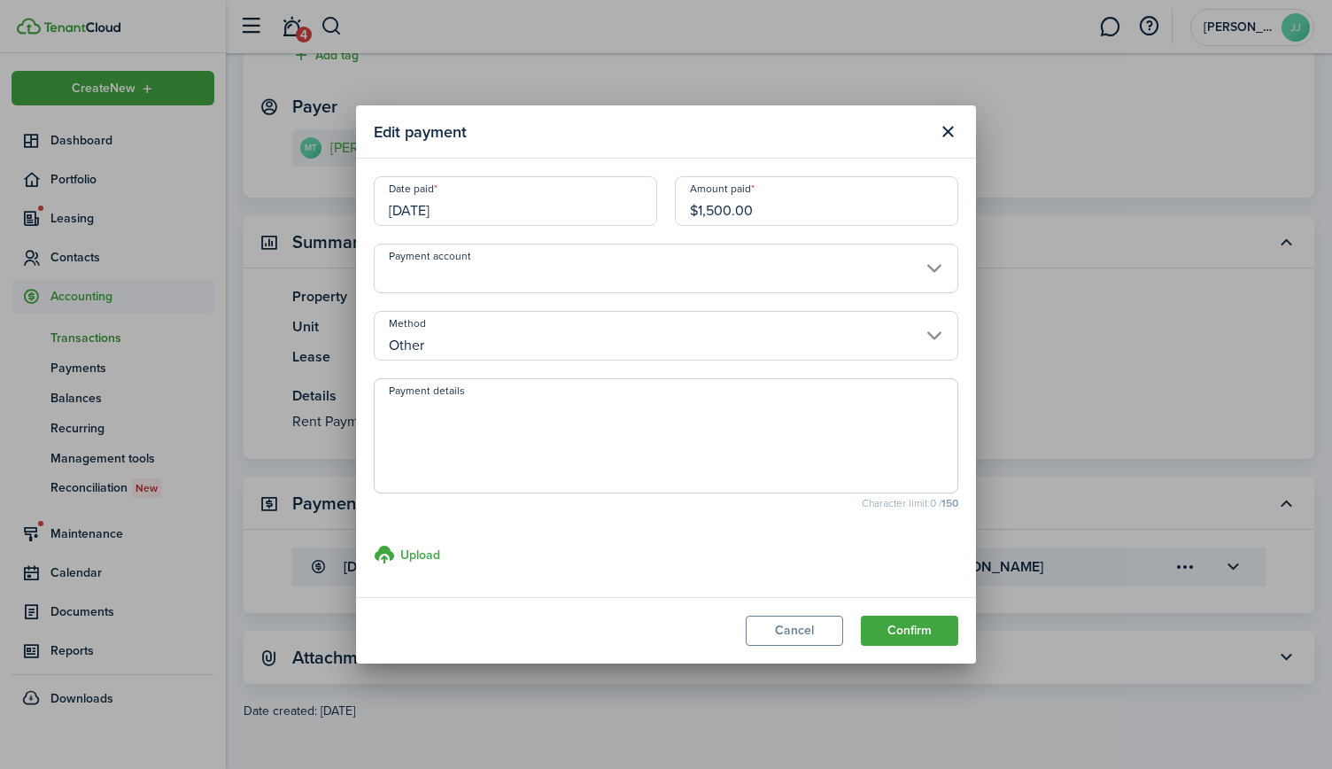
click at [454, 249] on input "Payment account" at bounding box center [666, 269] width 585 height 50
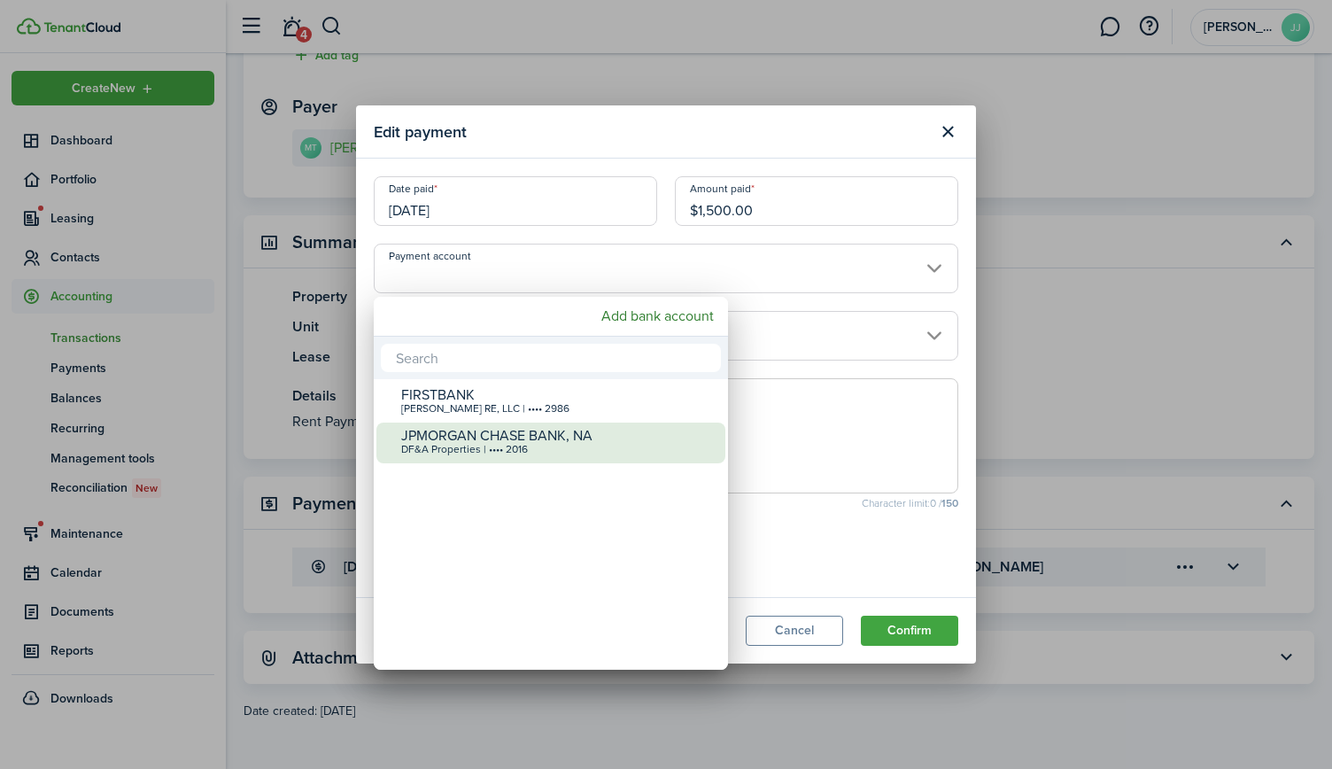
click at [495, 454] on div "DF&A Properties | •••• 2016" at bounding box center [558, 450] width 314 height 12
type input "•••• •••• •••• 2016"
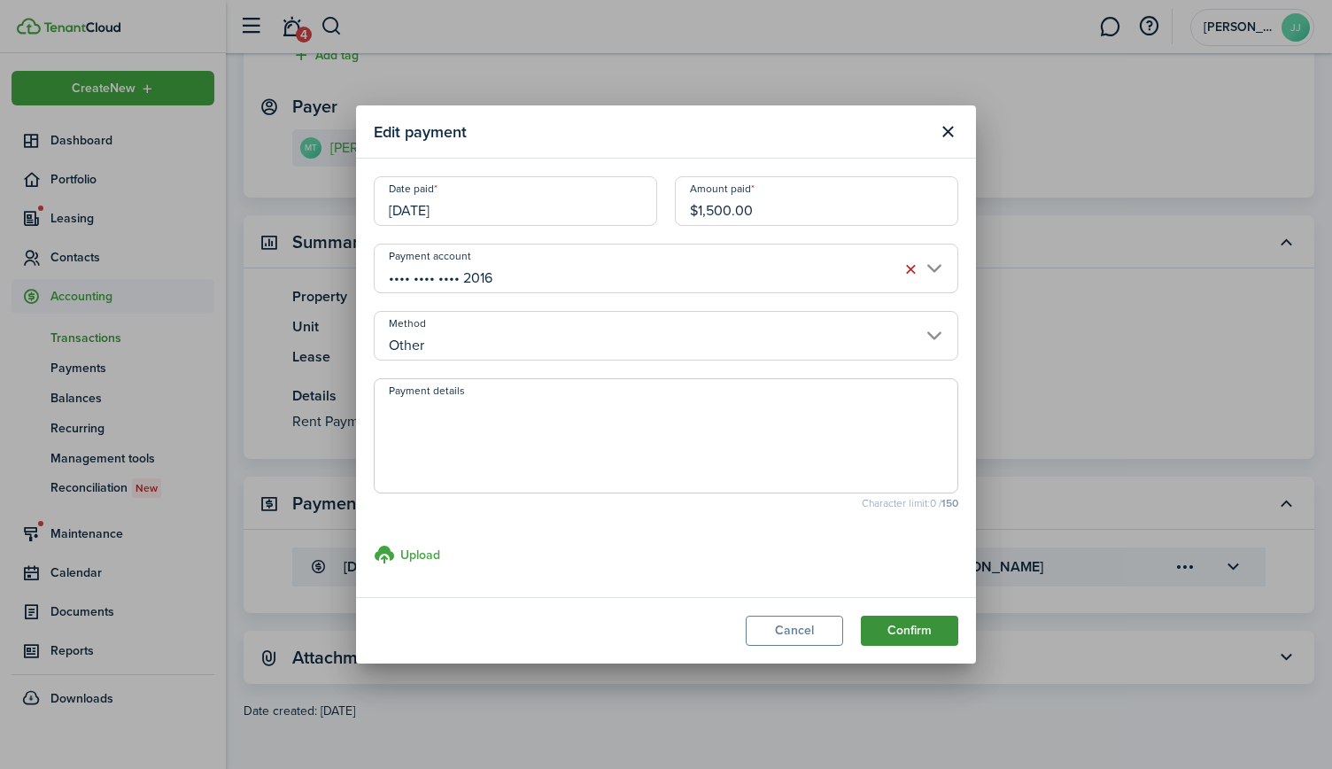
click at [882, 626] on button "Confirm" at bounding box center [909, 631] width 97 height 30
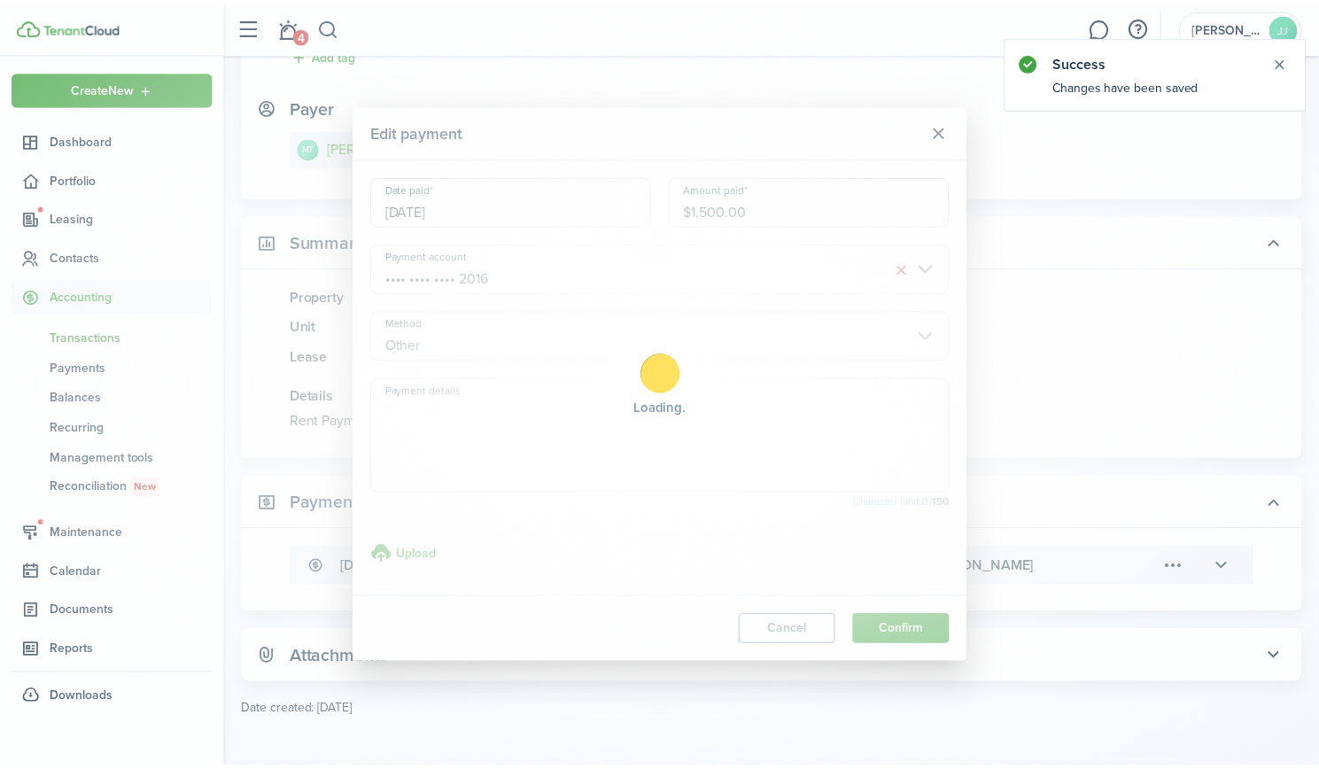
scroll to position [0, 0]
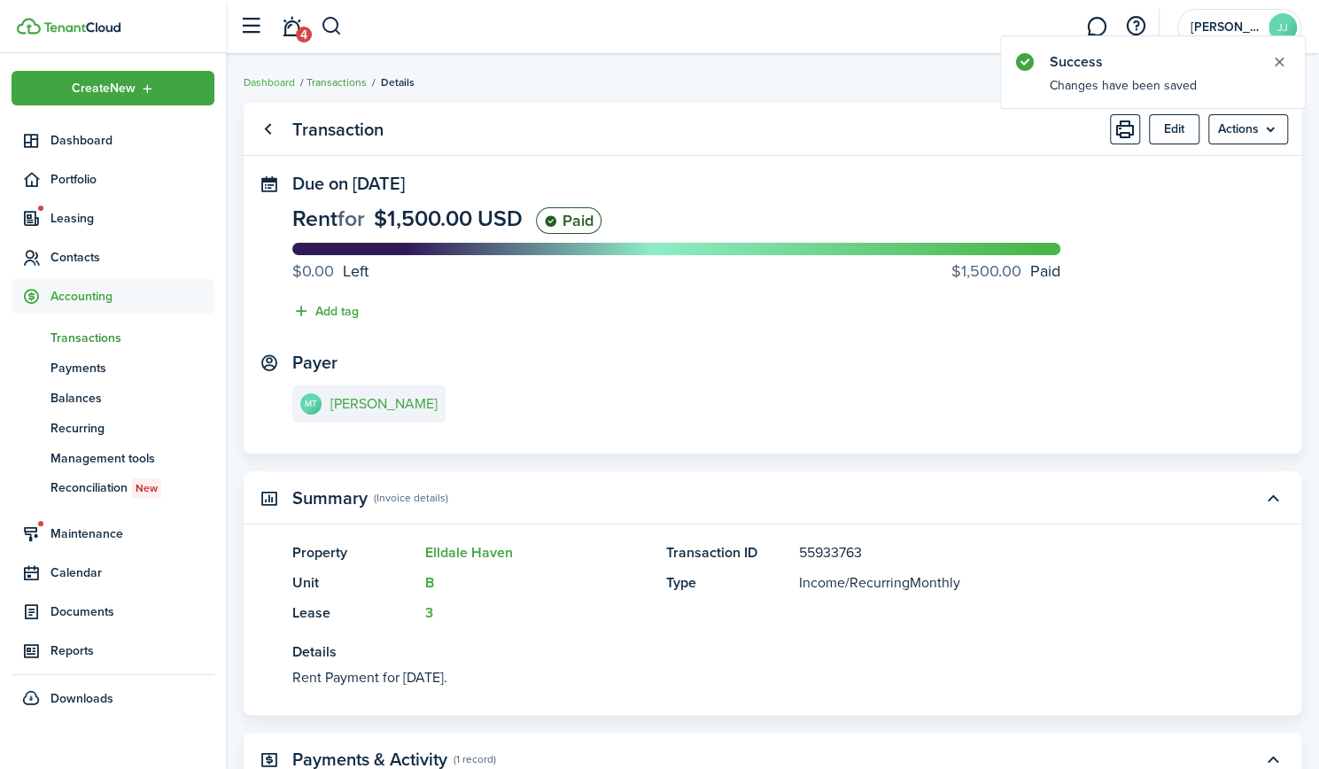
click at [337, 81] on link "Transactions" at bounding box center [336, 82] width 60 height 16
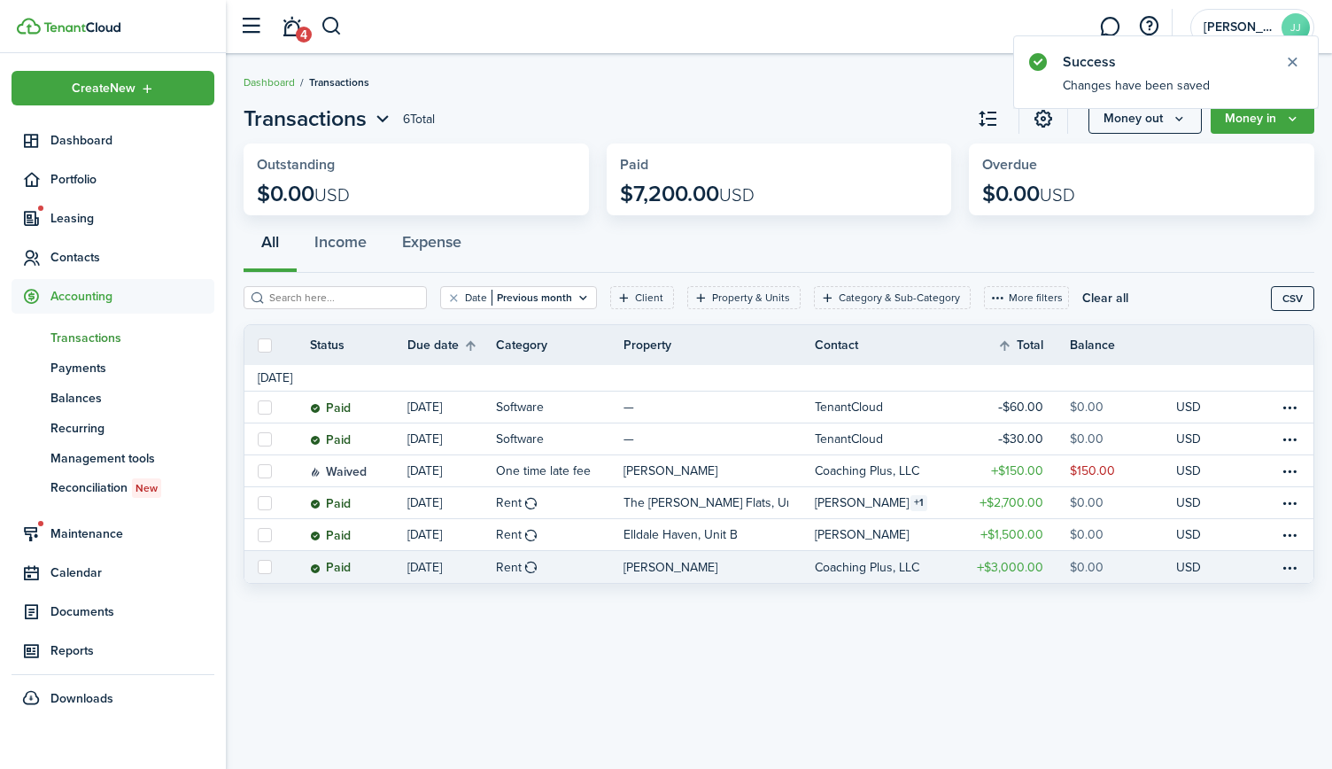
click at [1026, 571] on table-amount-title "$3,000.00" at bounding box center [1010, 567] width 66 height 19
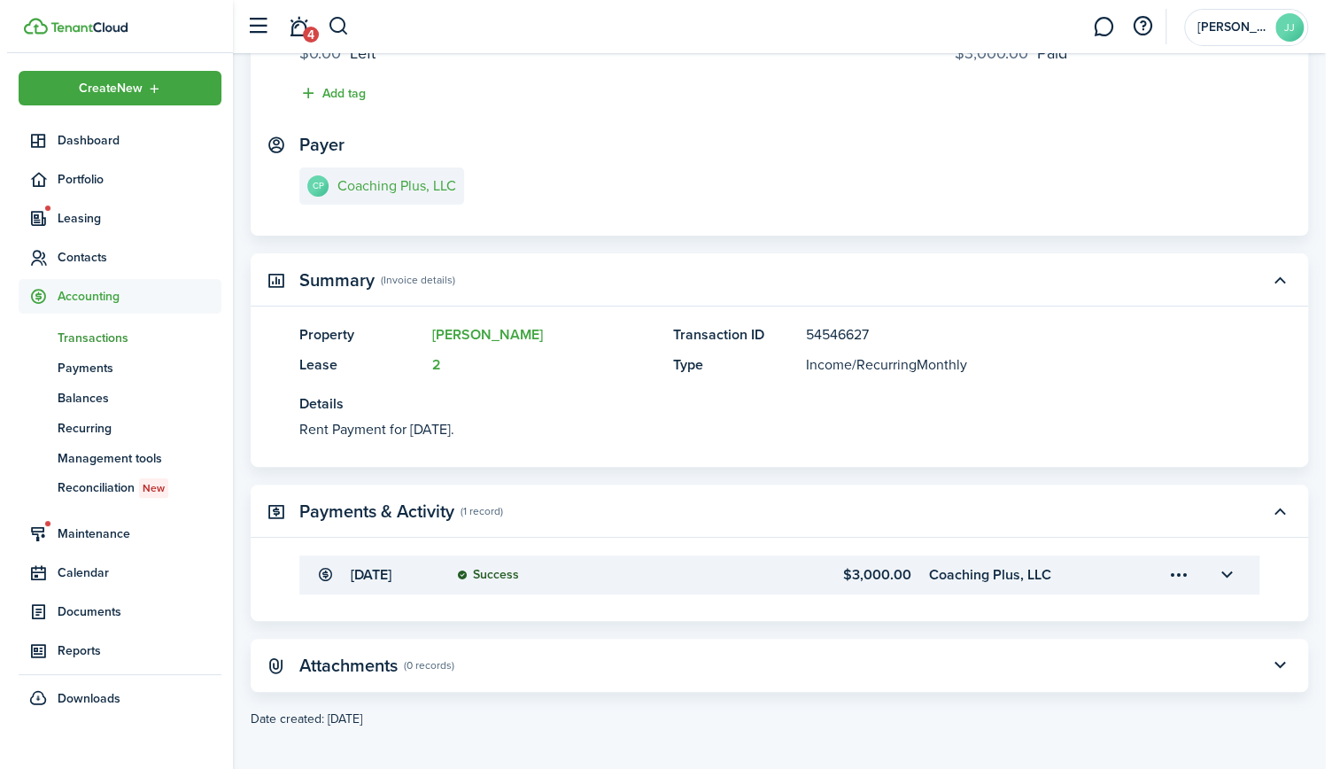
scroll to position [226, 0]
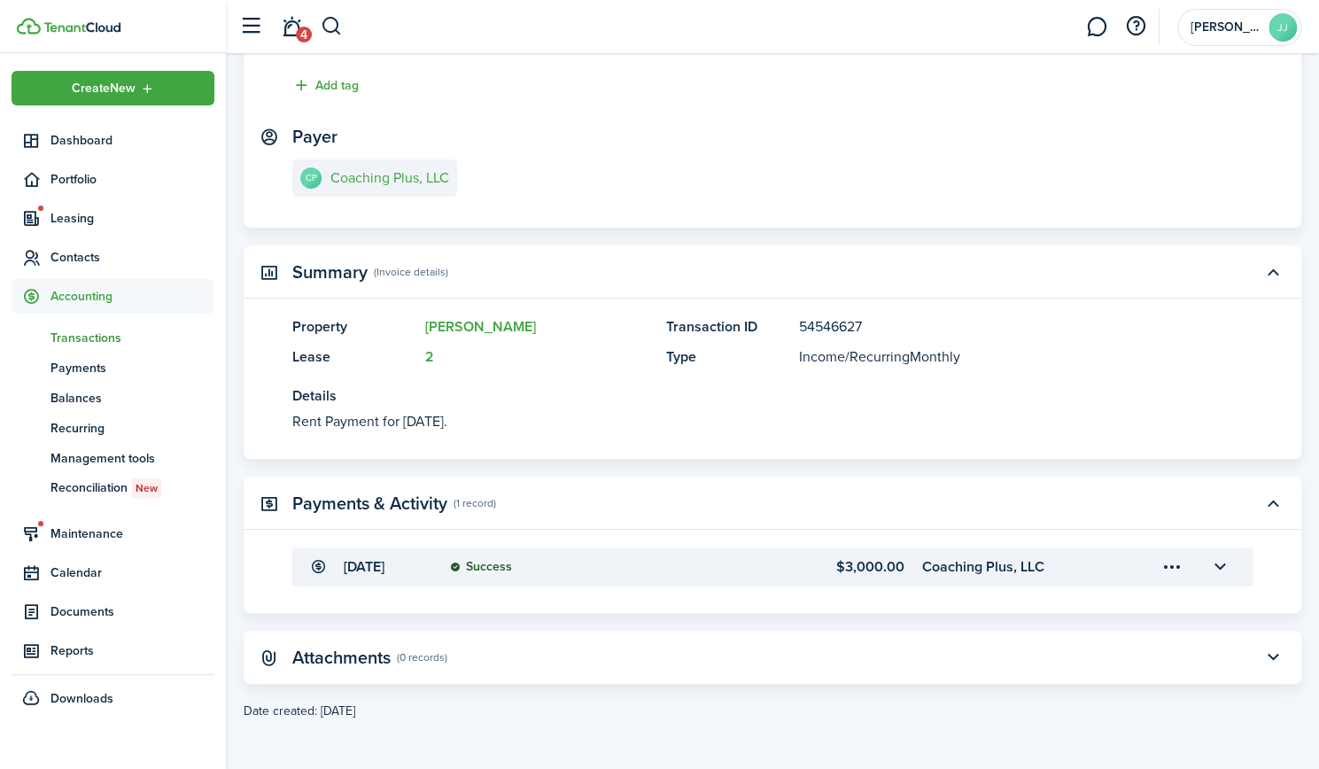
click at [1169, 572] on menu-trigger-card "Open menu" at bounding box center [1172, 567] width 30 height 30
click at [1088, 609] on button "Edit" at bounding box center [1109, 606] width 155 height 31
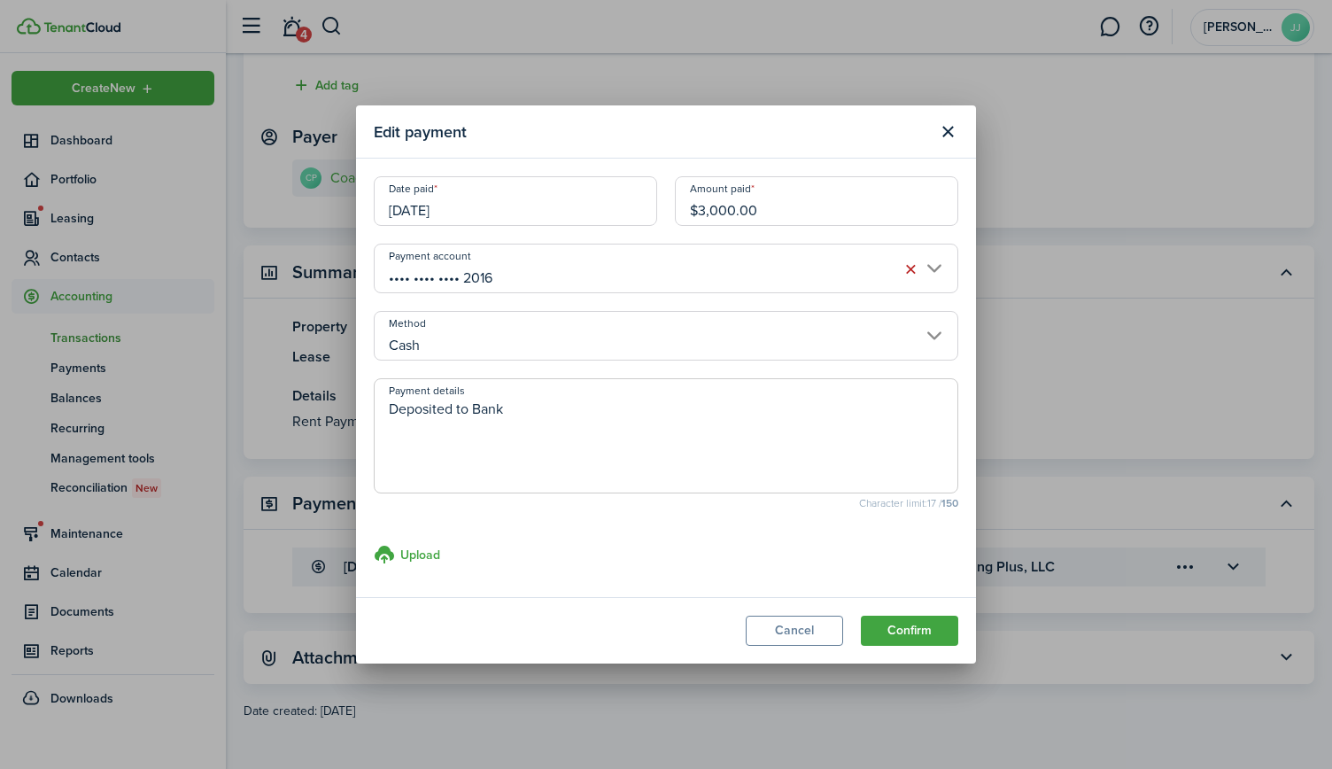
click at [638, 268] on input "•••• •••• •••• 2016" at bounding box center [666, 269] width 585 height 50
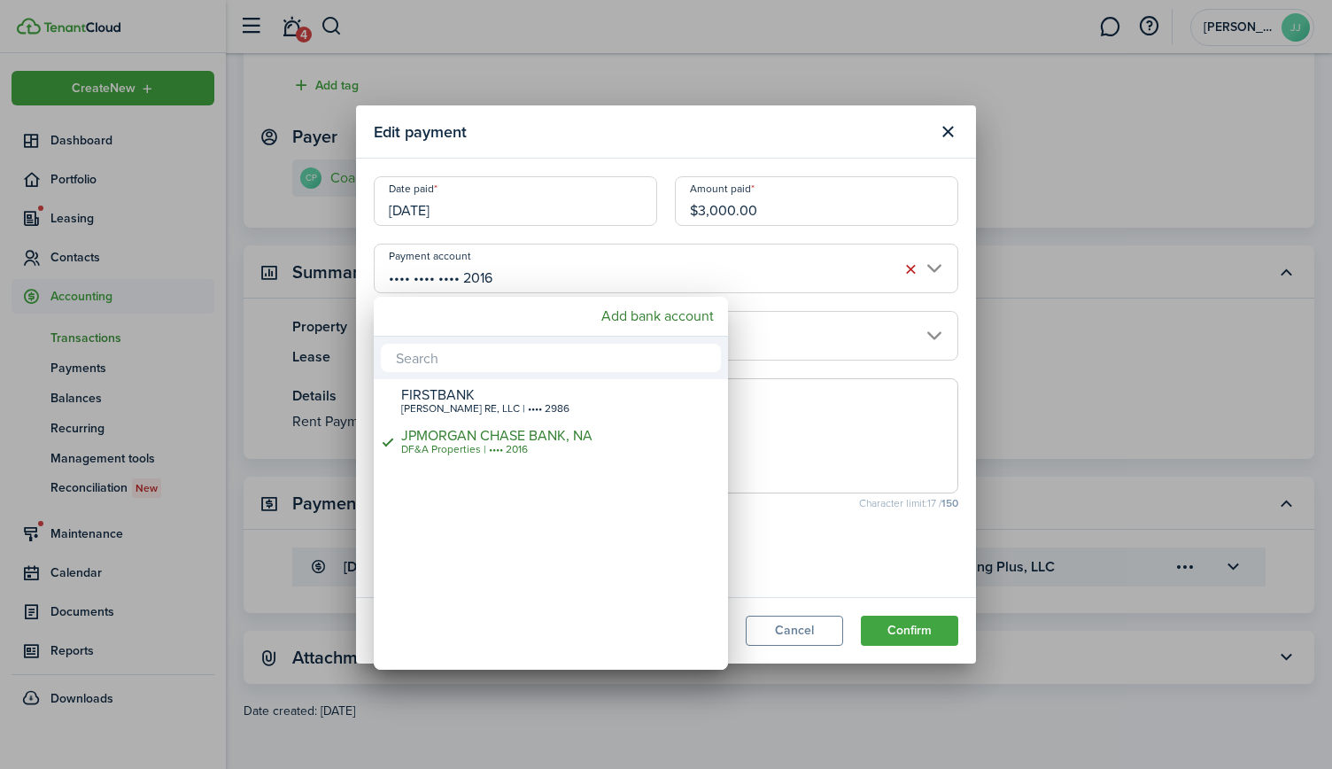
click at [638, 268] on div at bounding box center [666, 384] width 1616 height 1052
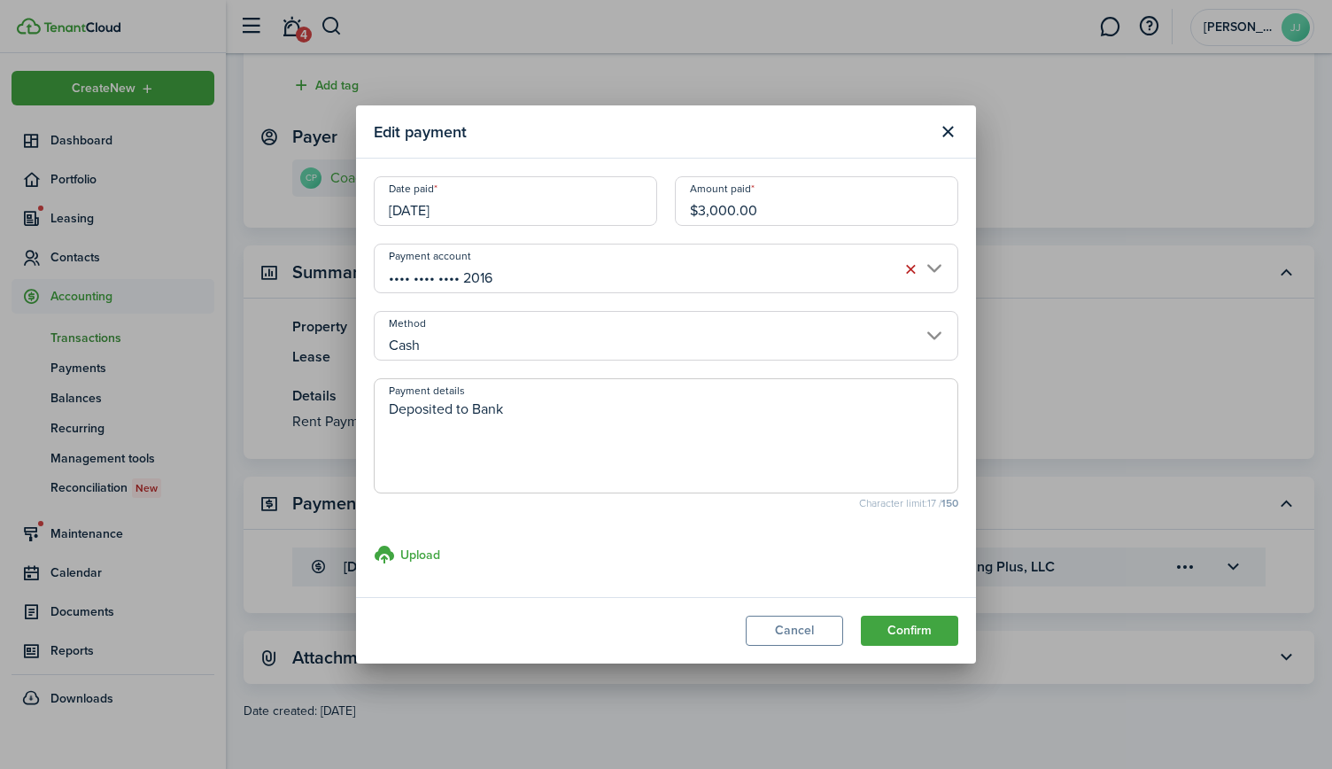
click at [810, 327] on input "Cash" at bounding box center [666, 336] width 585 height 50
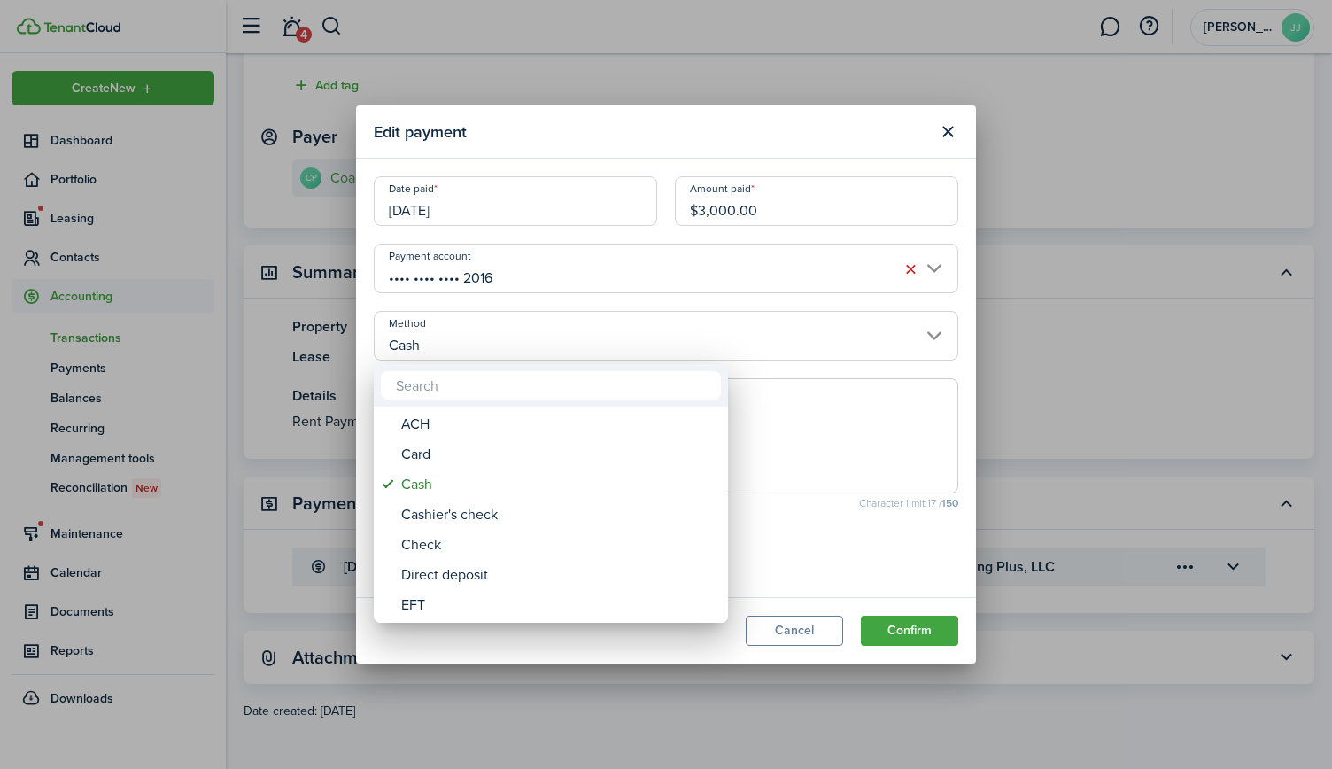
drag, startPoint x: 826, startPoint y: 425, endPoint x: 833, endPoint y: 453, distance: 28.4
click at [826, 424] on div at bounding box center [666, 384] width 1616 height 1052
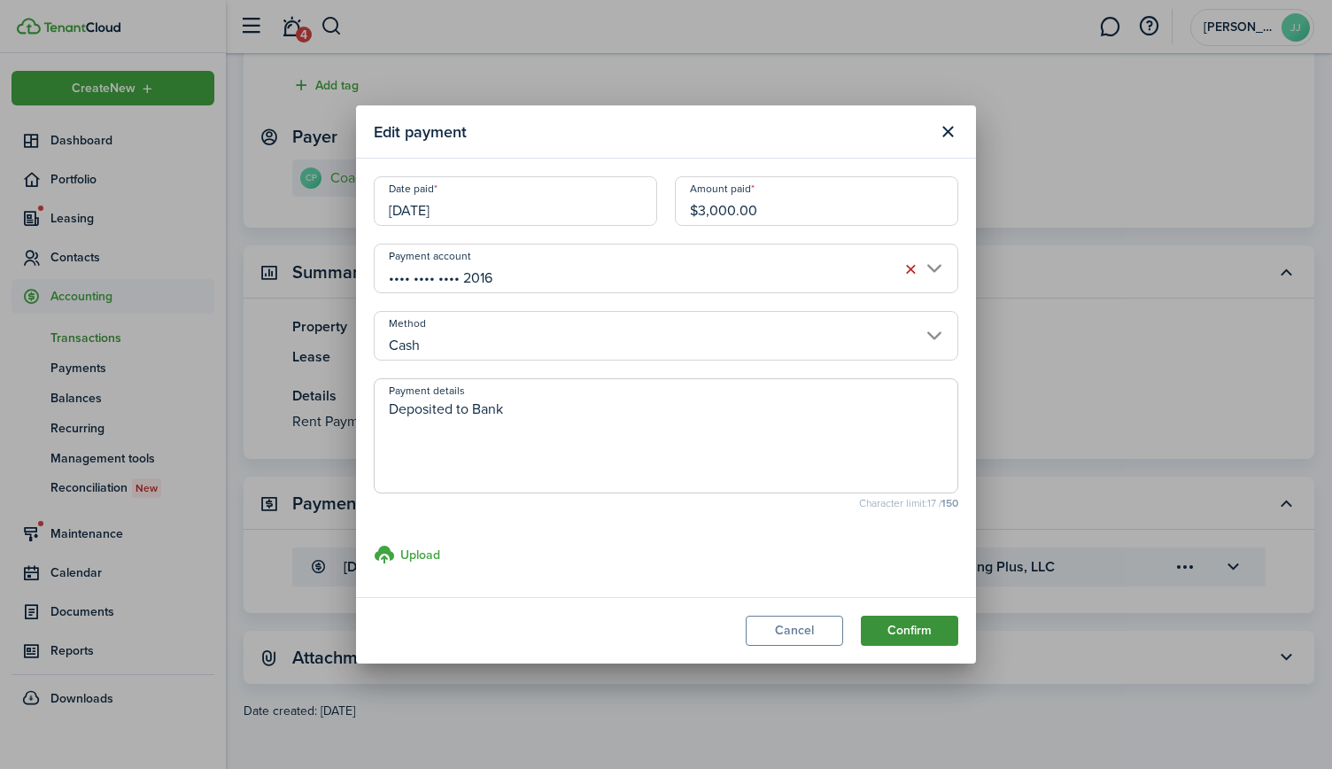
click at [888, 621] on button "Confirm" at bounding box center [909, 631] width 97 height 30
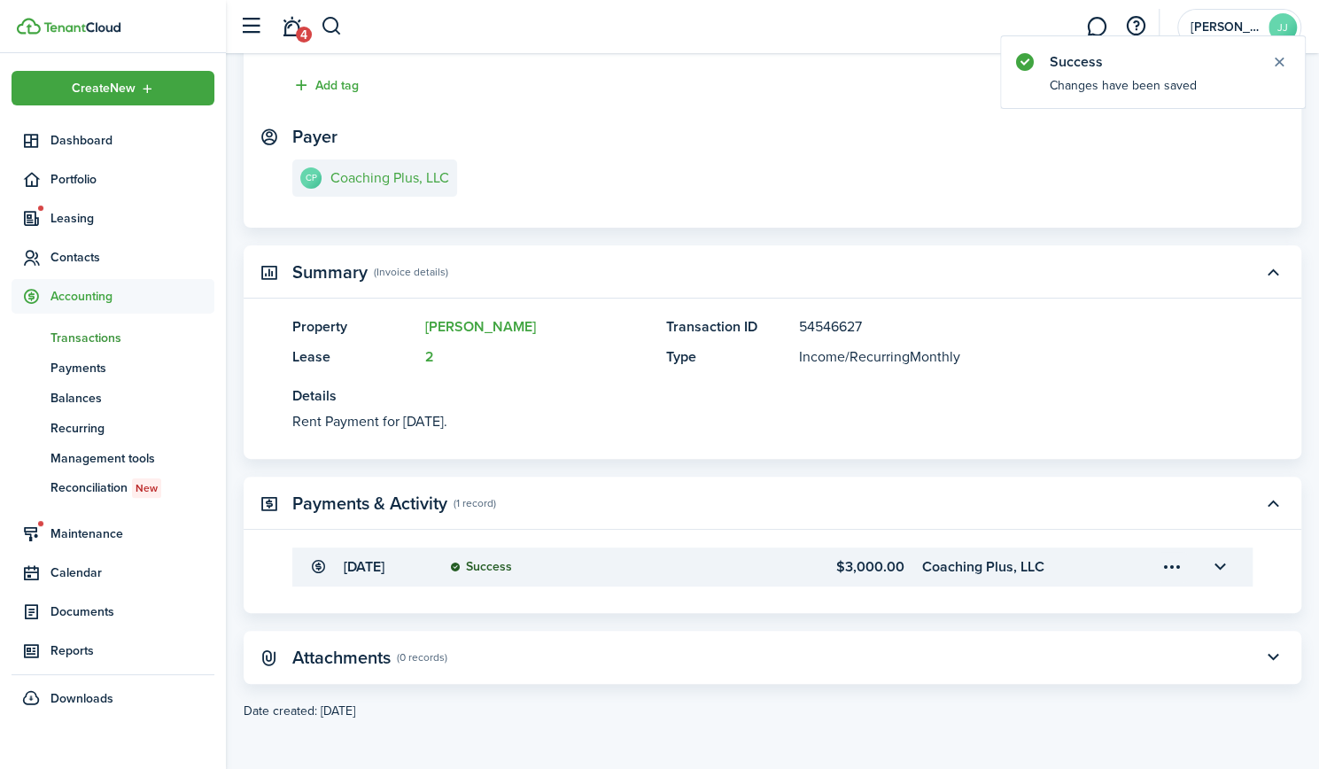
click at [1165, 569] on menu-trigger-card "Open menu" at bounding box center [1172, 567] width 30 height 30
click at [1074, 602] on button "Edit" at bounding box center [1109, 606] width 155 height 31
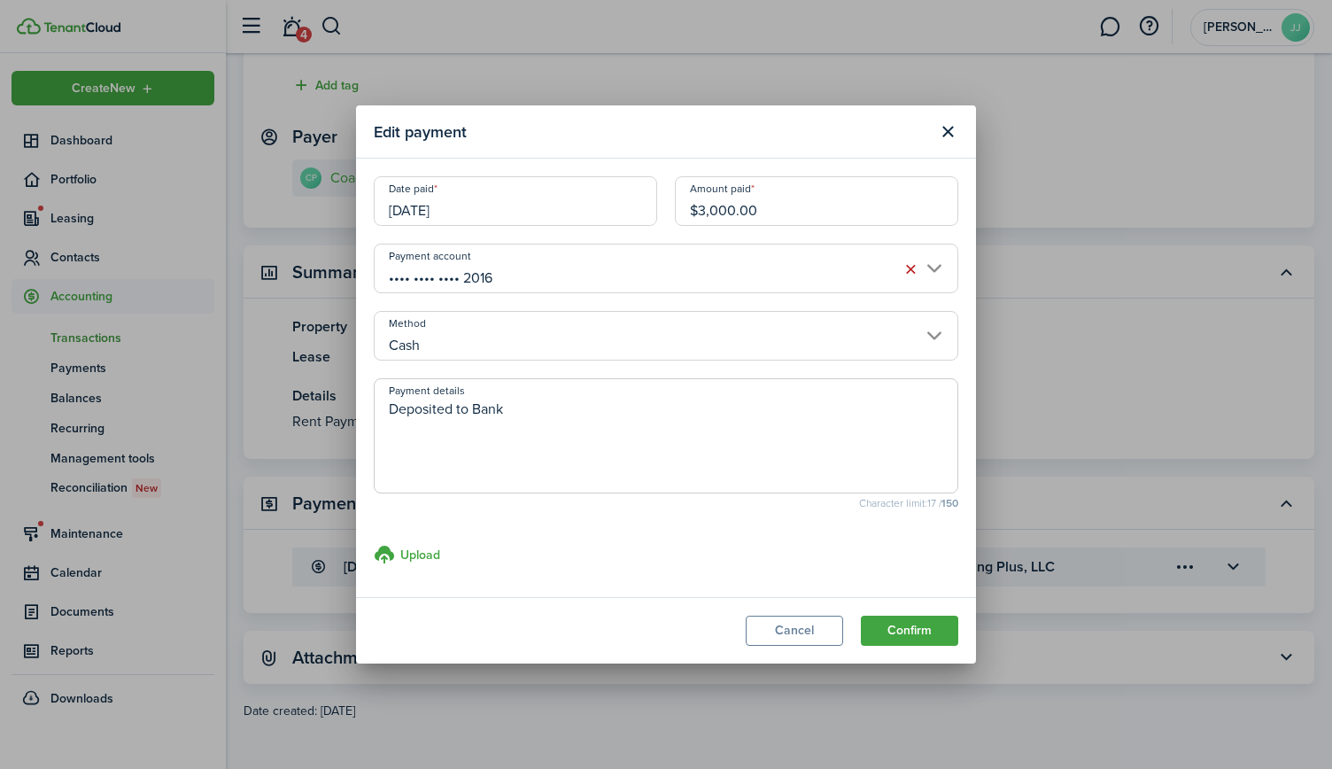
click at [453, 334] on input "Cash" at bounding box center [666, 336] width 585 height 50
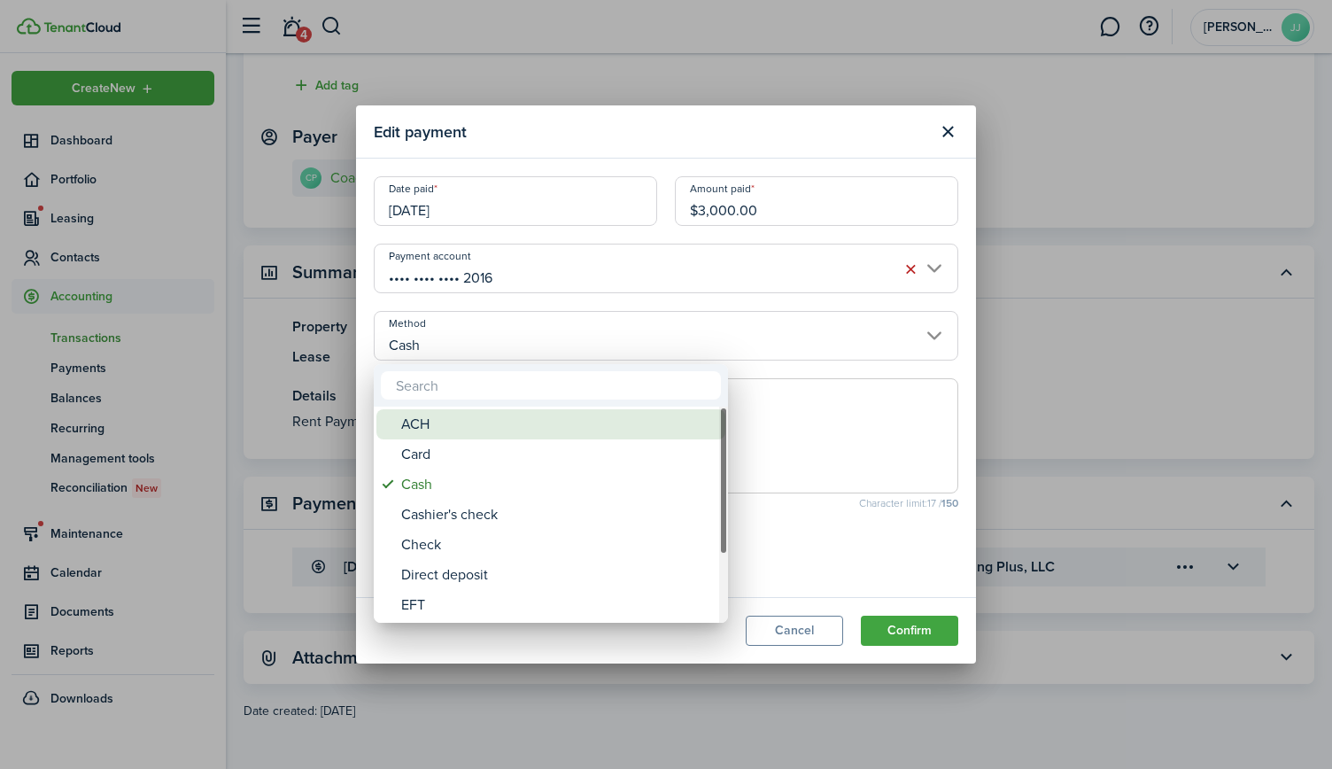
click at [454, 430] on div "ACH" at bounding box center [558, 424] width 314 height 30
type input "ACH"
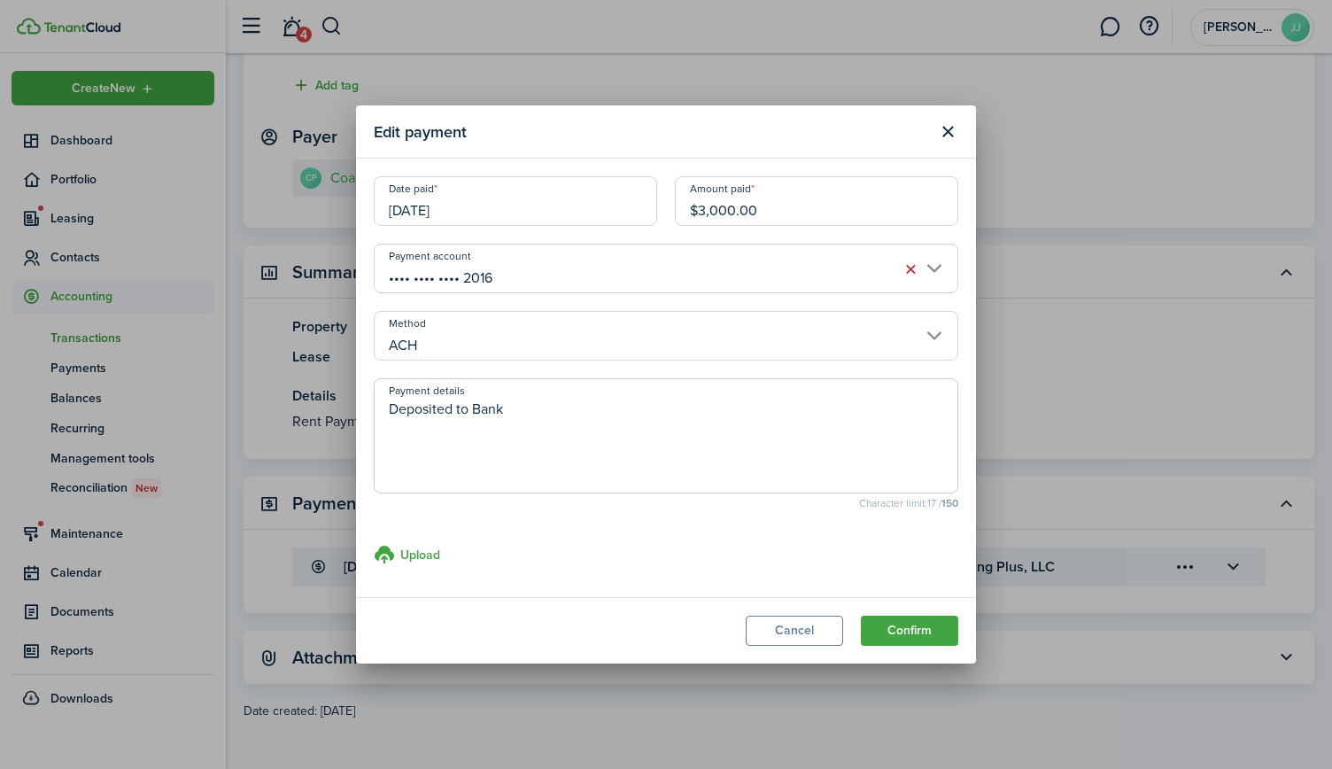
click at [507, 409] on textarea "Deposited to Bank" at bounding box center [666, 441] width 583 height 85
click at [880, 632] on button "Confirm" at bounding box center [909, 631] width 97 height 30
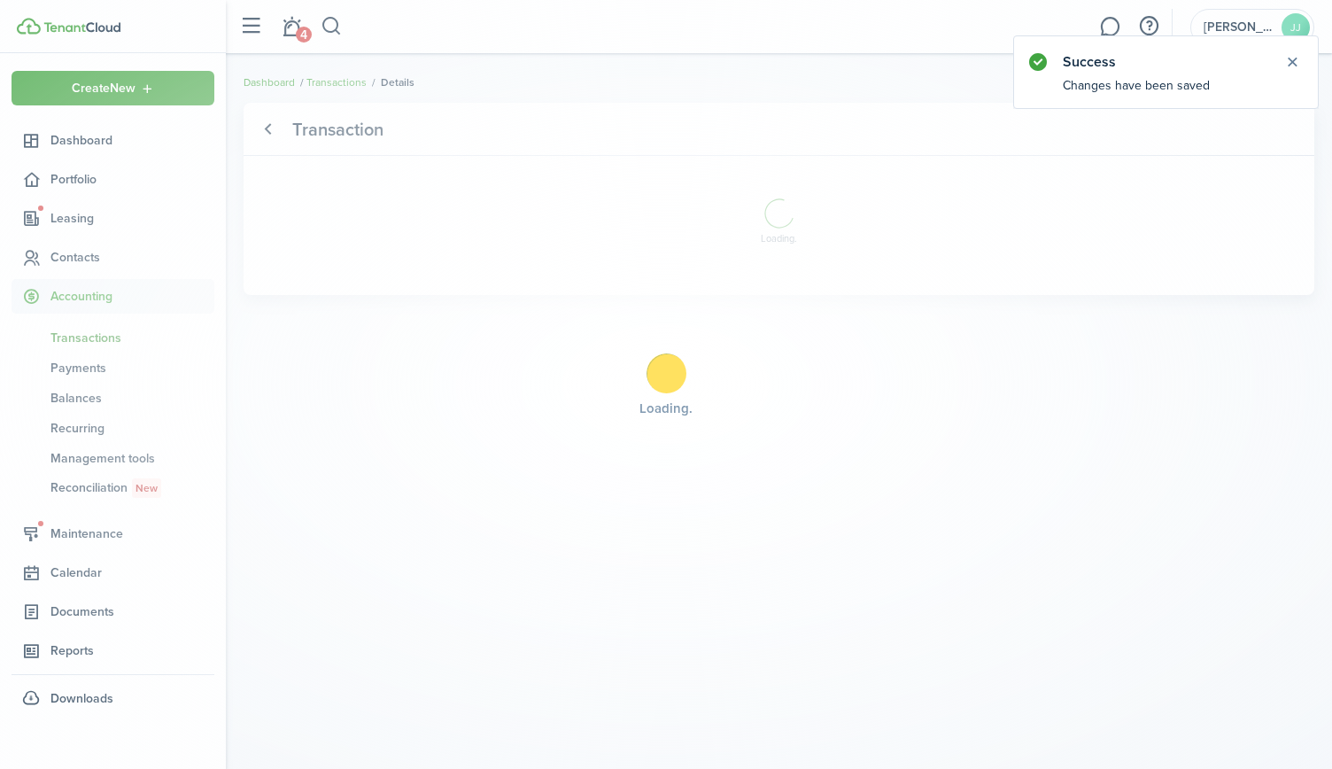
scroll to position [0, 0]
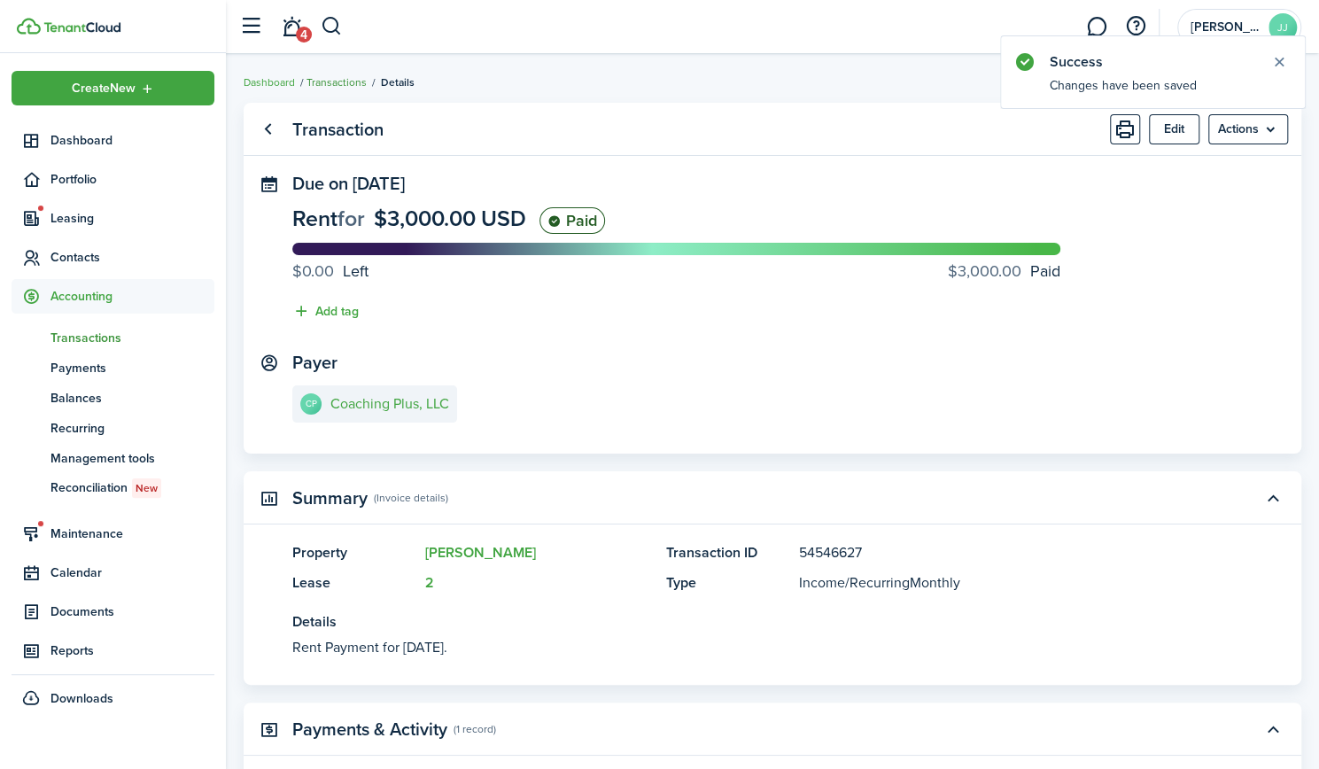
click at [353, 82] on link "Transactions" at bounding box center [336, 82] width 60 height 16
